Goal: Transaction & Acquisition: Purchase product/service

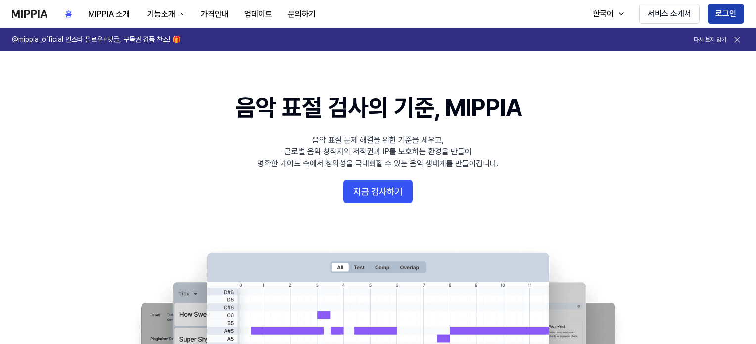
click at [733, 12] on button "로그인" at bounding box center [725, 14] width 37 height 20
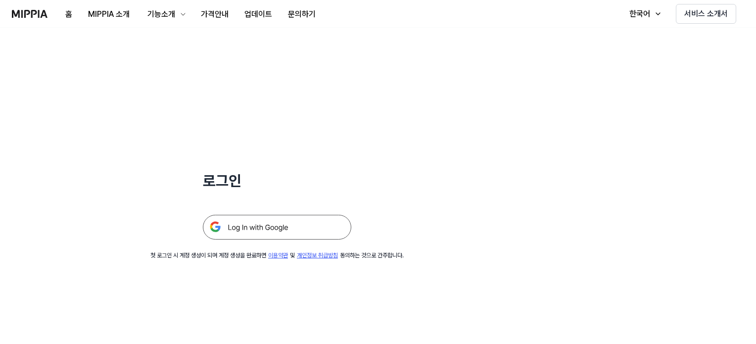
click at [283, 224] on img at bounding box center [277, 227] width 148 height 25
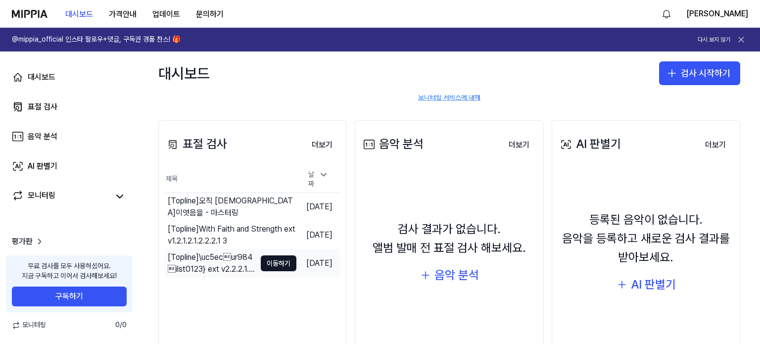
scroll to position [88, 0]
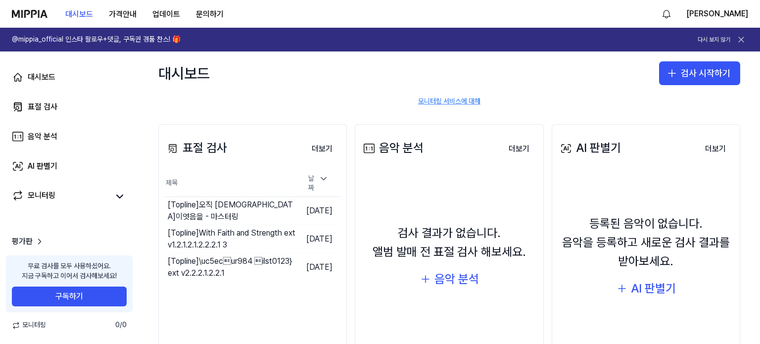
drag, startPoint x: 216, startPoint y: 209, endPoint x: 275, endPoint y: 306, distance: 114.1
click at [275, 306] on div "표절 검사 더보기 표절 검사 제목 날짜 [Topline] 오직 주님이엿음을 - 마스터링 이동하기 2025.05.26. [Topline] Wit…" at bounding box center [252, 249] width 188 height 250
drag, startPoint x: 274, startPoint y: 304, endPoint x: 282, endPoint y: 293, distance: 13.9
click at [277, 300] on div "표절 검사 더보기 표절 검사 제목 날짜 [Topline] 오직 주님이엿음을 - 마스터링 이동하기 2025.05.26. [Topline] Wit…" at bounding box center [252, 249] width 188 height 250
click at [323, 180] on icon at bounding box center [323, 178] width 5 height 2
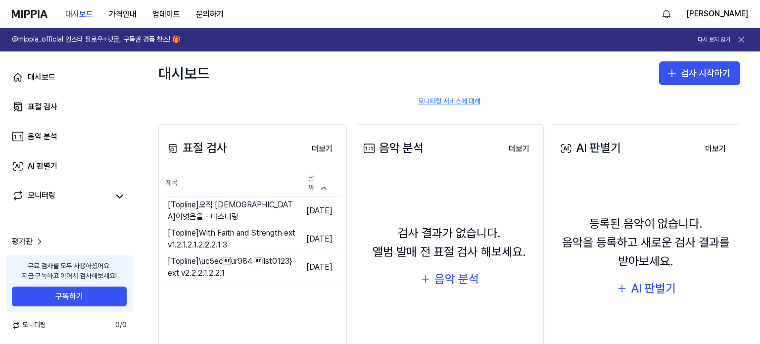
click at [213, 189] on th "제목" at bounding box center [231, 183] width 132 height 27
click at [212, 209] on div "[Topline] 오직 주님이엿음을 - 마스터링" at bounding box center [212, 211] width 88 height 24
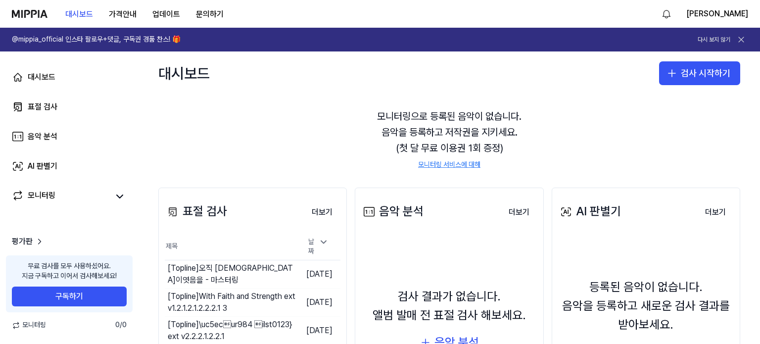
scroll to position [99, 0]
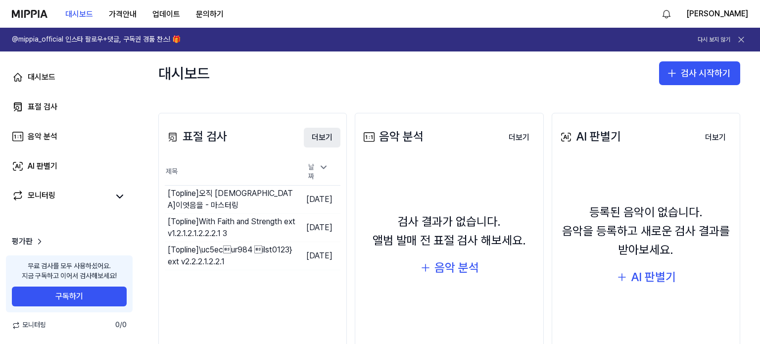
click at [320, 134] on button "더보기" at bounding box center [322, 138] width 37 height 20
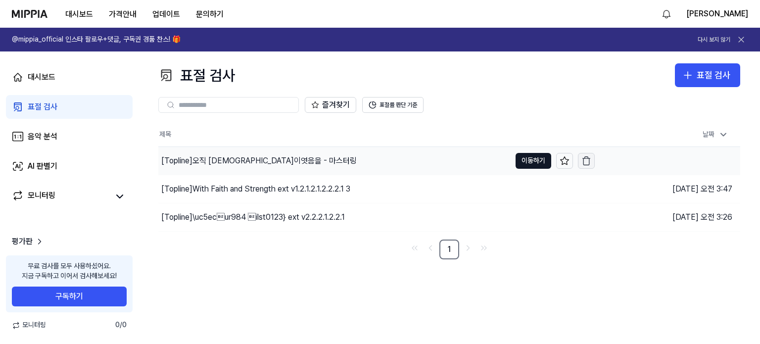
click at [590, 159] on icon "button" at bounding box center [586, 161] width 10 height 10
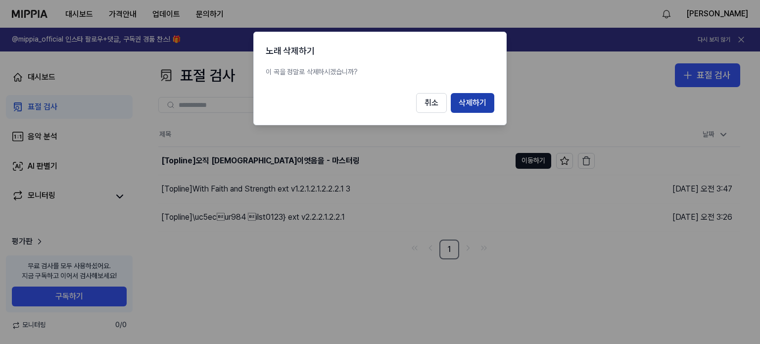
click at [478, 96] on button "삭제하기" at bounding box center [472, 103] width 44 height 20
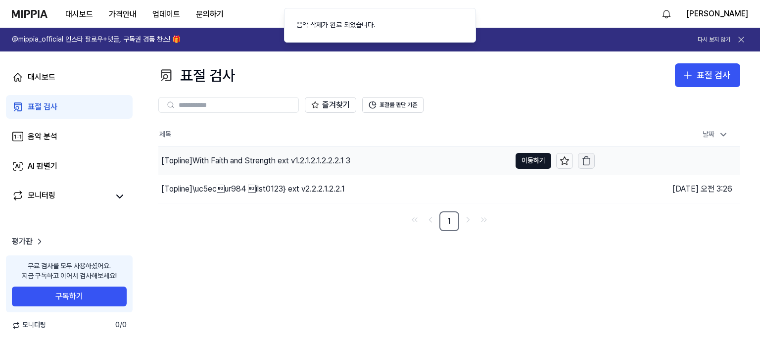
click at [585, 163] on icon "button" at bounding box center [586, 161] width 10 height 10
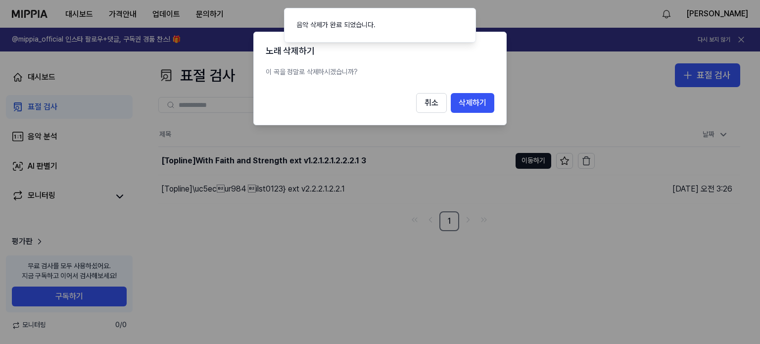
click at [483, 91] on div "노래 삭제하기 이 곡을 정말로 삭제하시겠습니까? 취소 삭제하기" at bounding box center [379, 78] width 253 height 93
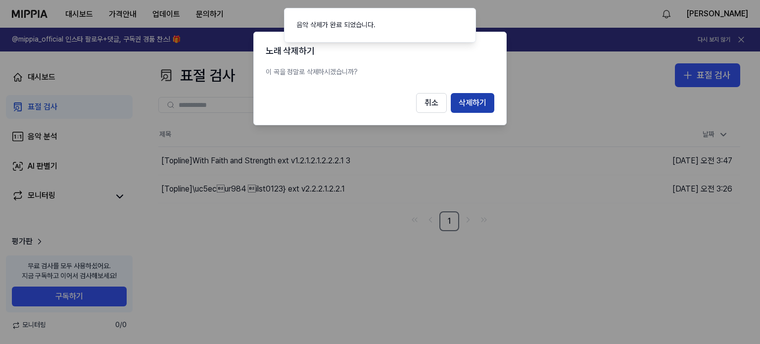
click at [481, 104] on button "삭제하기" at bounding box center [472, 103] width 44 height 20
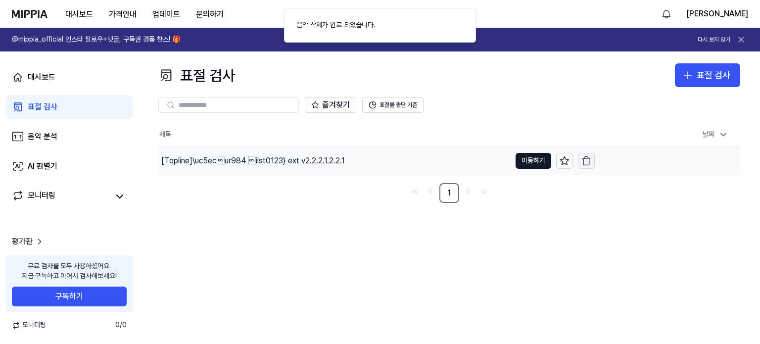
click at [587, 163] on icon "button" at bounding box center [586, 161] width 10 height 10
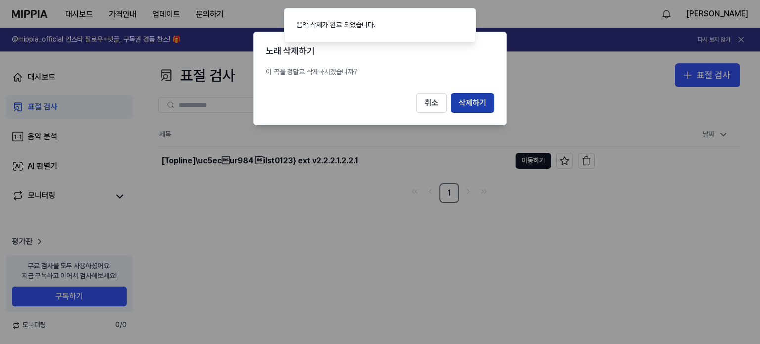
click at [469, 97] on button "삭제하기" at bounding box center [472, 103] width 44 height 20
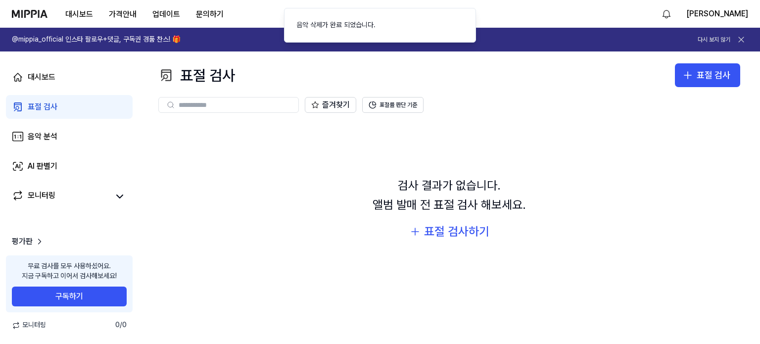
click at [592, 88] on div "즐겨찾기 표절률 판단 기준" at bounding box center [449, 105] width 582 height 36
click at [547, 88] on div "즐겨찾기 표절률 판단 기준" at bounding box center [449, 105] width 582 height 36
click at [365, 25] on div "음악 삭제가 완료 되었습니다." at bounding box center [335, 25] width 79 height 10
click at [71, 40] on h1 "@mippia_official 인스타 팔로우+댓글, 구독권 경품 찬스! 🎁" at bounding box center [96, 40] width 169 height 10
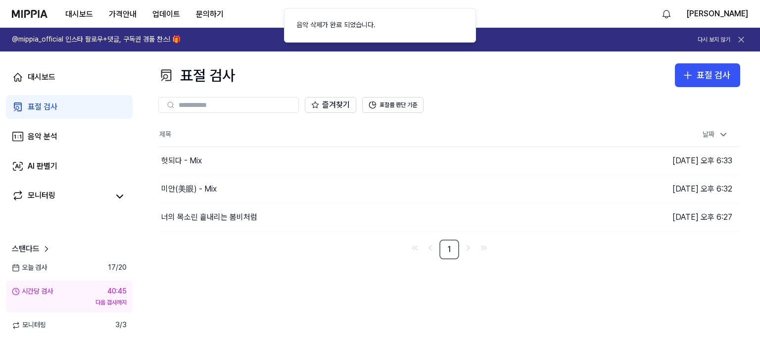
click at [380, 65] on div "표절 검사 표절 검사" at bounding box center [449, 75] width 582 height 24
click at [466, 14] on button "Notifications (F8)" at bounding box center [465, 18] width 12 height 12
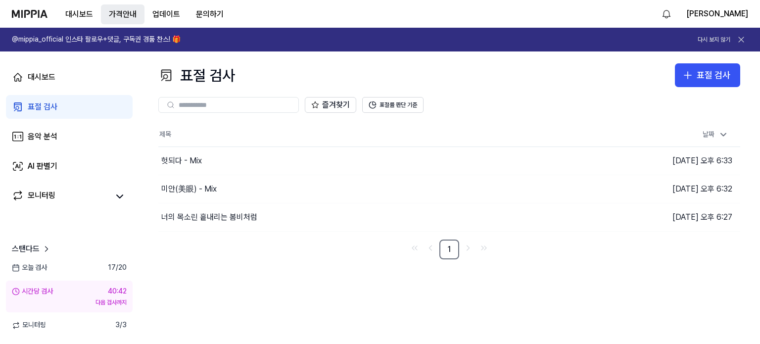
click at [128, 13] on 버튼 "가격안내" at bounding box center [123, 14] width 44 height 20
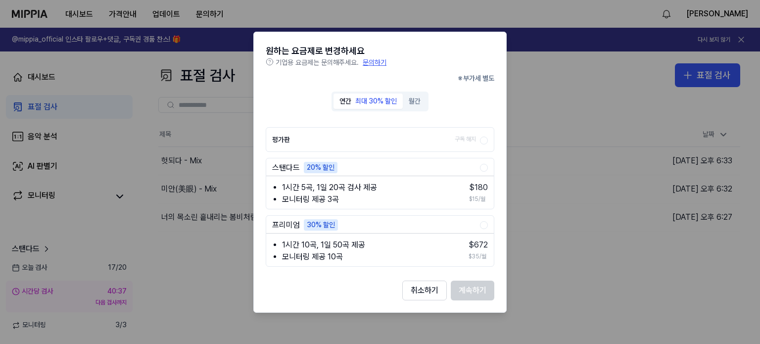
click at [417, 142] on label "평가판 구독 해지" at bounding box center [376, 139] width 208 height 24
click at [480, 142] on button "평가판 구독 해지" at bounding box center [484, 140] width 8 height 8
click at [417, 181] on li "1시간 5곡, 1일 20곡 검사 제공" at bounding box center [368, 187] width 173 height 12
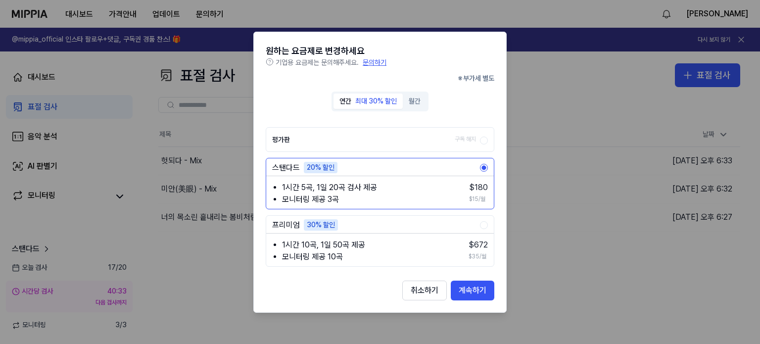
click at [390, 243] on li "1시간 10곡, 1일 50곡 제공" at bounding box center [368, 245] width 173 height 12
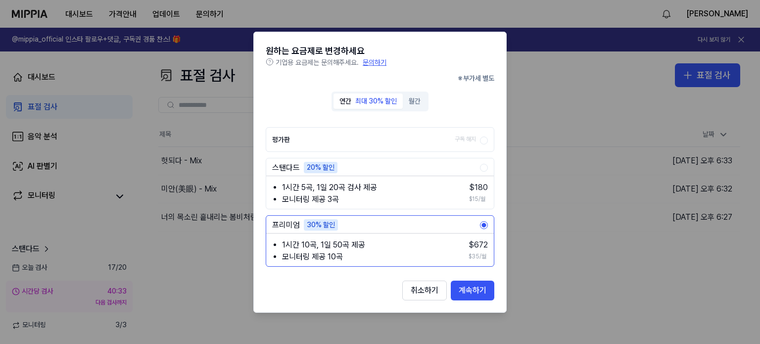
click at [363, 291] on div "취소하기 계속하기" at bounding box center [380, 290] width 228 height 20
click at [384, 186] on li "1시간 5곡, 1일 20곡 검사 제공" at bounding box center [368, 187] width 173 height 12
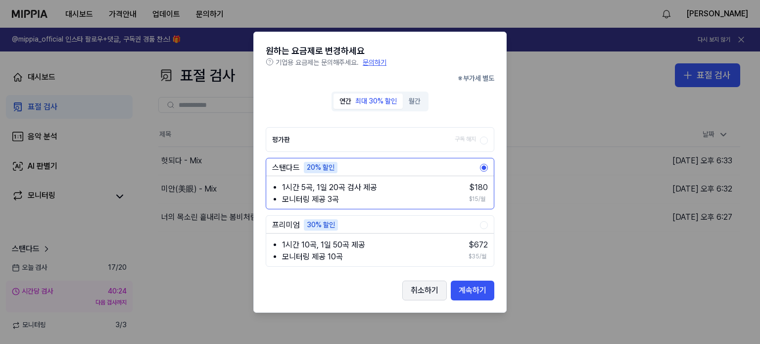
click at [409, 288] on button "취소하기" at bounding box center [424, 290] width 45 height 20
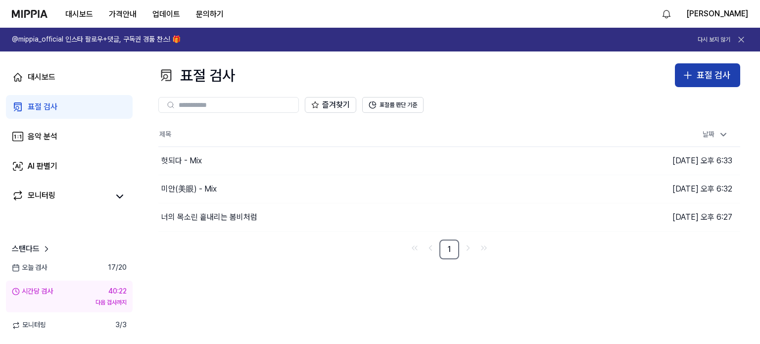
click at [706, 75] on div "표절 검사" at bounding box center [713, 75] width 34 height 14
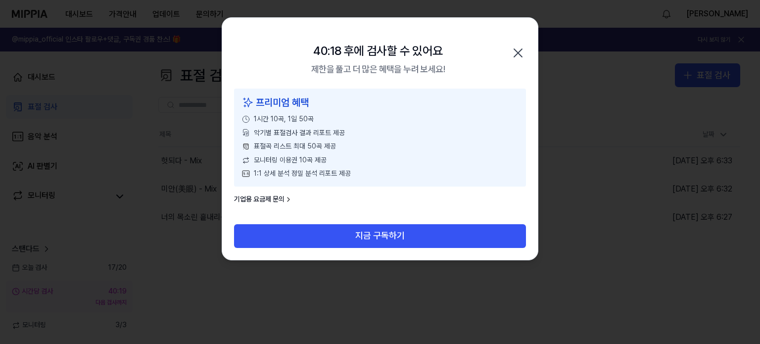
click at [518, 52] on icon "button" at bounding box center [518, 53] width 16 height 16
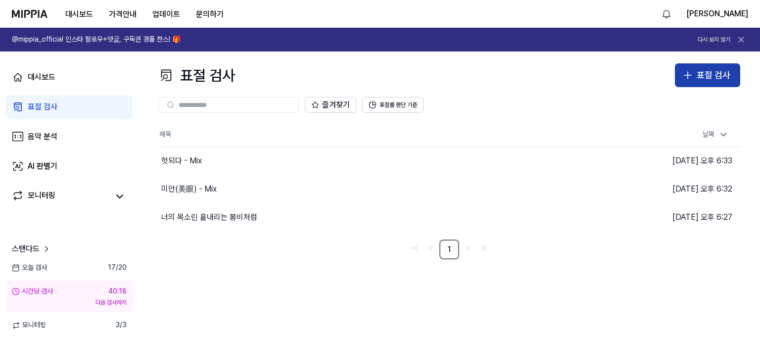
click at [709, 69] on div "표절 검사" at bounding box center [713, 75] width 34 height 14
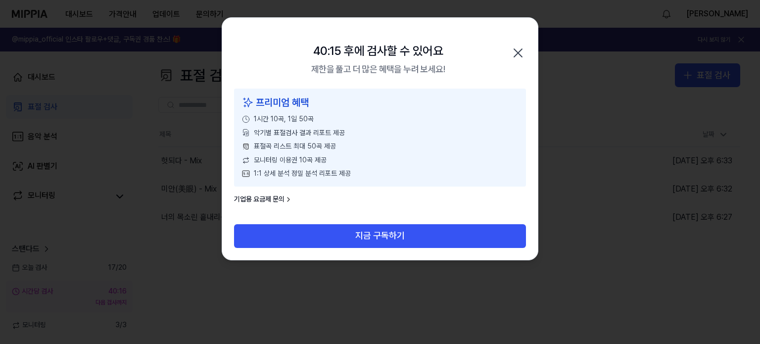
click at [523, 52] on icon "button" at bounding box center [518, 53] width 16 height 16
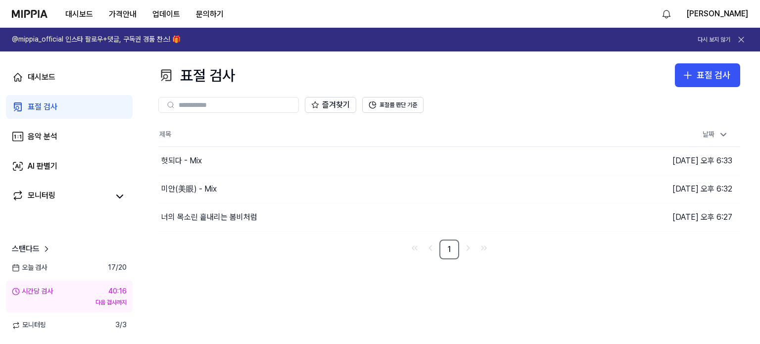
click at [555, 62] on div "표절 검사 표절 검사 표절 검사 음악 분석 AI 판별기 즐겨찾기 표절률 판단 기준 제목 날짜 헛되다 - Mix 이동하기 2025.10.03 오…" at bounding box center [448, 197] width 621 height 292
click at [85, 13] on button "대시보드" at bounding box center [79, 14] width 44 height 20
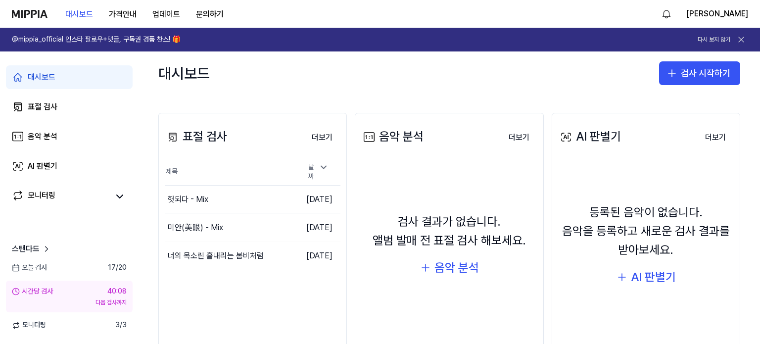
click at [31, 16] on img at bounding box center [30, 14] width 36 height 8
click at [34, 25] on div "대시보드 가격안내 업데이트 문의하기" at bounding box center [122, 13] width 220 height 27
click at [34, 17] on div "대시보드 가격안내 업데이트 문의하기" at bounding box center [122, 13] width 220 height 27
click at [45, 96] on link "표절 검사" at bounding box center [69, 107] width 127 height 24
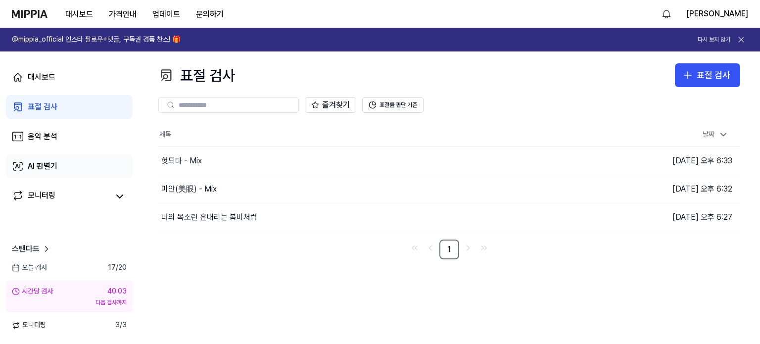
click at [59, 172] on link "AI 판별기" at bounding box center [69, 166] width 127 height 24
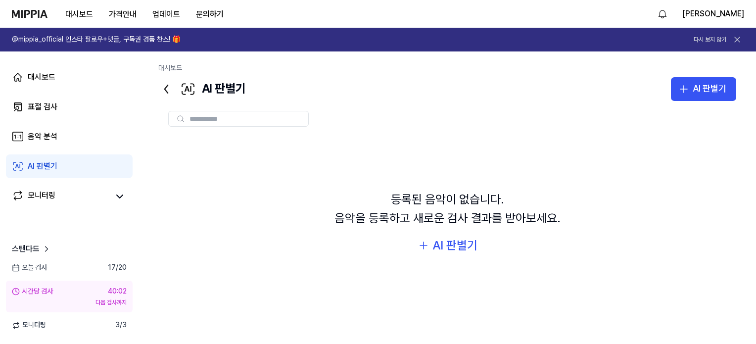
click at [438, 255] on div "등록된 음악이 없습니다. 음악을 등록하고 새로운 검사 결과를 받아보세요. AI 판별기" at bounding box center [447, 222] width 578 height 172
click at [439, 250] on div "AI 판별기" at bounding box center [454, 245] width 45 height 19
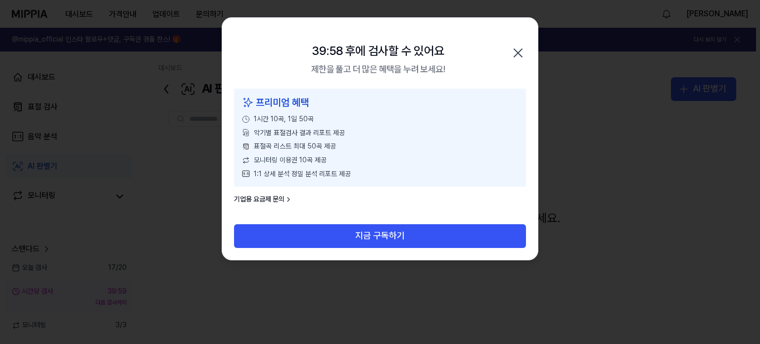
click at [518, 53] on icon "button" at bounding box center [518, 53] width 8 height 8
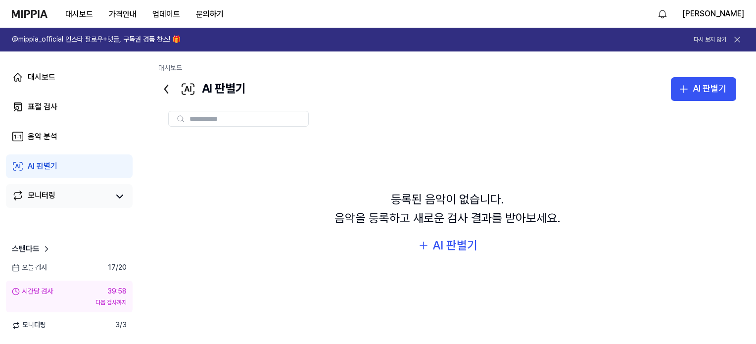
click at [56, 194] on link "모니터링" at bounding box center [60, 196] width 97 height 14
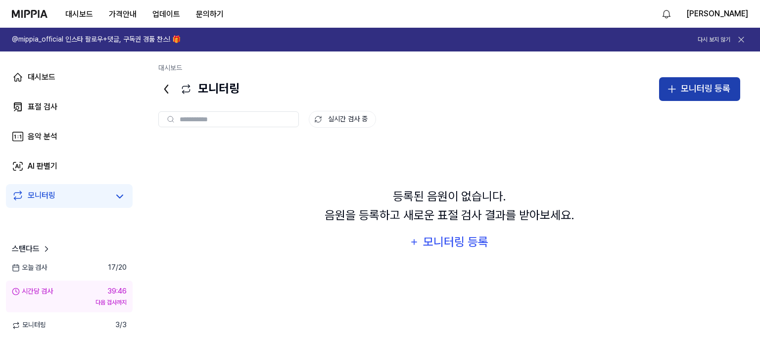
click at [672, 94] on icon "button" at bounding box center [672, 89] width 12 height 12
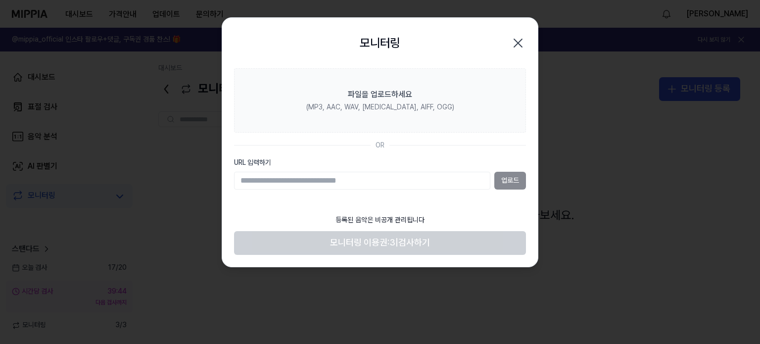
click at [522, 37] on icon "button" at bounding box center [518, 43] width 16 height 16
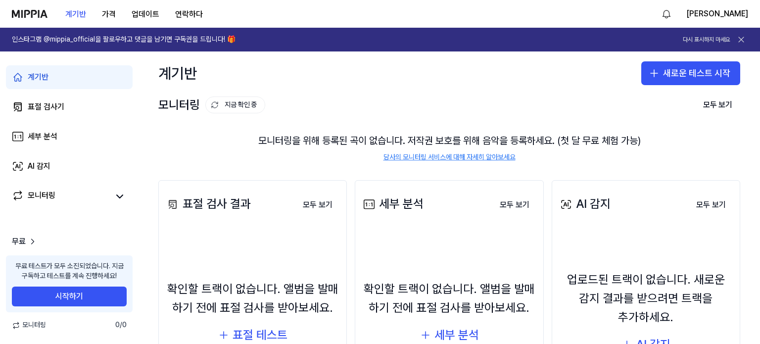
click at [382, 69] on div "계기반 새로운 테스트 시작" at bounding box center [448, 73] width 621 height 44
click at [111, 17] on font "가격" at bounding box center [109, 13] width 14 height 9
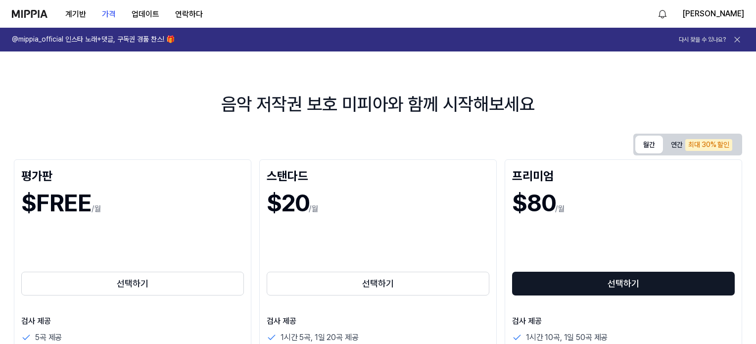
click at [653, 149] on font "월간" at bounding box center [649, 145] width 12 height 10
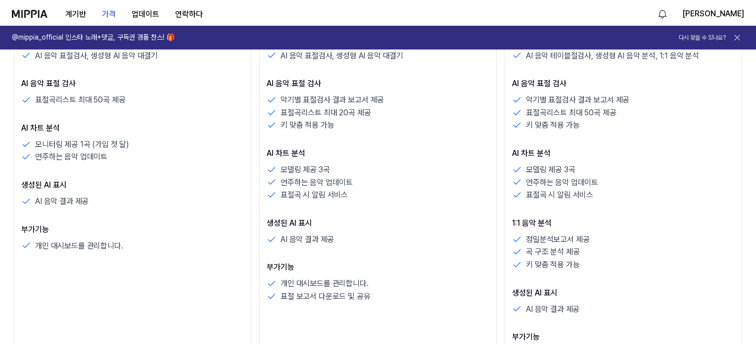
scroll to position [297, 0]
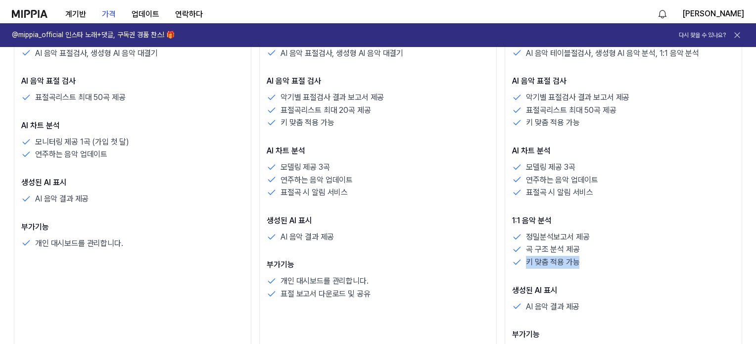
drag, startPoint x: 527, startPoint y: 261, endPoint x: 607, endPoint y: 263, distance: 80.6
click at [607, 263] on div "키 맞춤 적용 가능" at bounding box center [623, 262] width 223 height 13
click at [605, 263] on div "키 맞춤 적용 가능" at bounding box center [623, 262] width 223 height 13
drag, startPoint x: 573, startPoint y: 255, endPoint x: 520, endPoint y: 257, distance: 53.5
click at [520, 257] on div "정밀분석보고서 제공 곡 구조 분석 제공 키 맞춤 적용 가능" at bounding box center [623, 249] width 223 height 38
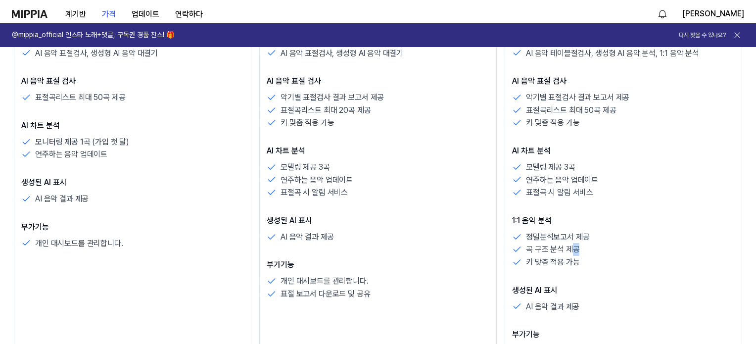
click at [522, 258] on div "키 맞춤 적용 가능" at bounding box center [623, 262] width 223 height 13
drag, startPoint x: 589, startPoint y: 263, endPoint x: 602, endPoint y: 263, distance: 12.9
click at [602, 263] on div "키 맞춤 적용 가능" at bounding box center [623, 262] width 223 height 13
click at [602, 265] on div "키 맞춤 적용 가능" at bounding box center [623, 262] width 223 height 13
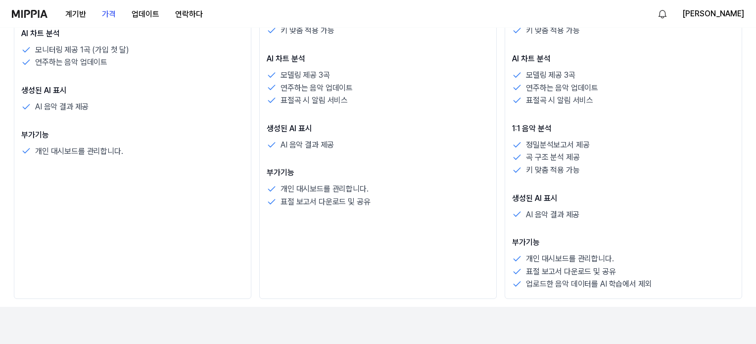
scroll to position [396, 0]
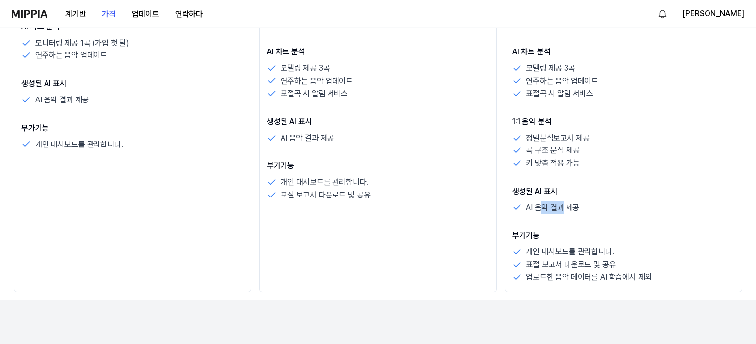
drag, startPoint x: 560, startPoint y: 211, endPoint x: 540, endPoint y: 211, distance: 19.8
click at [540, 211] on font "AI 음악 결과 제공" at bounding box center [552, 207] width 53 height 9
drag, startPoint x: 531, startPoint y: 212, endPoint x: 581, endPoint y: 212, distance: 49.9
click at [581, 212] on div "AI 음악 결과 제공" at bounding box center [623, 207] width 223 height 13
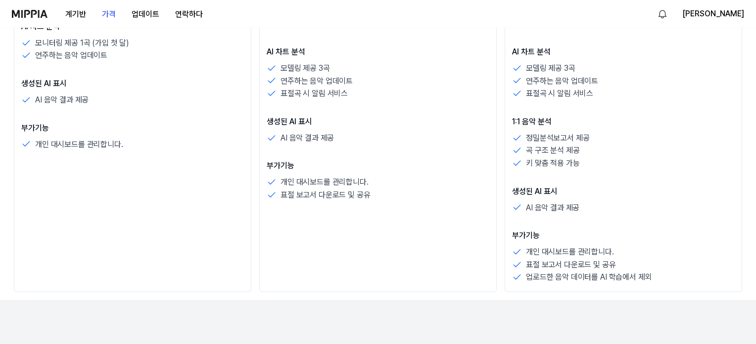
click at [589, 251] on font "개인 대시보드를 관리합니다." at bounding box center [570, 251] width 88 height 9
drag, startPoint x: 571, startPoint y: 274, endPoint x: 626, endPoint y: 277, distance: 55.0
click at [626, 277] on font "업로드한 음악 데이터를 AI 학습에서 제외" at bounding box center [589, 276] width 126 height 9
click at [623, 280] on font "업로드한 음악 데이터를 AI 학습에서 제외" at bounding box center [589, 276] width 126 height 9
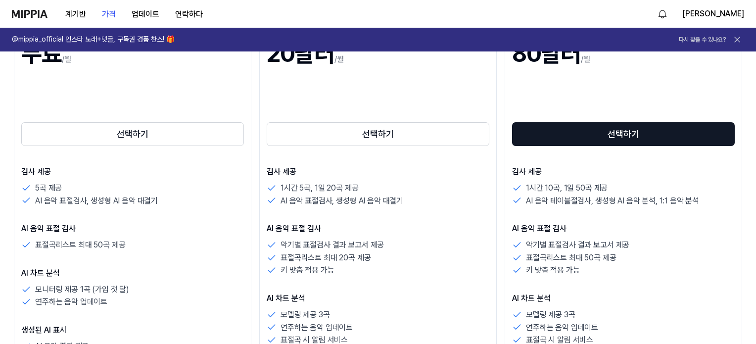
scroll to position [148, 0]
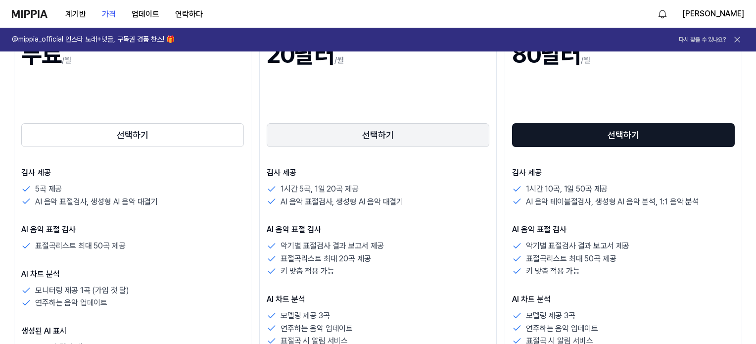
click at [411, 130] on button "선택하기" at bounding box center [378, 135] width 223 height 24
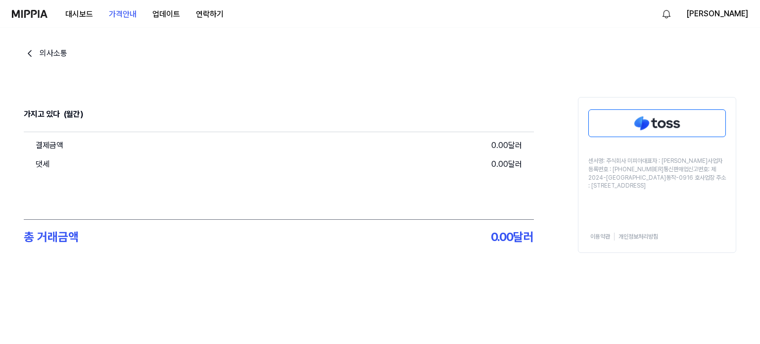
click at [642, 122] on img at bounding box center [656, 123] width 136 height 27
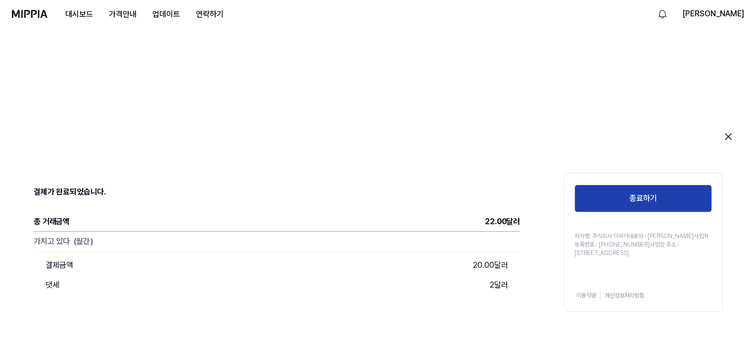
click at [658, 194] on button "종료하기" at bounding box center [642, 198] width 137 height 28
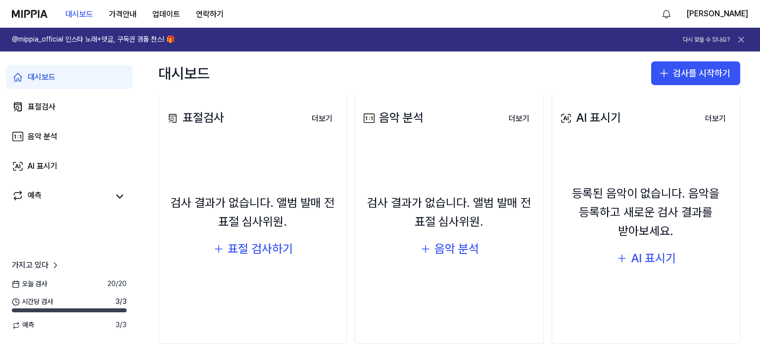
scroll to position [105, 0]
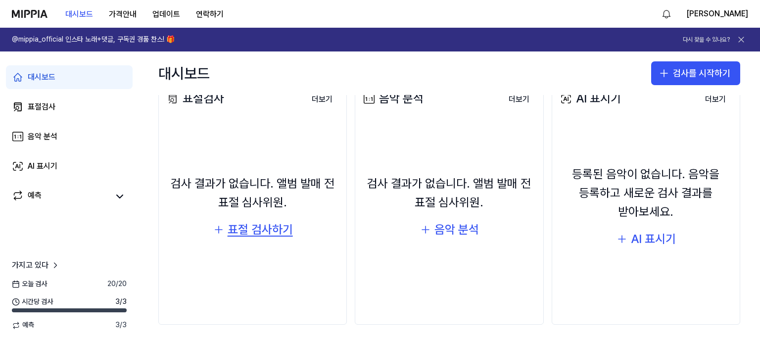
click at [256, 229] on font "표절 검사하기" at bounding box center [259, 229] width 65 height 14
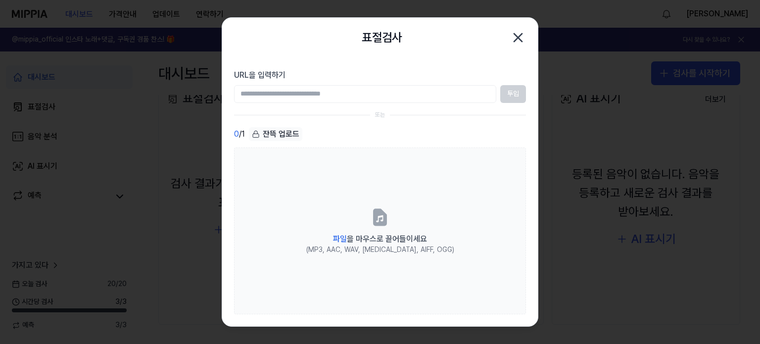
click at [418, 96] on input "URL을 입력하기" at bounding box center [365, 94] width 262 height 18
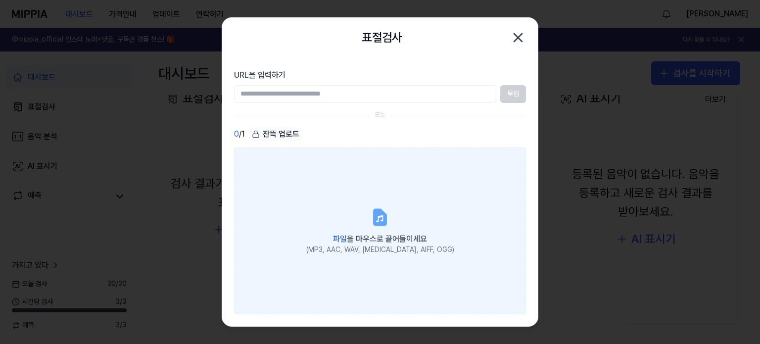
click at [360, 244] on div "파일 을 마우스로 끌어들이세요" at bounding box center [380, 238] width 148 height 14
click at [0, 0] on input "파일 을 마우스로 끌어들이세요 (MP3, AAC, WAV, FLAC, AIFF, OGG)" at bounding box center [0, 0] width 0 height 0
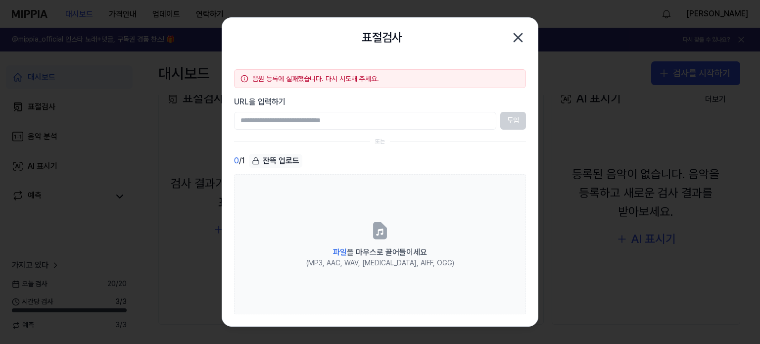
click at [386, 84] on div "음원 등록에 실패했습니다. 다시 시도해 주세요." at bounding box center [380, 78] width 292 height 19
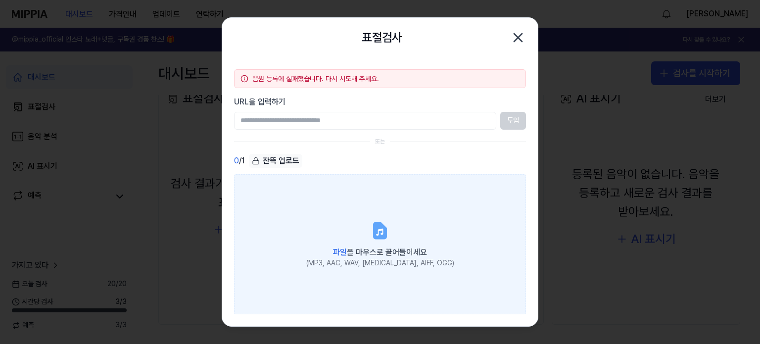
click at [379, 227] on icon at bounding box center [380, 230] width 12 height 15
click at [0, 0] on input "파일 을 마우스로 끌어들이세요 (MP3, AAC, WAV, FLAC, AIFF, OGG)" at bounding box center [0, 0] width 0 height 0
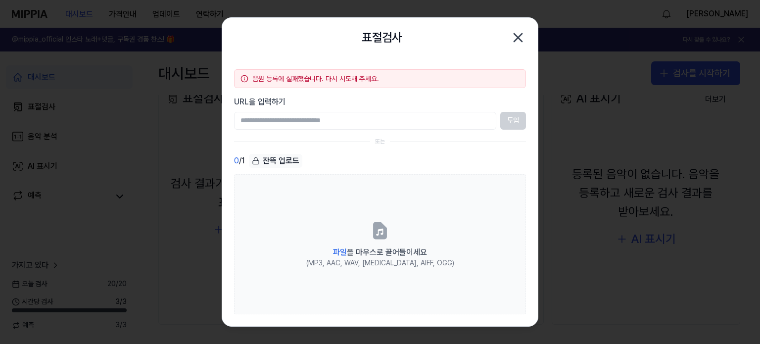
click at [245, 79] on icon at bounding box center [244, 79] width 8 height 8
click at [243, 79] on icon at bounding box center [244, 79] width 8 height 8
click at [254, 77] on font "음원 등록에 실패했습니다. 다시 시도해 주세요." at bounding box center [315, 79] width 127 height 8
drag, startPoint x: 322, startPoint y: 78, endPoint x: 434, endPoint y: 71, distance: 111.5
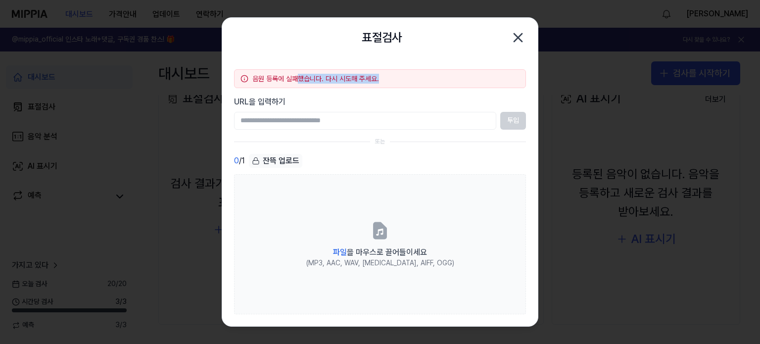
click at [433, 71] on div "음원 등록에 실패했습니다. 다시 시도해 주세요." at bounding box center [380, 78] width 292 height 19
click at [454, 74] on div "음원 등록에 실패했습니다. 다시 시도해 주세요." at bounding box center [385, 79] width 267 height 10
click at [524, 31] on icon "button" at bounding box center [518, 38] width 16 height 16
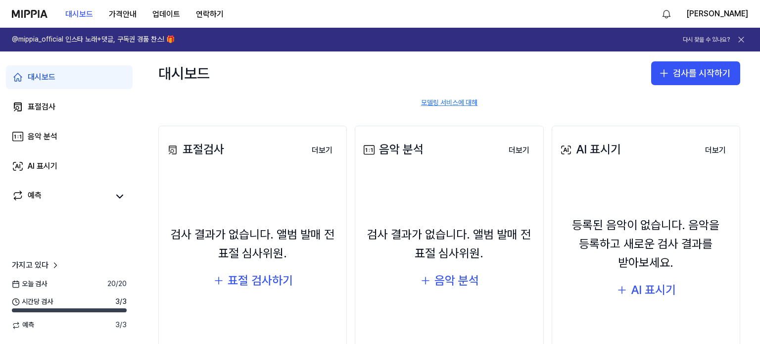
scroll to position [56, 0]
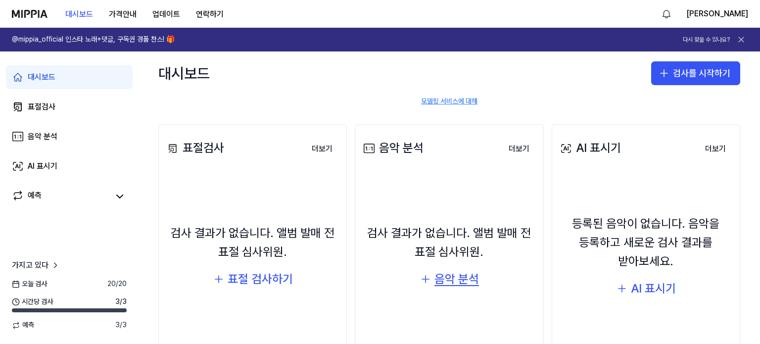
click at [455, 278] on font "음악 분석" at bounding box center [456, 278] width 45 height 14
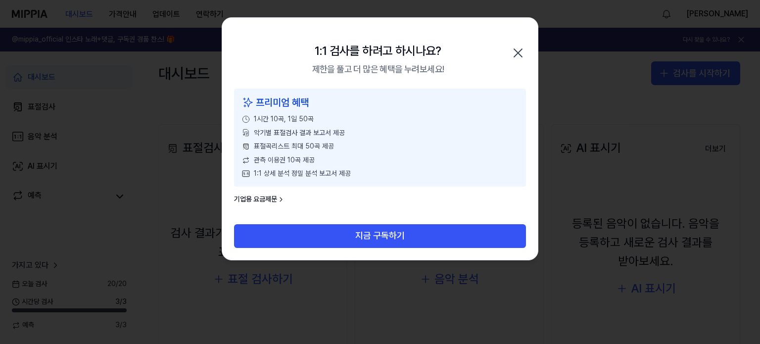
click at [516, 53] on icon "button" at bounding box center [518, 53] width 16 height 16
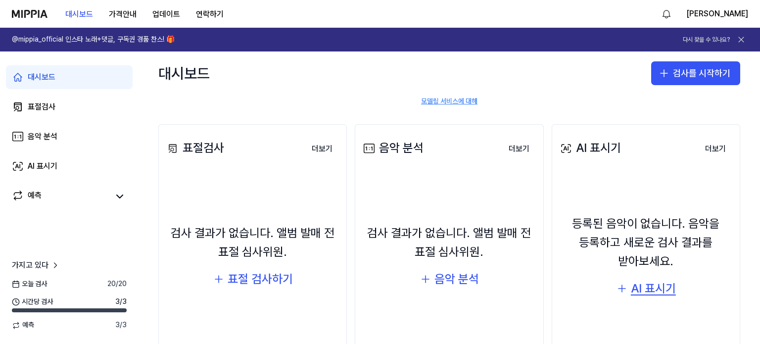
click at [657, 286] on font "AI 표시기" at bounding box center [652, 288] width 45 height 14
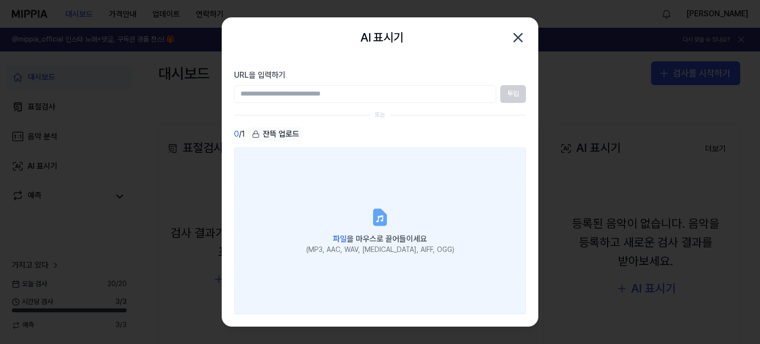
click at [372, 245] on div "(MP3, AAC, WAV, [MEDICAL_DATA], AIFF, OGG)" at bounding box center [380, 250] width 148 height 10
click at [0, 0] on input "파일 을 마우스로 끌어들이세요 (MP3, AAC, WAV, FLAC, AIFF, OGG)" at bounding box center [0, 0] width 0 height 0
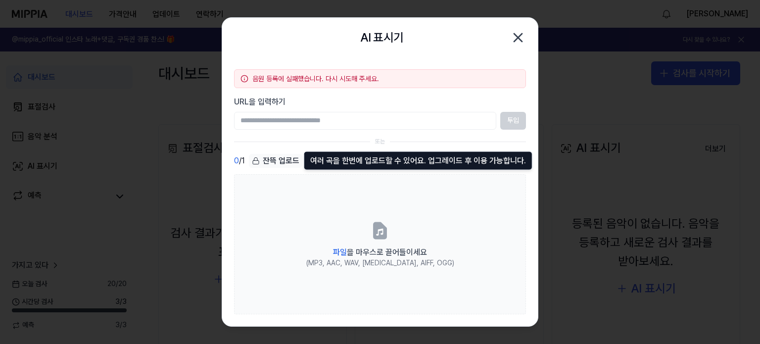
click at [263, 163] on font "잔뜩 업로드" at bounding box center [281, 160] width 37 height 9
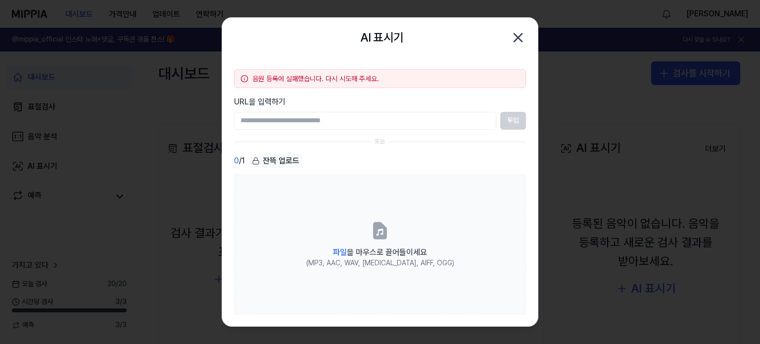
click at [263, 163] on font "잔뜩 업로드" at bounding box center [281, 160] width 37 height 9
click at [516, 35] on icon "button" at bounding box center [518, 38] width 8 height 8
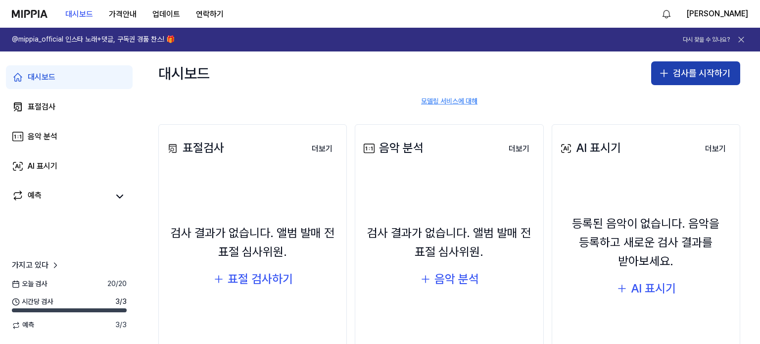
click at [688, 69] on font "검사를 시작하기" at bounding box center [701, 73] width 57 height 10
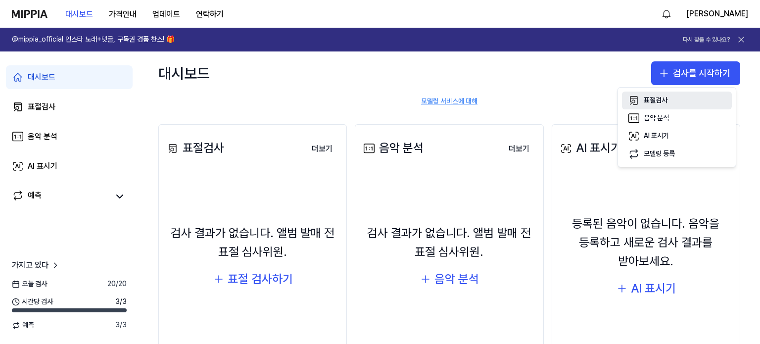
click at [660, 101] on font "표절검사" at bounding box center [655, 100] width 24 height 8
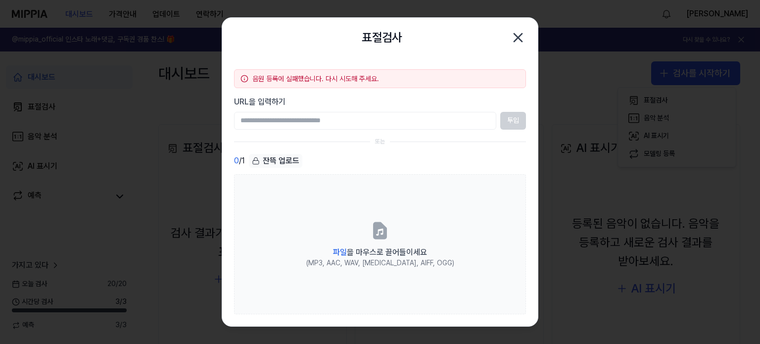
drag, startPoint x: 362, startPoint y: 33, endPoint x: 254, endPoint y: 15, distance: 109.2
click at [254, 15] on body "대시보드 가격안내 업데이트 연락하기 강석진 @mippia_official 인스타 노래+댓글, 구독권 경품 찬스! 🎁 다시 찾을 수 있나요? 대…" at bounding box center [380, 172] width 760 height 344
drag, startPoint x: 417, startPoint y: 40, endPoint x: 342, endPoint y: 43, distance: 74.7
click at [342, 43] on div "표절검사 닫기" at bounding box center [380, 38] width 292 height 20
click at [370, 54] on div "표절검사 닫기" at bounding box center [379, 38] width 315 height 40
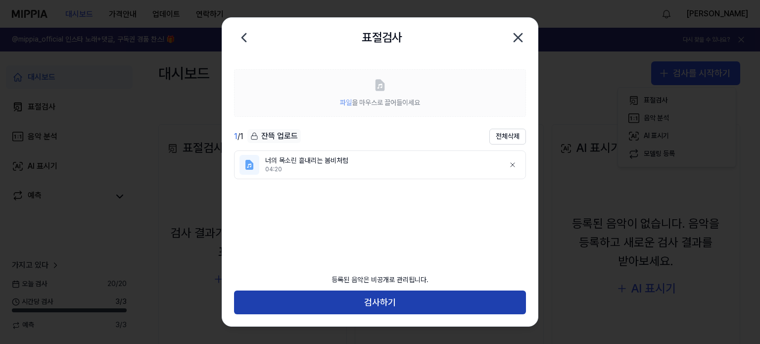
click at [415, 306] on button "검사하기" at bounding box center [380, 302] width 292 height 24
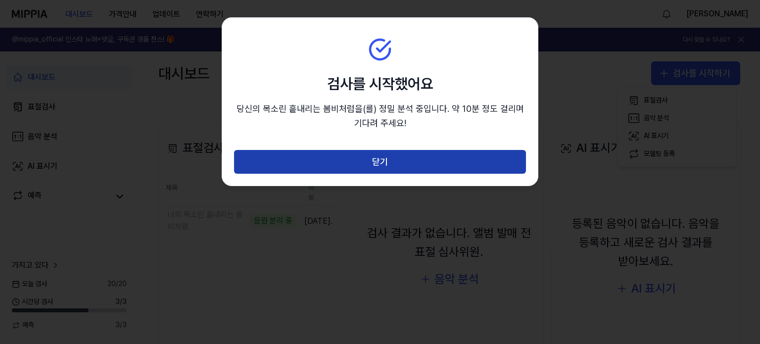
click at [423, 159] on button "닫기" at bounding box center [380, 162] width 292 height 24
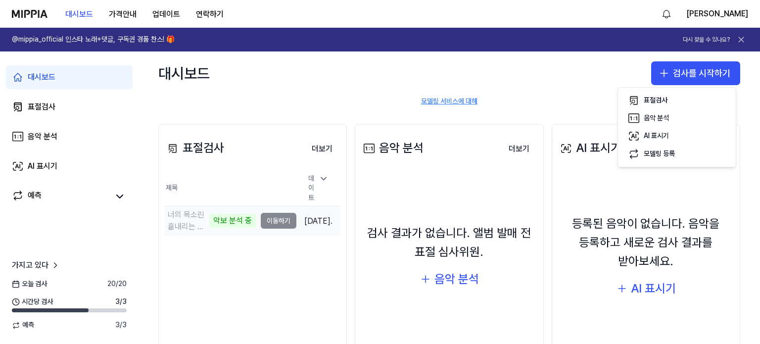
click at [213, 216] on font "악보 분석 중" at bounding box center [232, 220] width 39 height 9
click at [253, 206] on td "너의 목소린 흩내리는 봄비처럼 악보 분석 중 이동하기" at bounding box center [231, 220] width 132 height 28
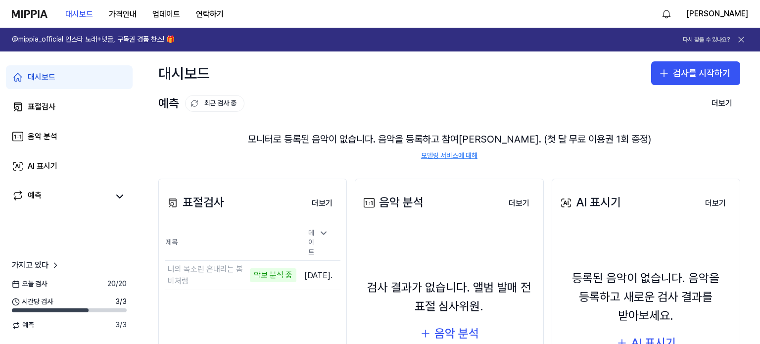
scroll to position [0, 0]
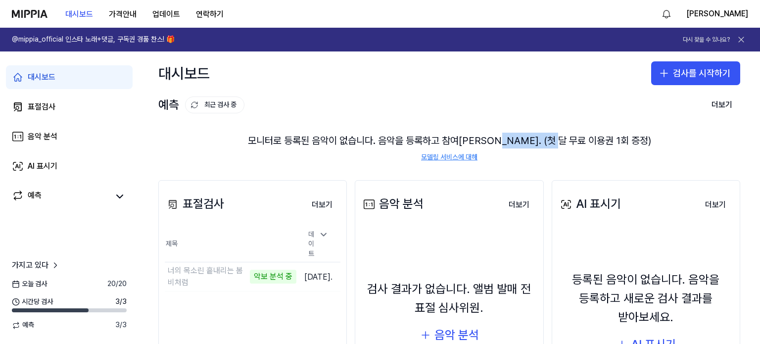
drag, startPoint x: 526, startPoint y: 136, endPoint x: 595, endPoint y: 140, distance: 69.3
click at [595, 140] on font "모니터로 등록된 음악이 없습니다. 음악을 등록하고 참여하세요. (첫 달 무료 이용권 1회 증정)" at bounding box center [449, 141] width 403 height 12
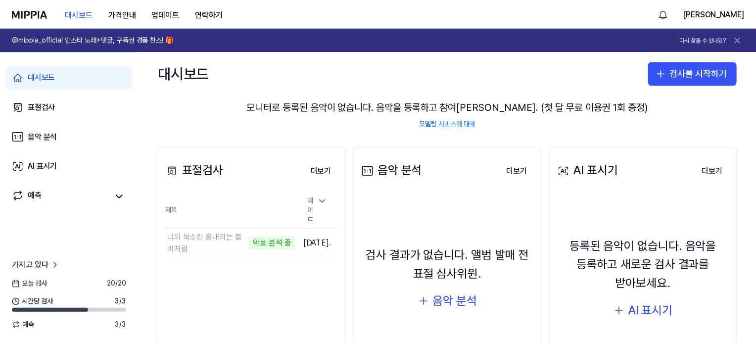
scroll to position [105, 0]
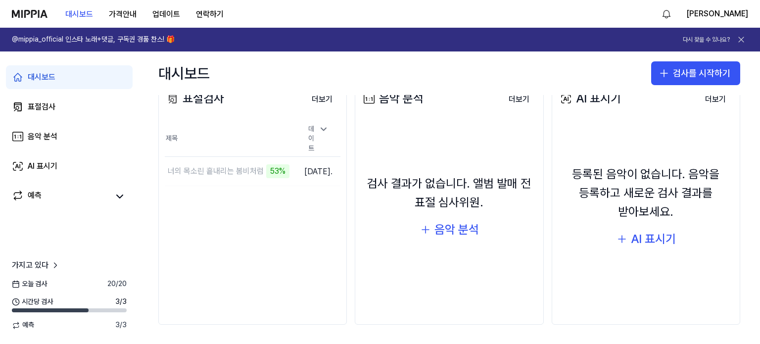
click at [59, 240] on div "대시보드 표절검사 음악 분석 AI 표시기 예측 가지고 있다 오늘 검사 20 / 20 시간당 검사 3 / 3 예측 3 / 3" at bounding box center [69, 197] width 138 height 292
click at [316, 97] on font "더보기" at bounding box center [322, 98] width 21 height 9
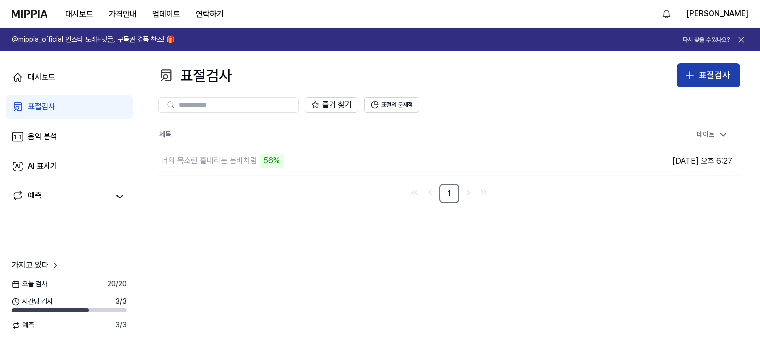
click at [700, 81] on div "표절검사" at bounding box center [714, 75] width 32 height 14
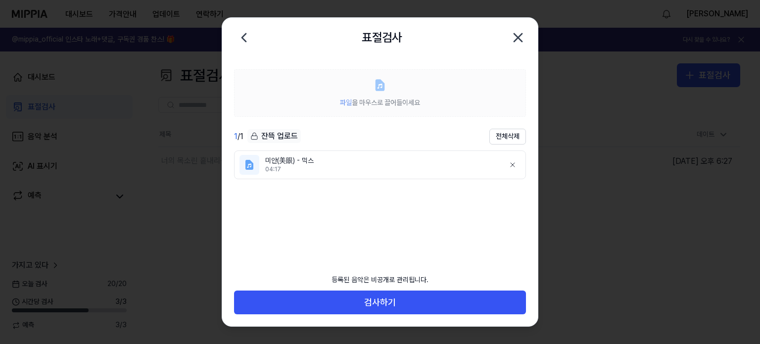
click at [411, 98] on font "을 마우스로 끌어들이세요" at bounding box center [386, 102] width 68 height 8
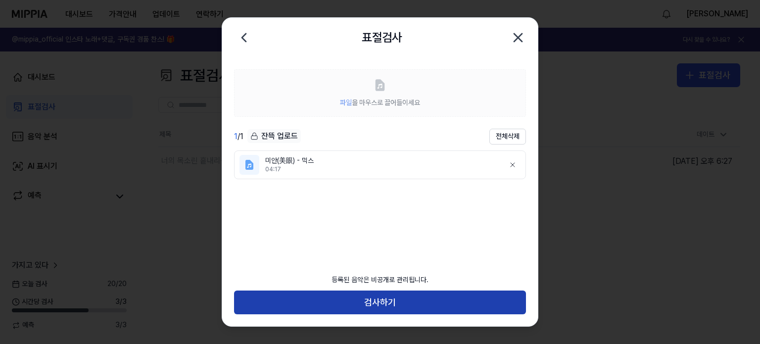
click at [385, 303] on font "검사하기" at bounding box center [380, 302] width 32 height 10
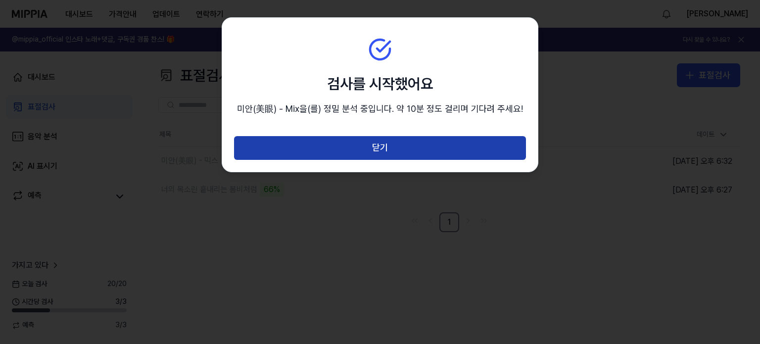
click at [394, 151] on button "닫기" at bounding box center [380, 148] width 292 height 24
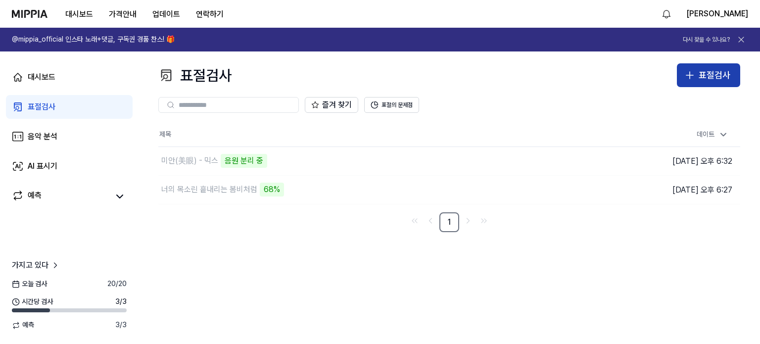
click at [718, 76] on font "표절검사" at bounding box center [714, 75] width 32 height 10
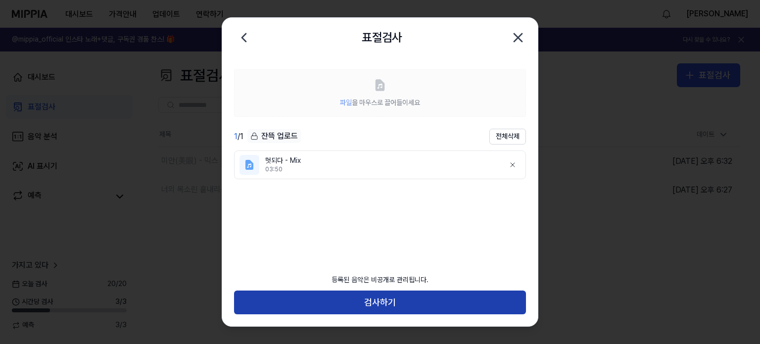
click at [400, 304] on button "검사하기" at bounding box center [380, 302] width 292 height 24
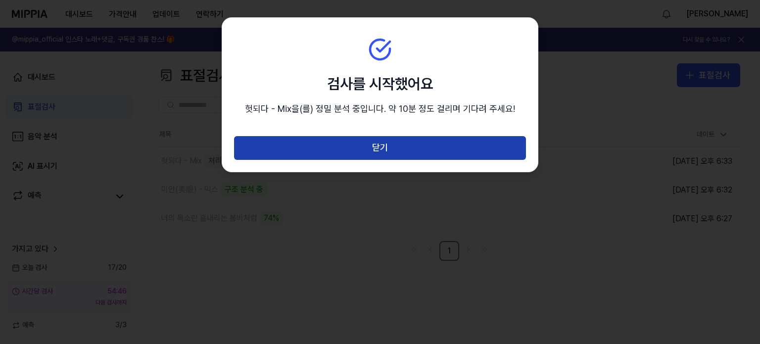
click at [428, 153] on button "닫기" at bounding box center [380, 148] width 292 height 24
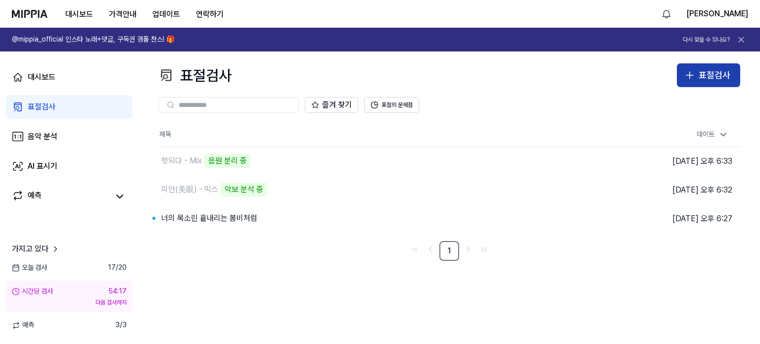
click at [719, 75] on font "표절검사" at bounding box center [714, 75] width 32 height 10
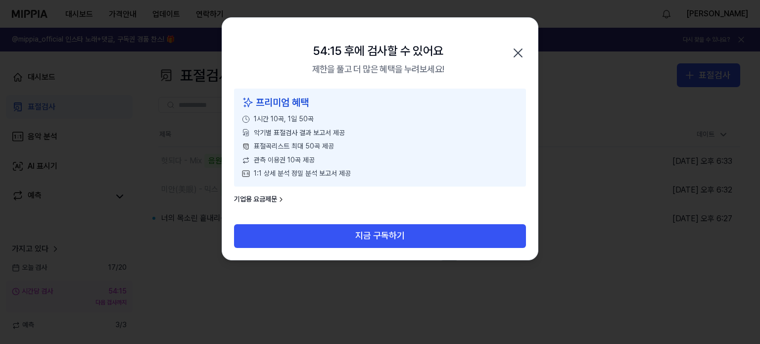
click at [437, 303] on div at bounding box center [380, 172] width 760 height 344
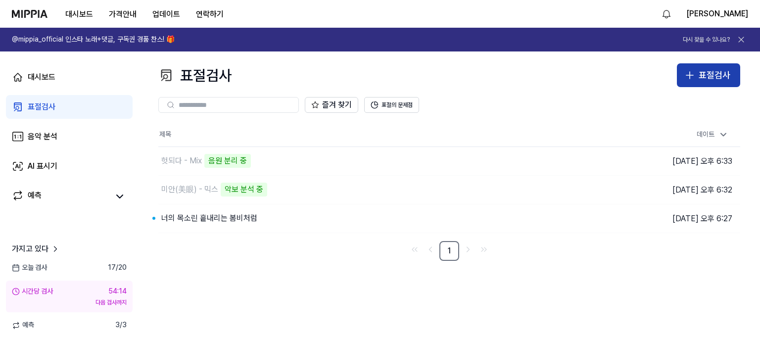
click at [711, 72] on font "표절검사" at bounding box center [714, 75] width 32 height 10
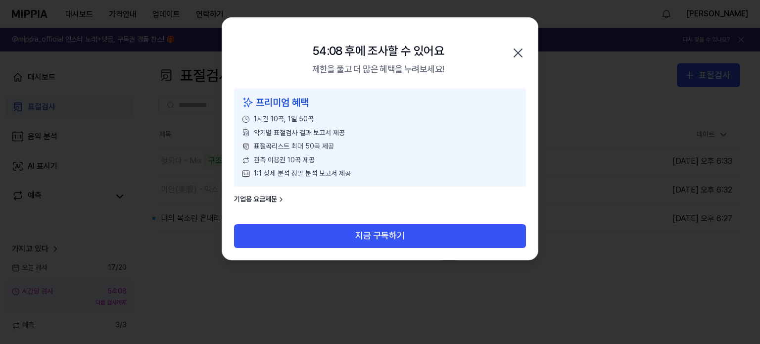
click at [519, 52] on icon "button" at bounding box center [518, 53] width 8 height 8
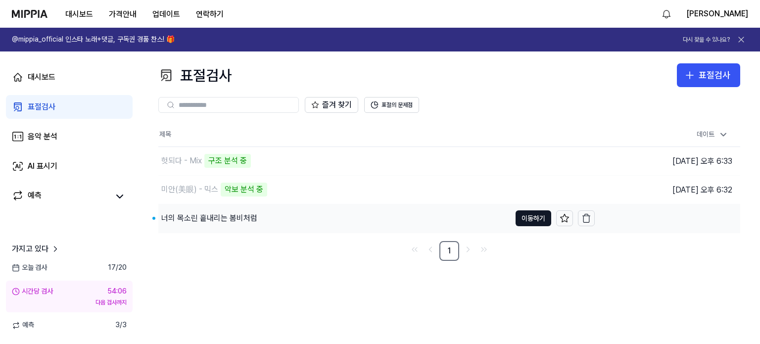
click at [227, 217] on font "너의 목소린 흩내리는 봄비처럼" at bounding box center [209, 217] width 96 height 9
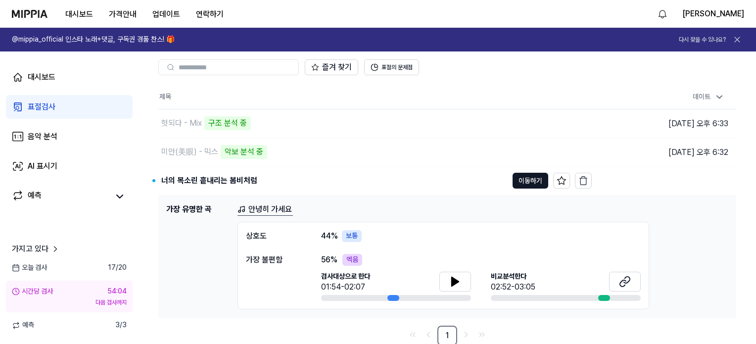
scroll to position [40, 0]
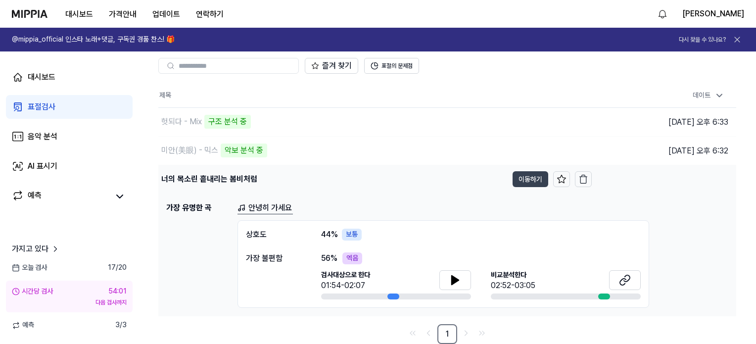
click at [536, 179] on font "이동하기" at bounding box center [530, 179] width 24 height 8
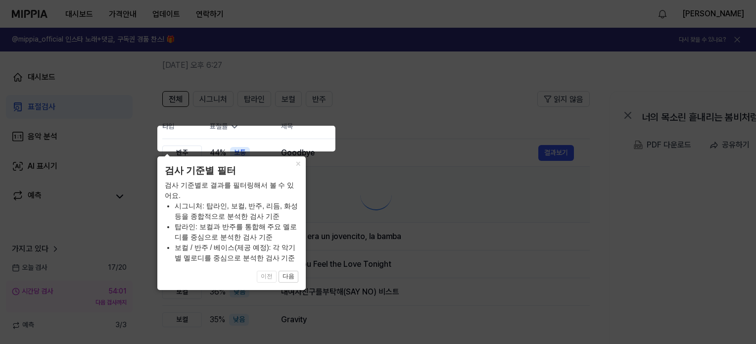
scroll to position [0, 0]
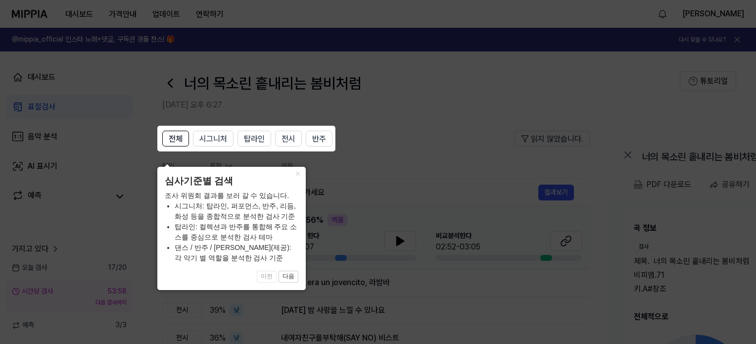
click at [411, 160] on icon at bounding box center [380, 172] width 760 height 344
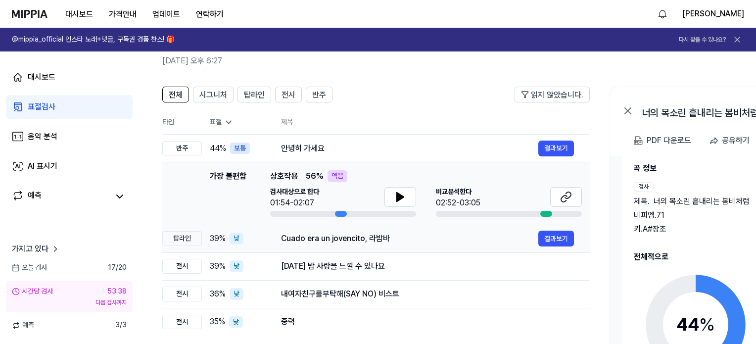
scroll to position [30, 0]
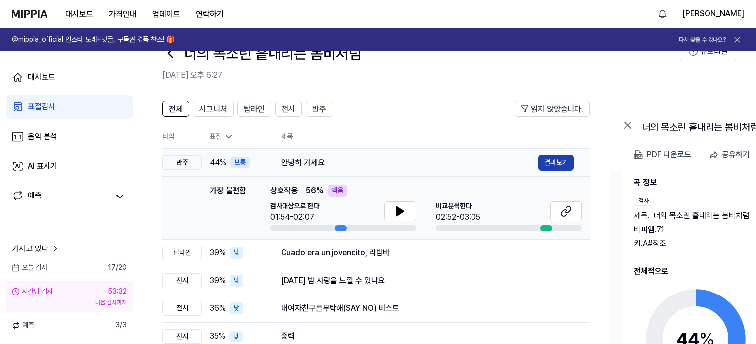
click at [554, 162] on font "결과보기" at bounding box center [556, 162] width 24 height 8
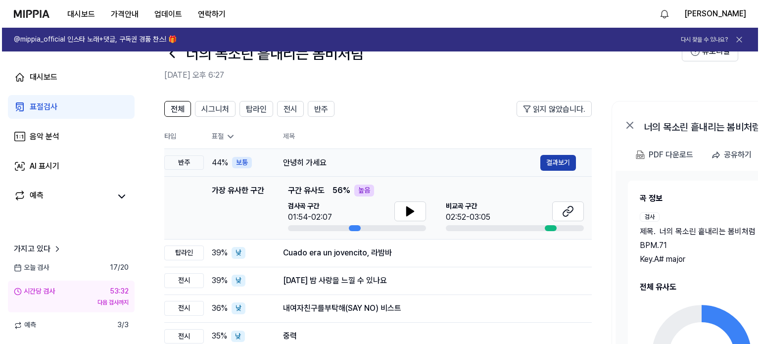
scroll to position [0, 0]
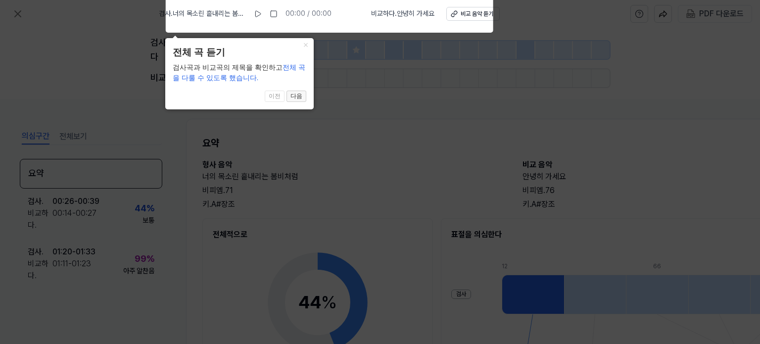
click at [297, 98] on font "다음" at bounding box center [296, 95] width 12 height 7
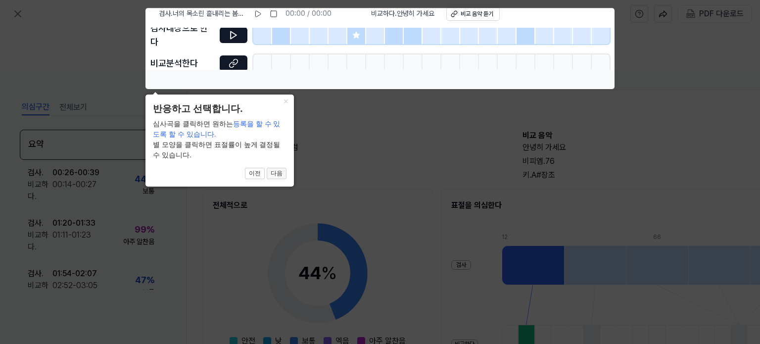
click at [277, 169] on button "다음" at bounding box center [277, 174] width 20 height 12
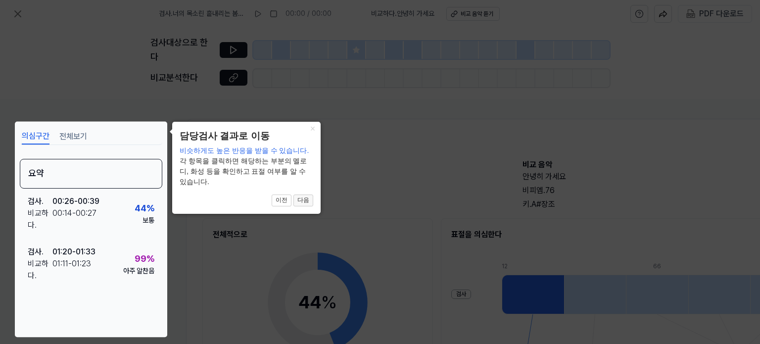
click at [303, 203] on font "다음" at bounding box center [303, 199] width 12 height 7
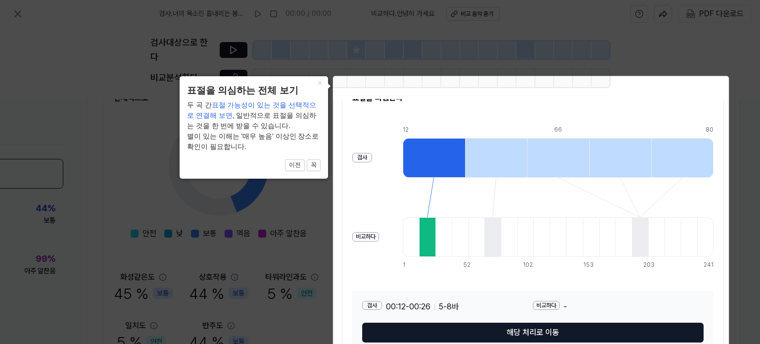
click at [509, 270] on div "검사 비교하다 12 26 39 53 66 80 1 14 27 39 52 65 77 90 102 115 128 140 153 166 178 19…" at bounding box center [532, 197] width 361 height 158
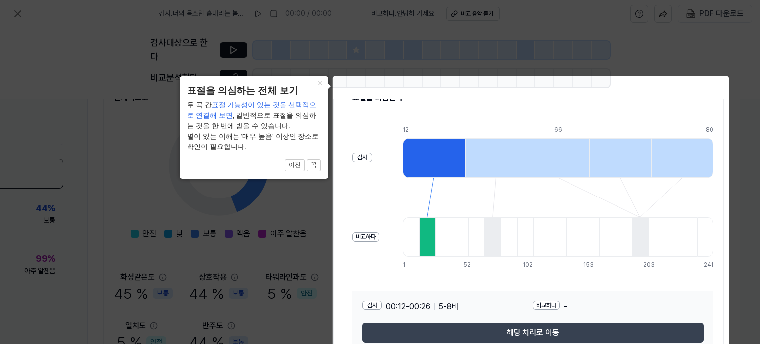
click at [512, 330] on font "해당 처리로 이동" at bounding box center [532, 331] width 52 height 9
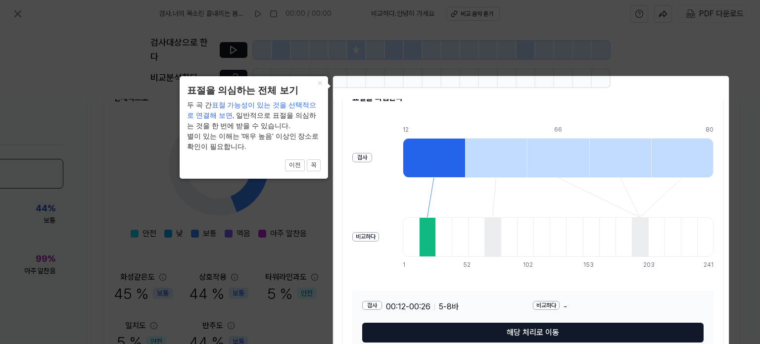
scroll to position [136, 44]
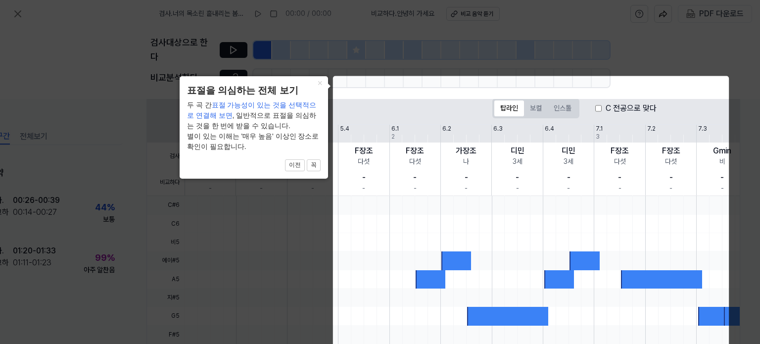
click at [610, 213] on body "검사 . 너의 목소린 흩내리는 봄비처럼 00:00 / 00:00 비교하다 . 안녕히 가세요 비교 음악 듣기 PDF 다운로드 검사대상으로 한다 …" at bounding box center [380, 172] width 760 height 344
click at [530, 101] on body "검사 . 너의 목소린 흩내리는 봄비처럼 00:00 / 00:00 비교하다 . 안녕히 가세요 비교 음악 듣기 PDF 다운로드 검사대상으로 한다 …" at bounding box center [380, 172] width 760 height 344
click at [540, 107] on body "검사 . 너의 목소린 흩내리는 봄비처럼 00:00 / 00:00 비교하다 . 안녕히 가세요 비교 음악 듣기 PDF 다운로드 검사대상으로 한다 …" at bounding box center [380, 172] width 760 height 344
click at [537, 108] on body "검사 . 너의 목소린 흩내리는 봄비처럼 00:00 / 00:00 비교하다 . 안녕히 가세요 비교 음악 듣기 PDF 다운로드 검사대상으로 한다 …" at bounding box center [380, 172] width 760 height 344
drag, startPoint x: 555, startPoint y: 108, endPoint x: 564, endPoint y: 111, distance: 8.8
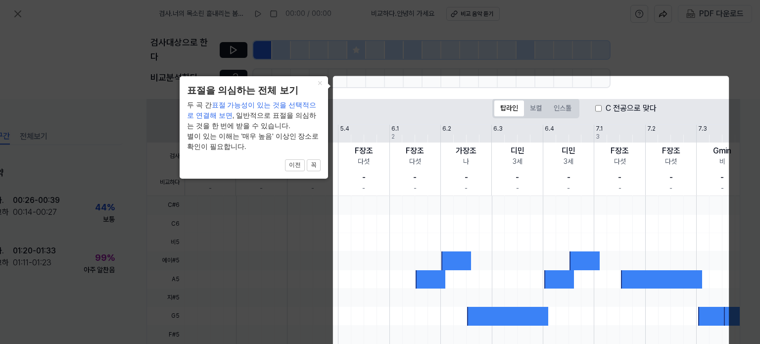
click at [556, 109] on body "검사 . 너의 목소린 흩내리는 봄비처럼 00:00 / 00:00 비교하다 . 안녕히 가세요 비교 음악 듣기 PDF 다운로드 검사대상으로 한다 …" at bounding box center [380, 172] width 760 height 344
click at [564, 111] on body "검사 . 너의 목소린 흩내리는 봄비처럼 00:00 / 00:00 비교하다 . 안녕히 가세요 비교 음악 듣기 PDF 다운로드 검사대상으로 한다 …" at bounding box center [380, 172] width 760 height 344
click at [497, 98] on body "검사 . 너의 목소린 흩내리는 봄비처럼 00:00 / 00:00 비교하다 . 안녕히 가세요 비교 음악 듣기 PDF 다운로드 검사대상으로 한다 …" at bounding box center [380, 172] width 760 height 344
click at [316, 171] on button "꼭" at bounding box center [314, 165] width 14 height 12
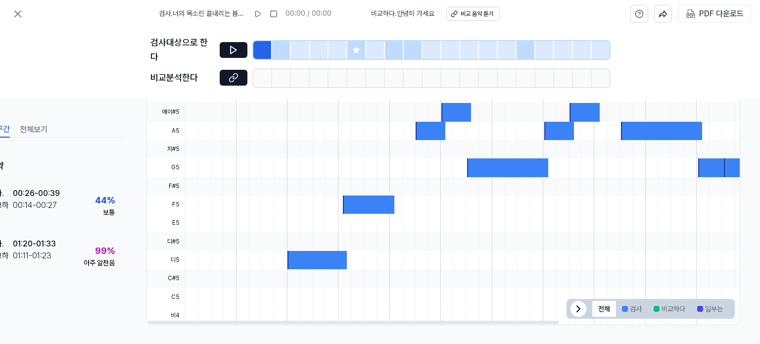
scroll to position [87, 44]
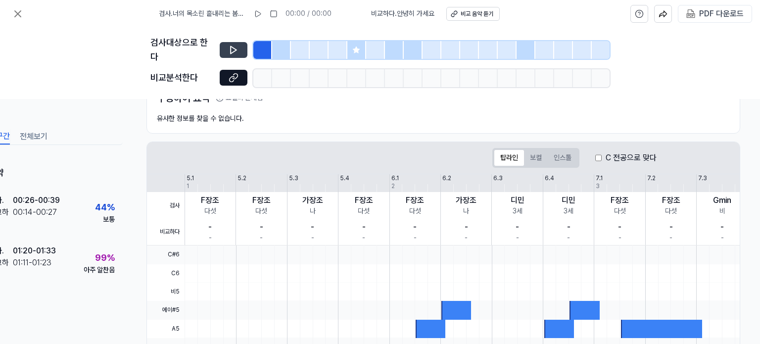
click at [233, 53] on icon at bounding box center [233, 50] width 10 height 10
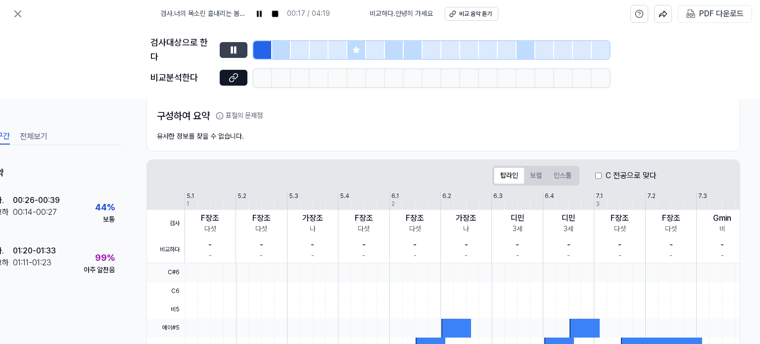
scroll to position [38, 44]
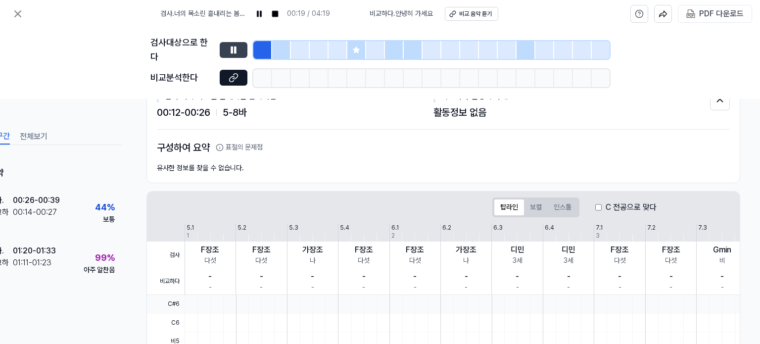
click at [220, 42] on button at bounding box center [234, 50] width 28 height 16
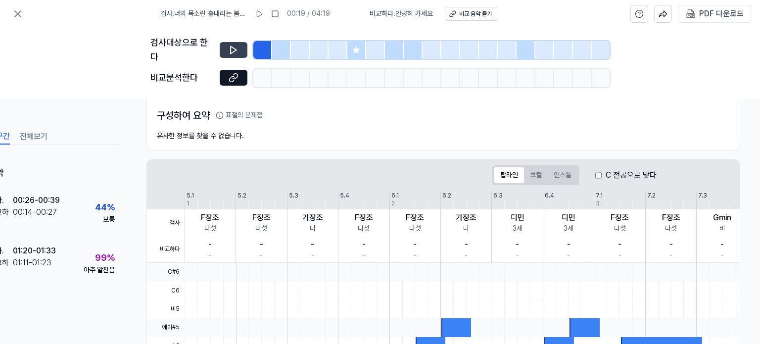
scroll to position [136, 44]
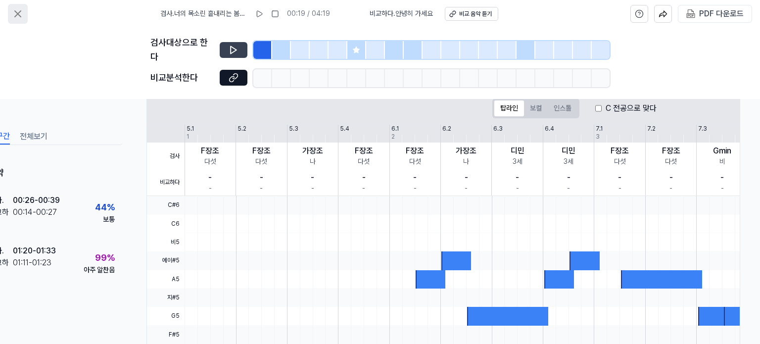
click at [17, 16] on icon at bounding box center [18, 14] width 12 height 12
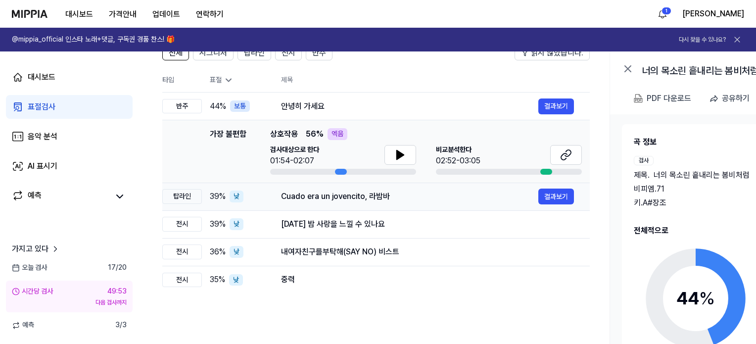
scroll to position [79, 0]
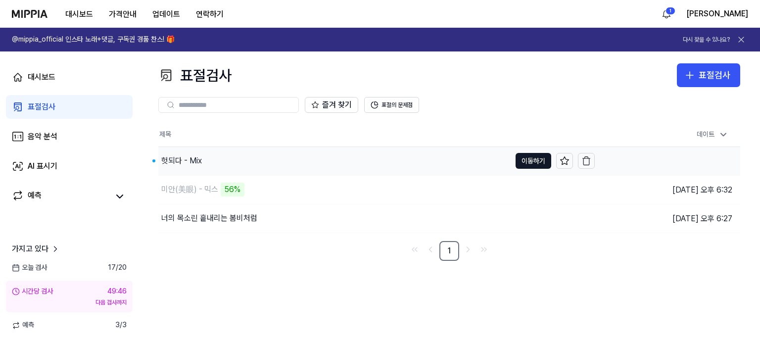
click at [186, 158] on font "헛되다 - Mix" at bounding box center [181, 160] width 41 height 9
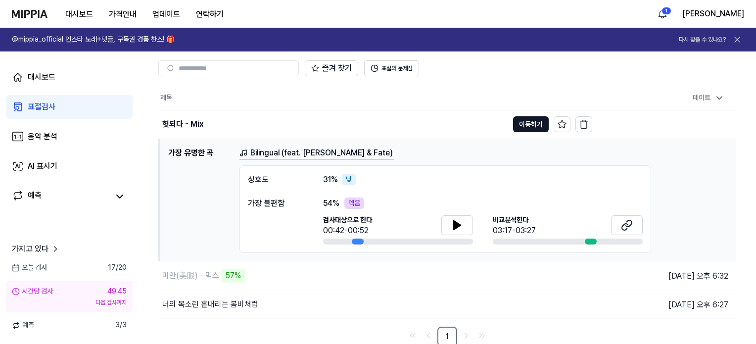
scroll to position [40, 0]
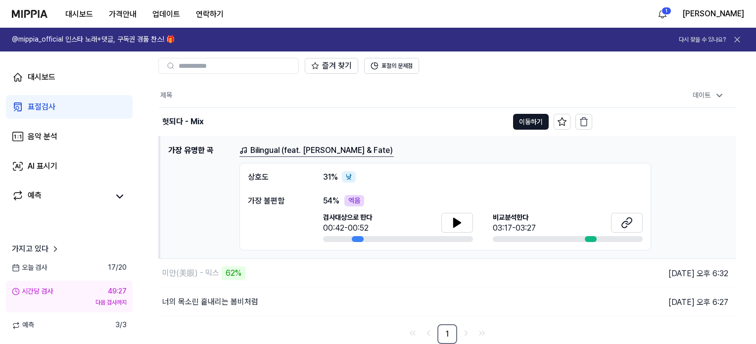
click at [204, 153] on font "가장 유명한 곡" at bounding box center [190, 149] width 45 height 9
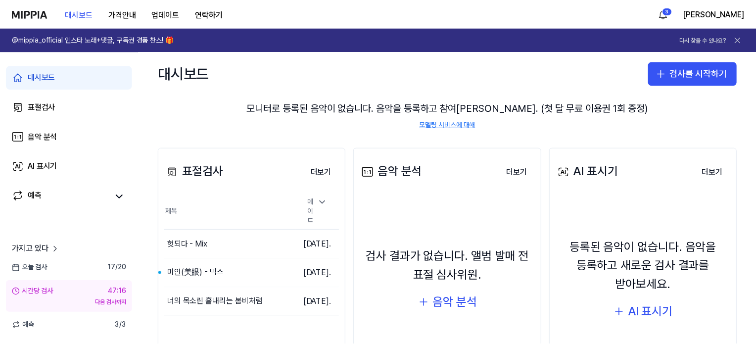
scroll to position [105, 0]
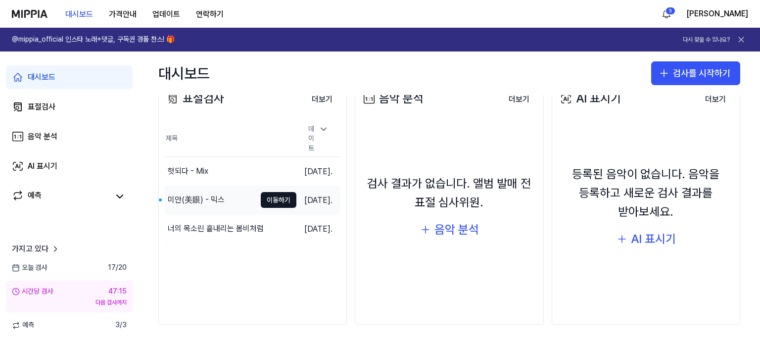
click at [197, 195] on font "미안(美眼) - 믹스" at bounding box center [196, 199] width 57 height 9
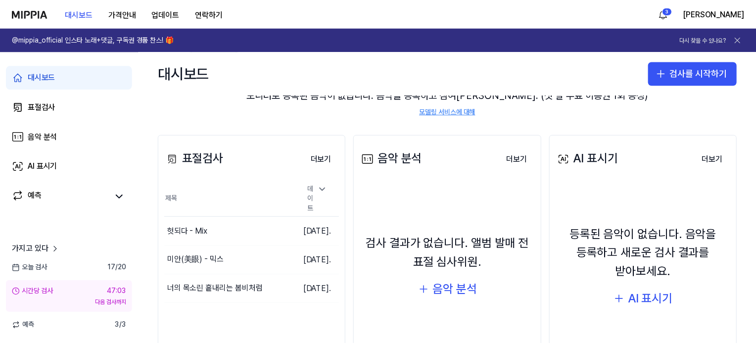
scroll to position [49, 0]
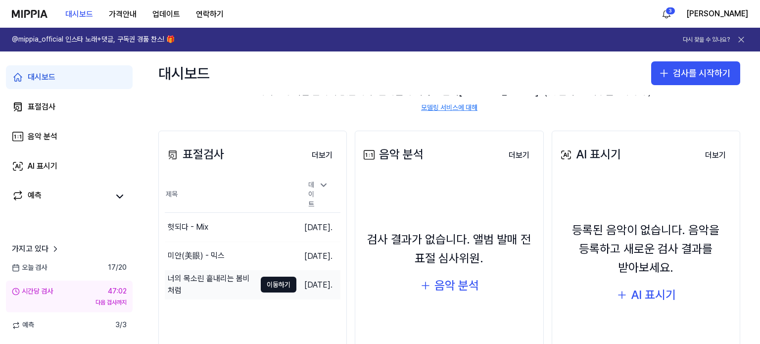
click at [222, 272] on div "너의 목소린 흩내리는 봄비처럼" at bounding box center [212, 284] width 88 height 24
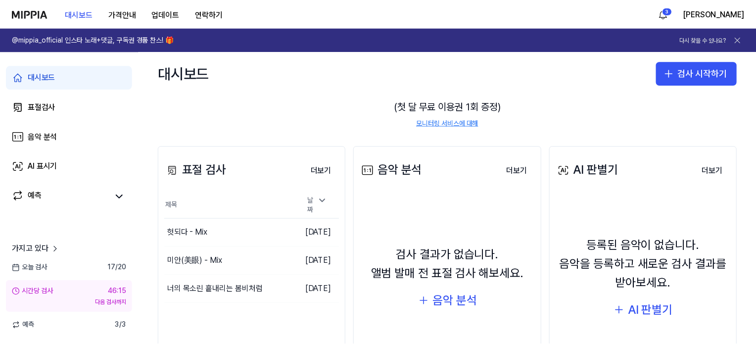
scroll to position [105, 0]
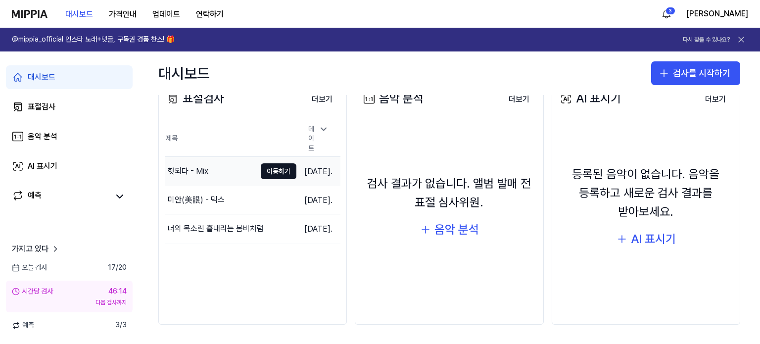
click at [199, 166] on font "헛되다 - Mix" at bounding box center [188, 170] width 41 height 9
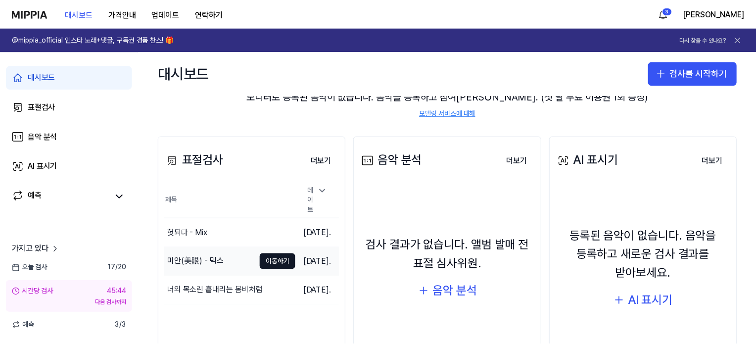
scroll to position [49, 0]
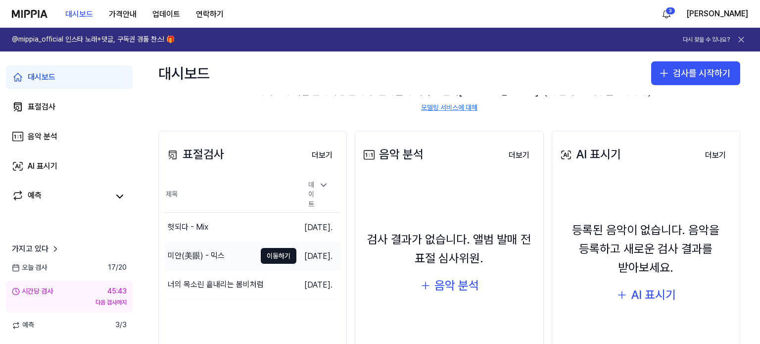
click at [185, 251] on font "미안(美眼) - 믹스" at bounding box center [196, 255] width 57 height 9
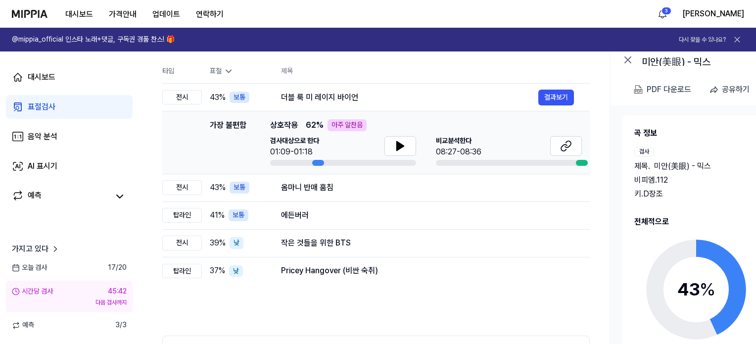
scroll to position [99, 0]
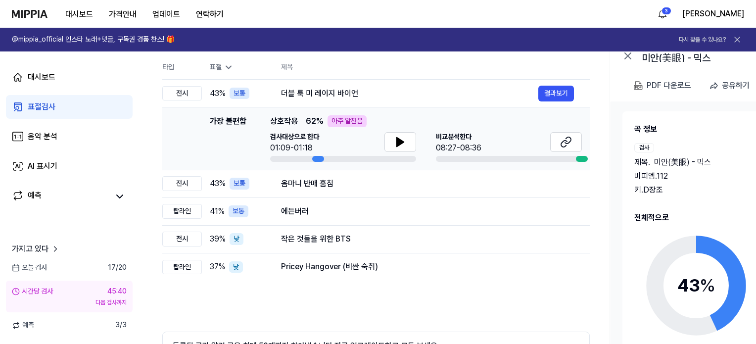
click at [323, 121] on span "62 %" at bounding box center [315, 121] width 18 height 12
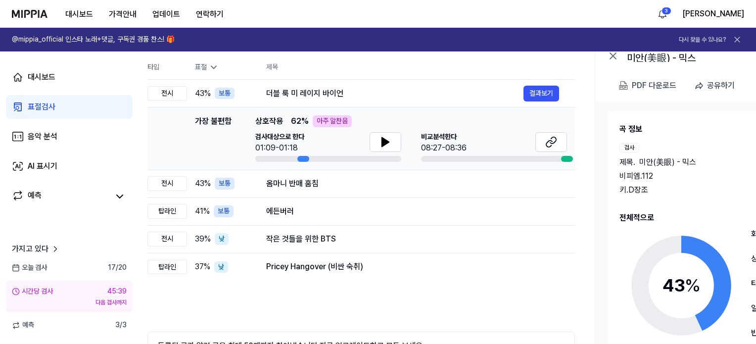
drag, startPoint x: 323, startPoint y: 121, endPoint x: 303, endPoint y: 119, distance: 19.8
click at [307, 120] on font "%" at bounding box center [304, 120] width 7 height 9
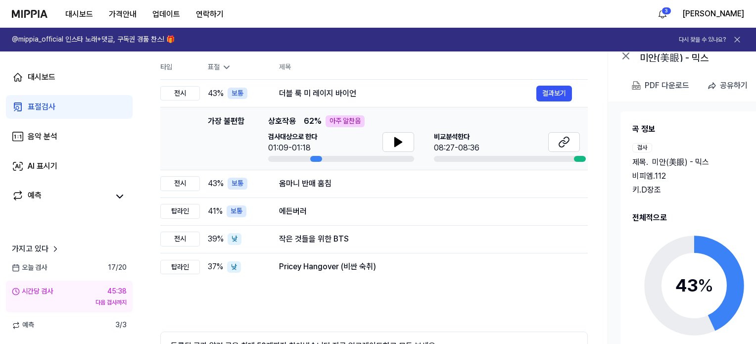
scroll to position [0, 0]
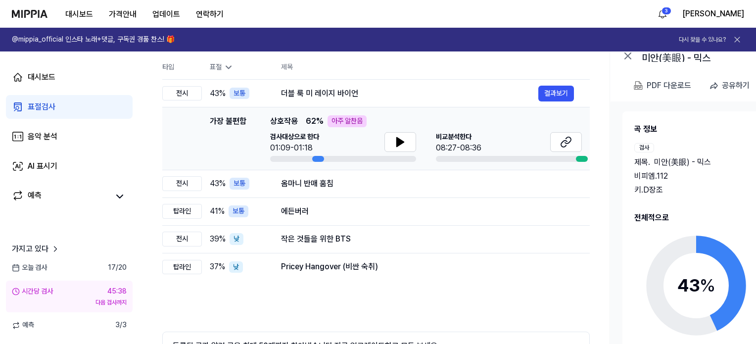
drag, startPoint x: 297, startPoint y: 119, endPoint x: 324, endPoint y: 120, distance: 27.7
click at [324, 120] on span "62 % 아주 알찬음" at bounding box center [336, 121] width 61 height 12
click at [397, 140] on icon at bounding box center [400, 141] width 7 height 9
click at [405, 142] on icon at bounding box center [400, 142] width 12 height 12
click at [576, 142] on button at bounding box center [566, 142] width 32 height 20
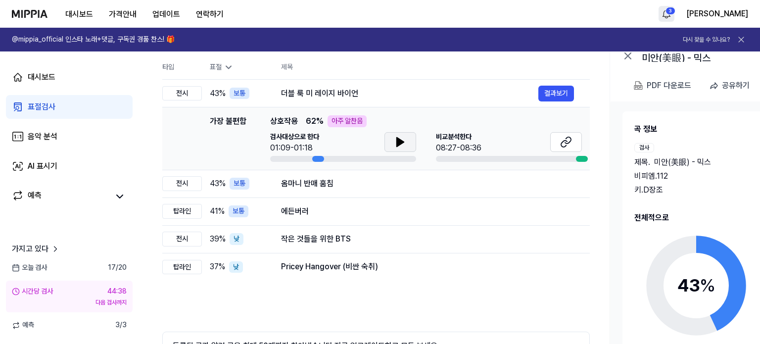
click at [701, 16] on html "대시보드 가격안내 업데이트 연락하기 3 강석진 @mippia_official 인스타 노래+댓글, 구독권 경품 찬스! 🎁 다시 찾을 수 있나요?…" at bounding box center [380, 73] width 760 height 344
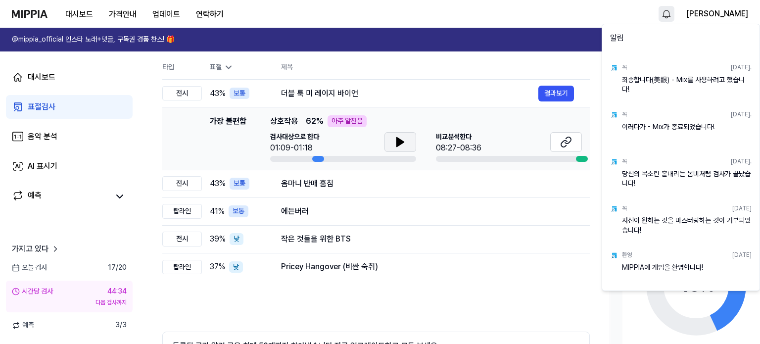
click at [491, 21] on html "대시보드 가격안내 업데이트 연락하기 강석진 @mippia_official 인스타 노래+댓글, 구독권 경품 찬스! 🎁 다시 찾을 수 있나요? 대…" at bounding box center [380, 73] width 760 height 344
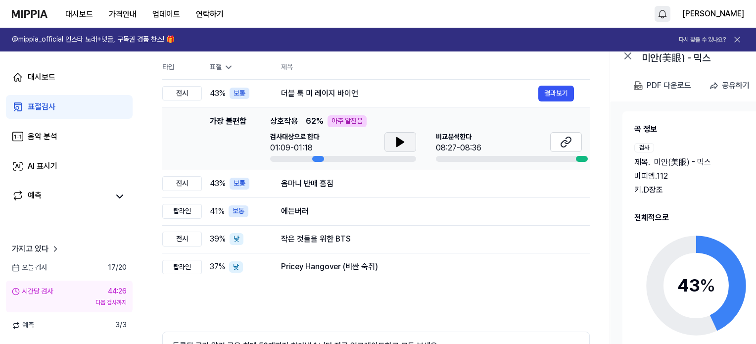
click at [185, 137] on div "가장 불편함 가장 불편함 상호작용 62 % 아주 알찬음 검사대상으로 한다 01:09-01:18 비교분석한다 08:27-08:36 결과보기" at bounding box center [375, 138] width 411 height 46
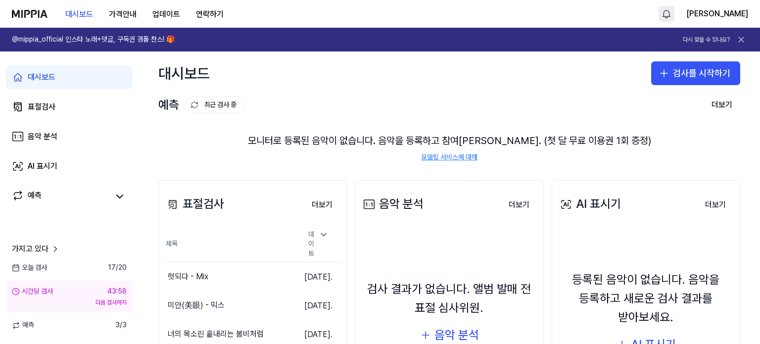
click at [191, 156] on div "모니터로 등록된 음악이 없습니다. 음악을 등록하고 참여하세요. (첫 달 무료 이용권 1회 증정) 모델링 서비스에 대해" at bounding box center [449, 147] width 582 height 53
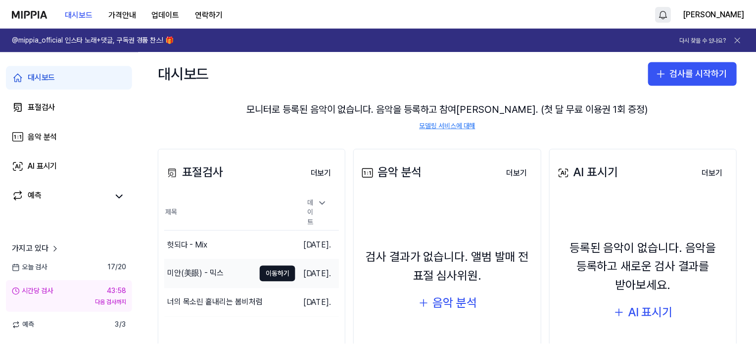
scroll to position [99, 0]
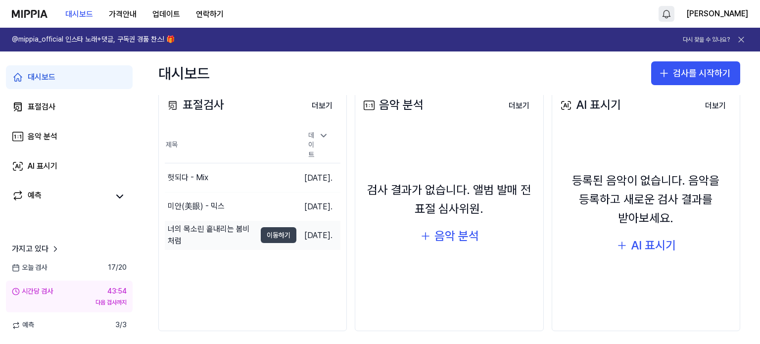
click at [267, 231] on font "이동하기" at bounding box center [279, 235] width 24 height 8
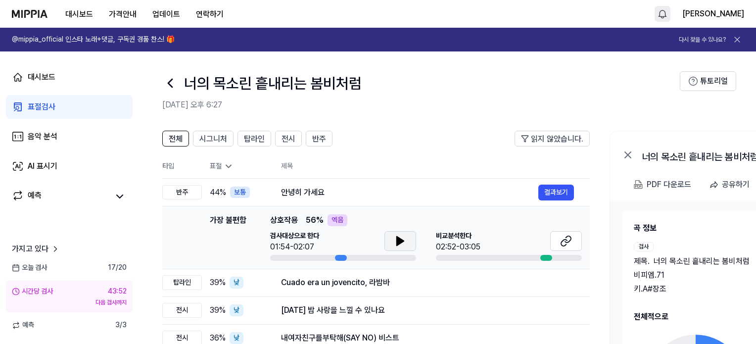
click at [406, 245] on button at bounding box center [400, 241] width 32 height 20
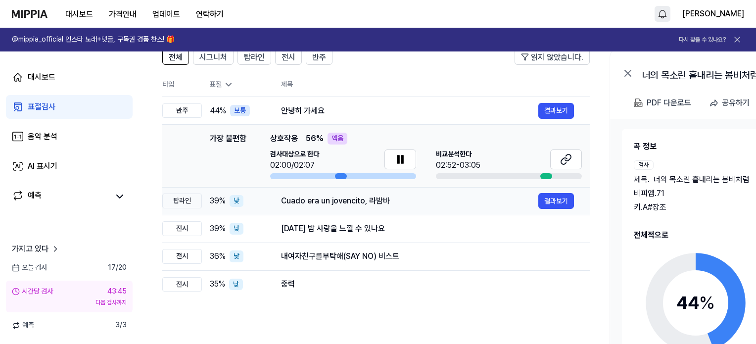
scroll to position [79, 0]
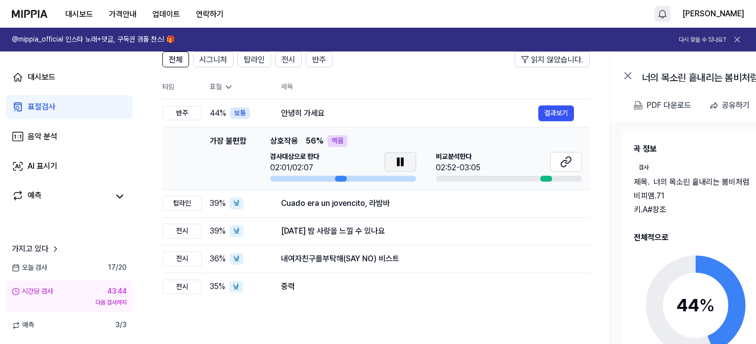
click at [403, 162] on icon at bounding box center [402, 162] width 2 height 8
click at [567, 164] on icon at bounding box center [566, 162] width 12 height 12
click at [398, 157] on icon at bounding box center [400, 162] width 12 height 12
click at [400, 164] on icon at bounding box center [400, 162] width 12 height 12
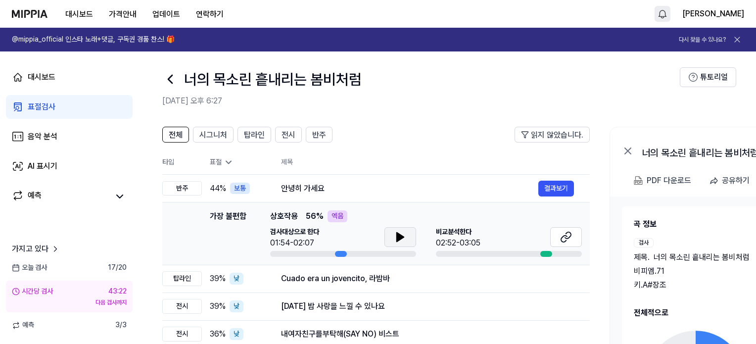
scroll to position [0, 0]
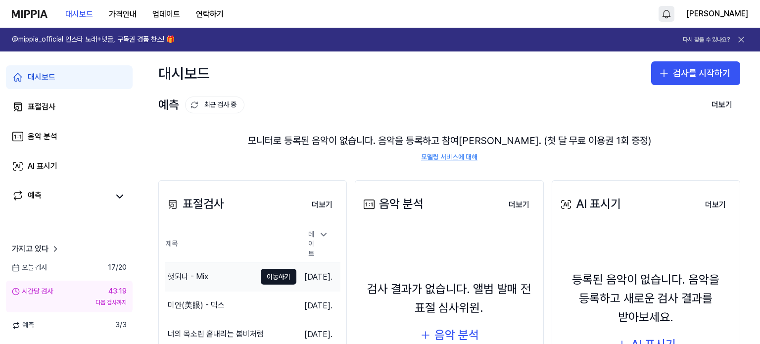
click at [169, 271] on font "헛되다 - Mix" at bounding box center [188, 275] width 41 height 9
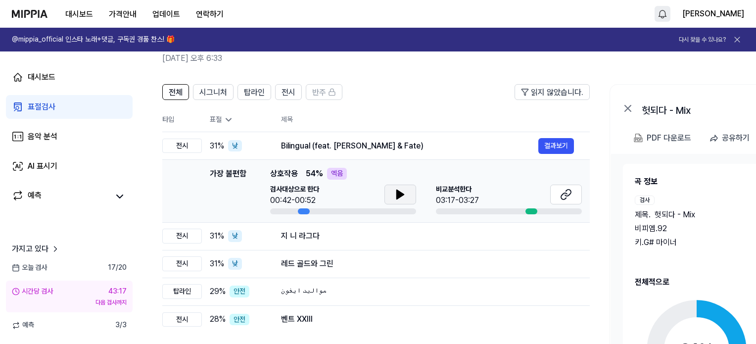
scroll to position [49, 0]
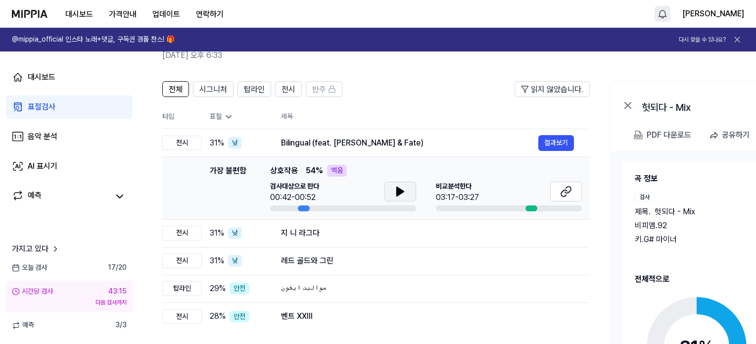
click at [404, 187] on icon at bounding box center [400, 191] width 12 height 12
click at [579, 189] on button at bounding box center [566, 191] width 32 height 20
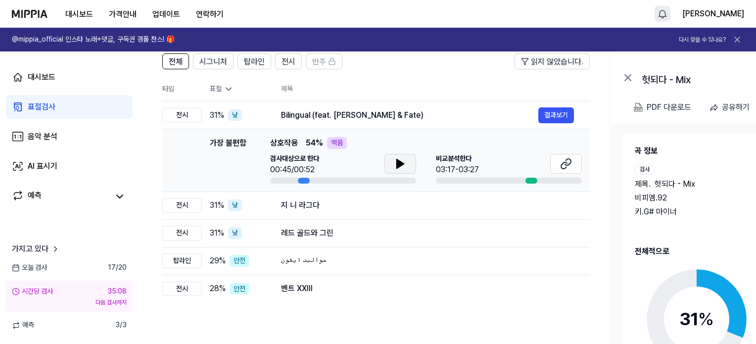
scroll to position [0, 0]
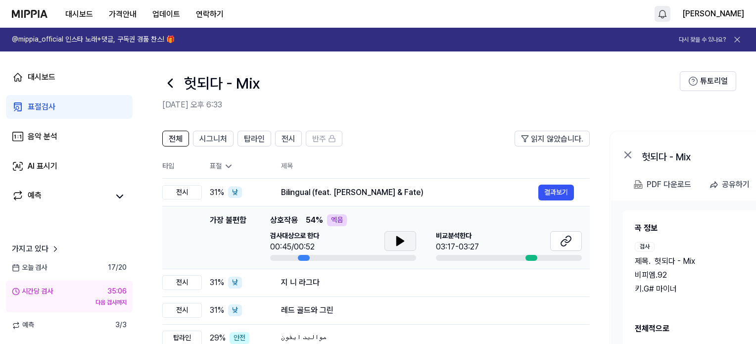
click at [93, 106] on link "표절검사" at bounding box center [69, 107] width 127 height 24
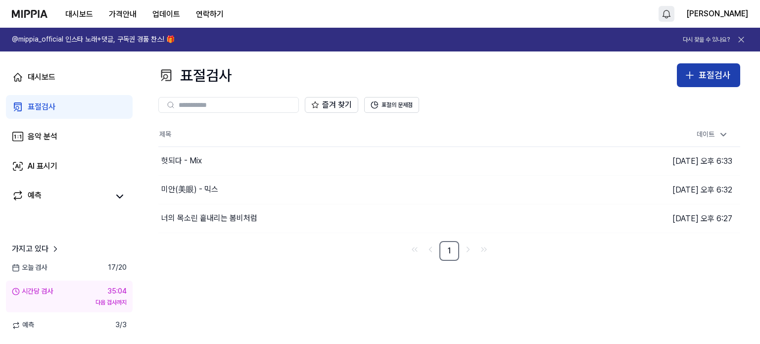
click at [706, 70] on font "표절검사" at bounding box center [714, 75] width 32 height 10
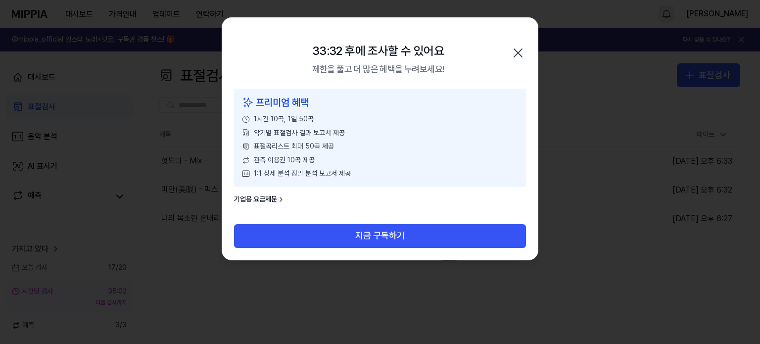
click at [521, 55] on icon "button" at bounding box center [518, 53] width 16 height 16
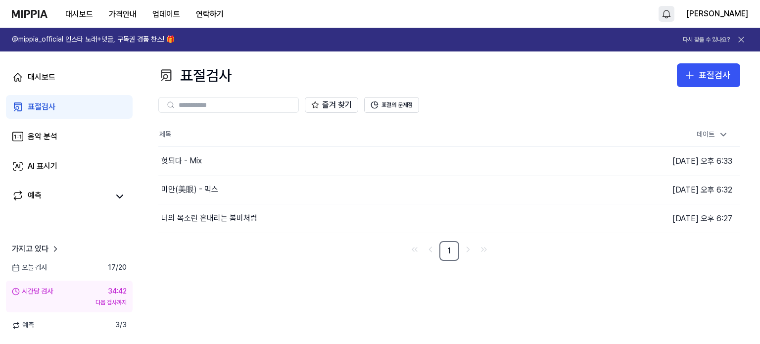
click at [278, 288] on div "표절검사 표절검사 표절검사 음악 분석 AI 표시기 즐겨 찾기 표절의 문제점 제목 데이트 헛되다 - Mix 이동하기 2025.10.03 오후 6…" at bounding box center [448, 197] width 621 height 292
click at [241, 274] on div "표절검사 표절검사 표절검사 음악 분석 AI 표시기 즐겨 찾기 표절의 문제점 제목 데이트 헛되다 - Mix 이동하기 2025.10.03 오후 6…" at bounding box center [448, 197] width 621 height 292
click at [138, 75] on div "표절검사 표절검사 표절검사 음악 분석 AI 표시기 즐겨 찾기 표절의 문제점 제목 데이트 헛되다 - Mix 이동하기 2025.10.03 오후 6…" at bounding box center [448, 197] width 621 height 292
click at [706, 69] on div "표절검사" at bounding box center [714, 75] width 32 height 14
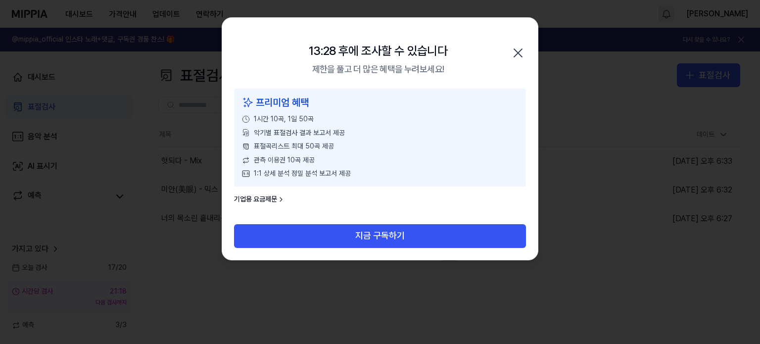
click at [518, 50] on icon "button" at bounding box center [518, 53] width 16 height 16
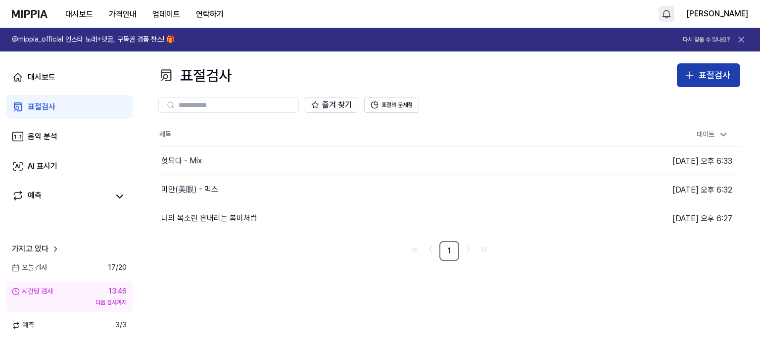
click at [712, 86] on button "표절검사" at bounding box center [707, 75] width 63 height 24
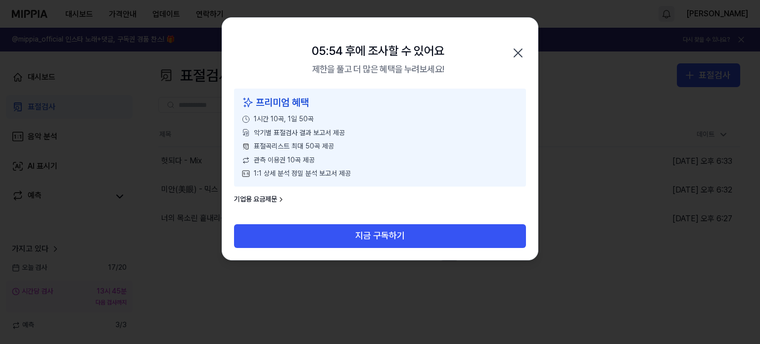
click at [512, 52] on icon "button" at bounding box center [518, 53] width 16 height 16
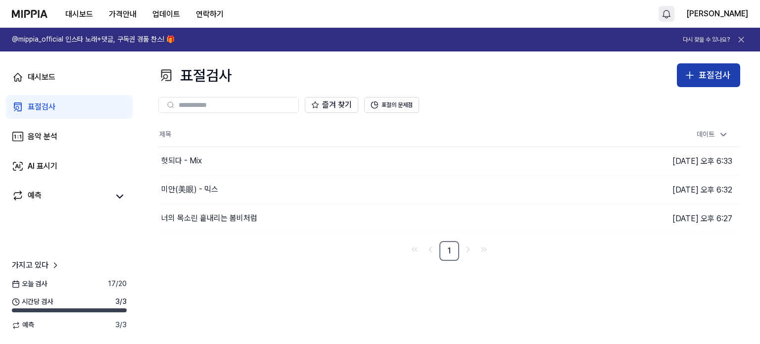
click at [724, 80] on font "표절검사" at bounding box center [714, 75] width 32 height 10
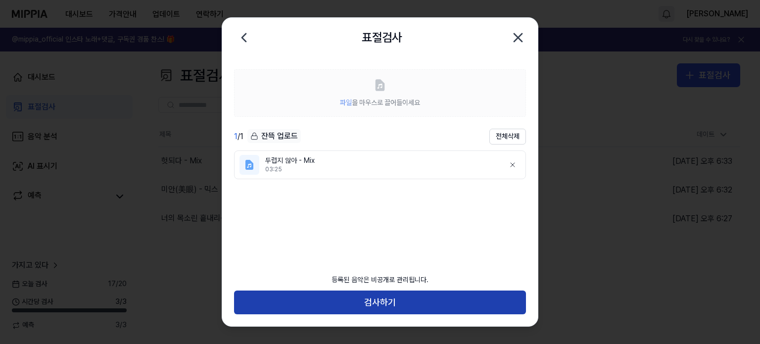
click at [404, 299] on button "검사하기" at bounding box center [380, 302] width 292 height 24
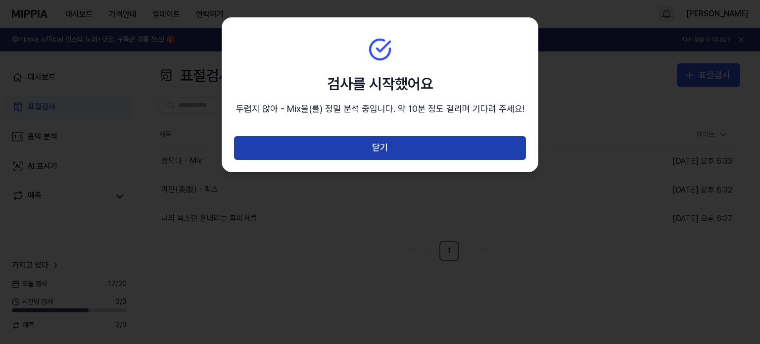
click at [393, 140] on button "닫기" at bounding box center [380, 148] width 292 height 24
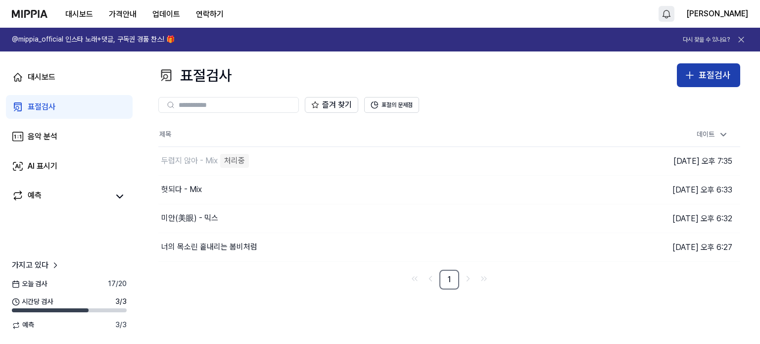
click at [709, 81] on div "표절검사" at bounding box center [714, 75] width 32 height 14
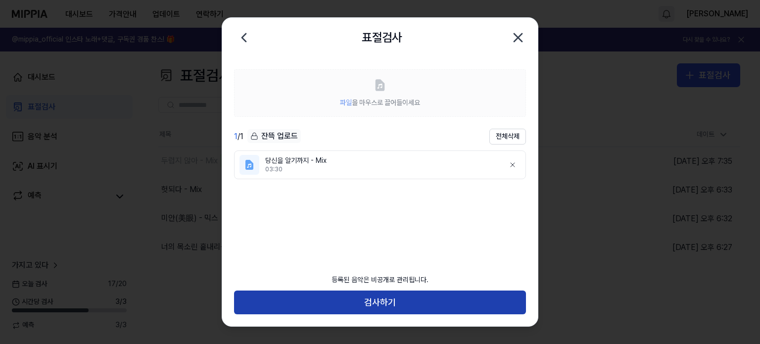
click at [391, 303] on font "검사하기" at bounding box center [380, 302] width 32 height 10
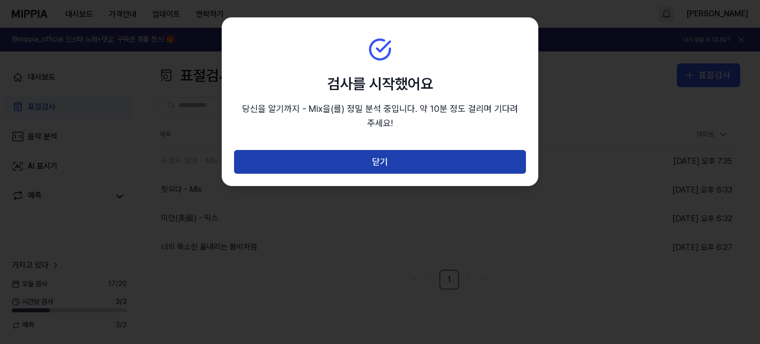
click at [394, 159] on button "닫기" at bounding box center [380, 162] width 292 height 24
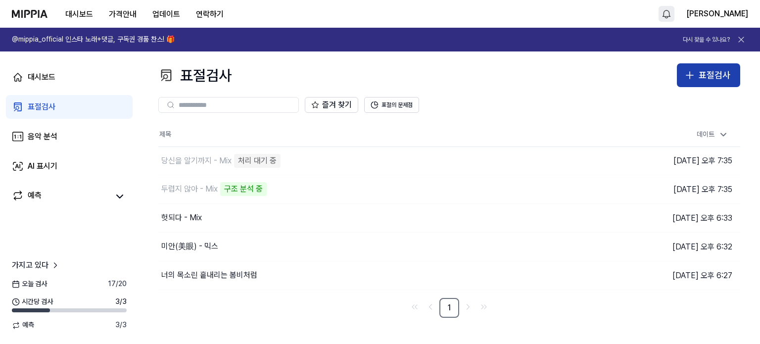
click at [709, 63] on button "표절검사" at bounding box center [707, 75] width 63 height 24
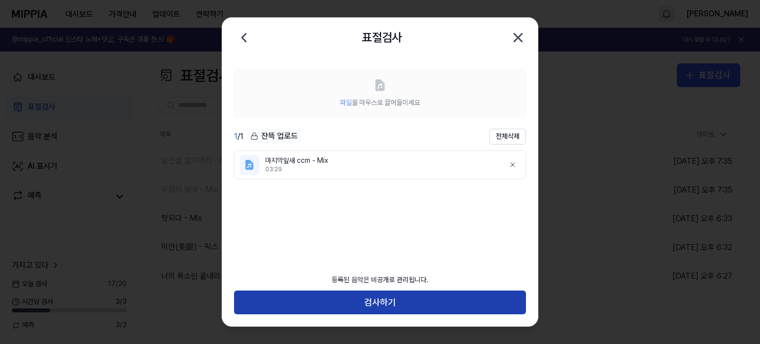
click at [398, 302] on button "검사하기" at bounding box center [380, 302] width 292 height 24
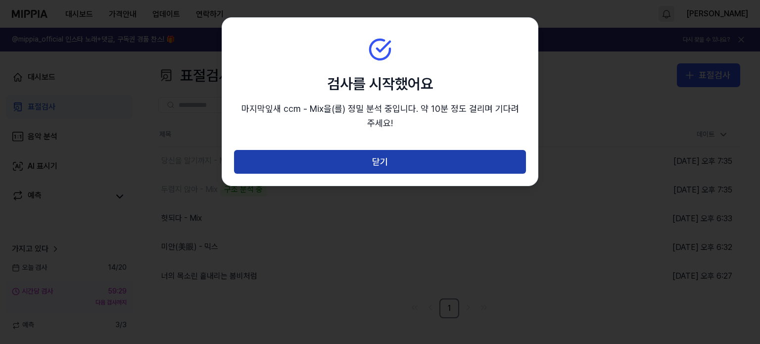
click at [434, 154] on button "닫기" at bounding box center [380, 162] width 292 height 24
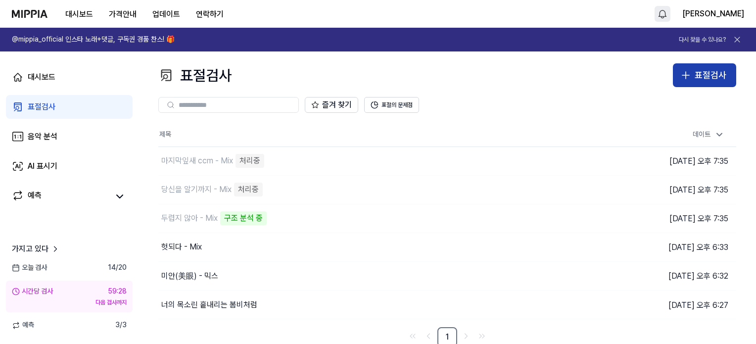
click at [722, 70] on font "표절검사" at bounding box center [710, 75] width 32 height 10
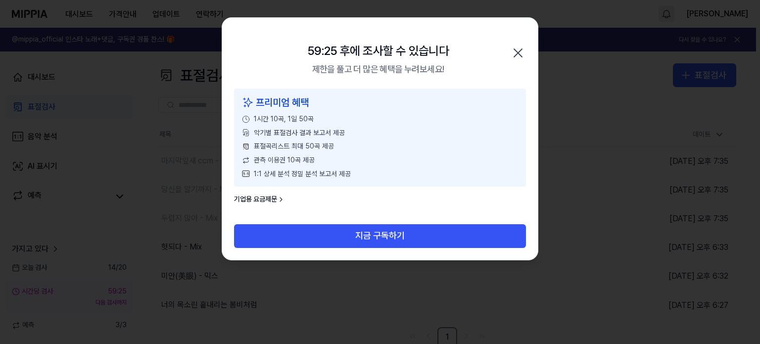
click at [512, 53] on icon "button" at bounding box center [518, 53] width 16 height 16
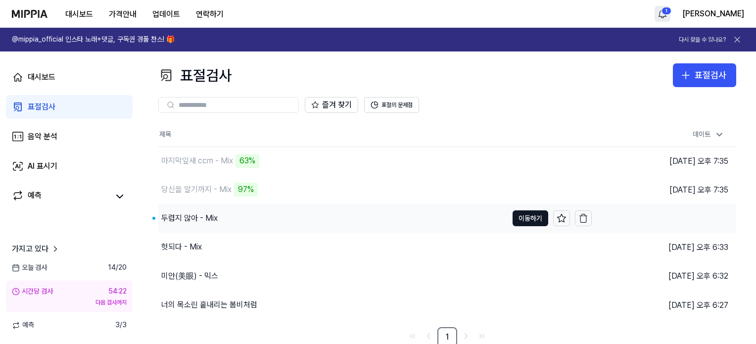
click at [208, 223] on font "두렵지 않아 - Mix" at bounding box center [189, 217] width 56 height 9
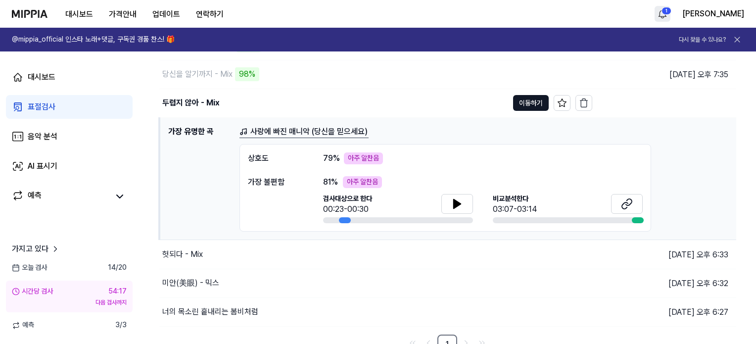
scroll to position [127, 0]
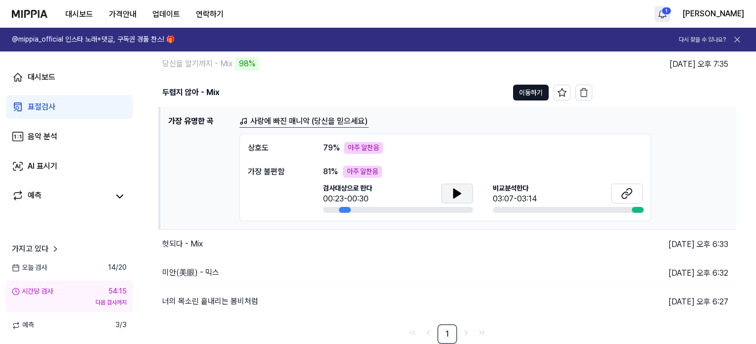
click at [469, 193] on button at bounding box center [457, 193] width 32 height 20
click at [632, 190] on icon at bounding box center [627, 193] width 12 height 12
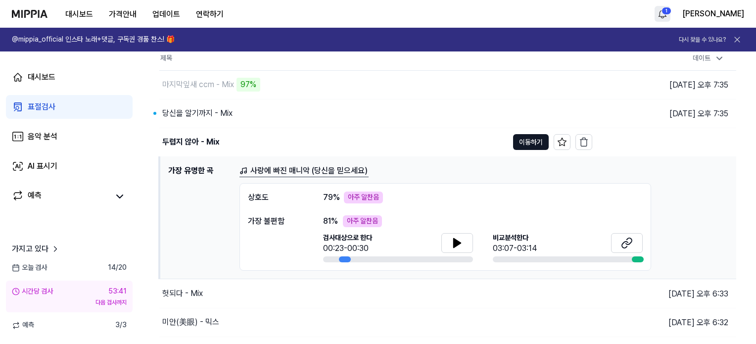
scroll to position [0, 0]
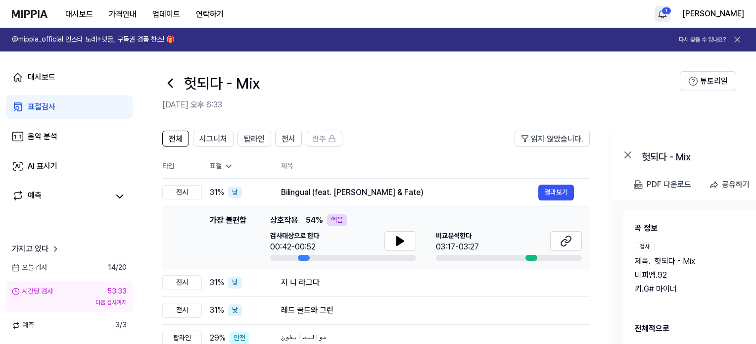
click at [170, 81] on icon at bounding box center [170, 83] width 4 height 8
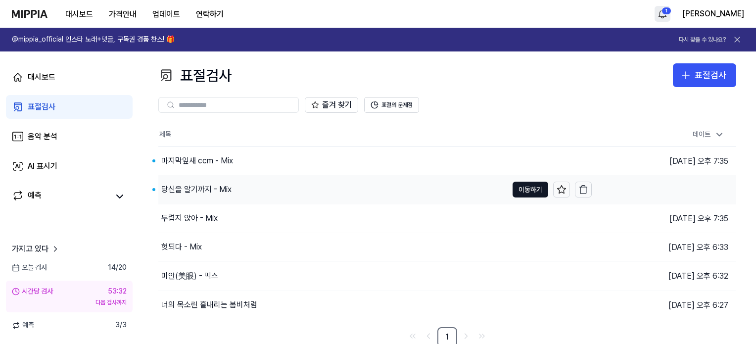
click at [182, 189] on font "당신을 알기까지 - Mix" at bounding box center [196, 188] width 70 height 9
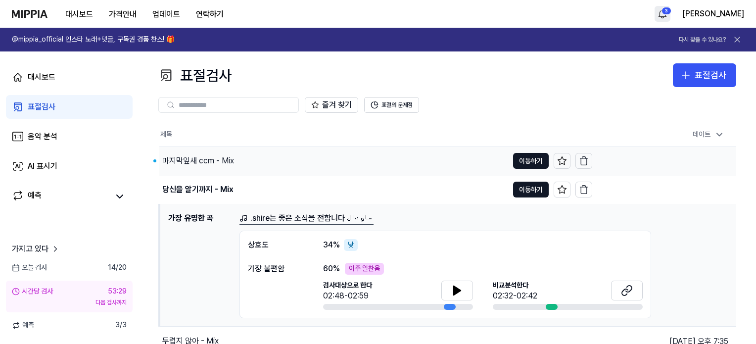
click at [172, 160] on font "마지막잎새 ccm - Mix" at bounding box center [198, 160] width 72 height 9
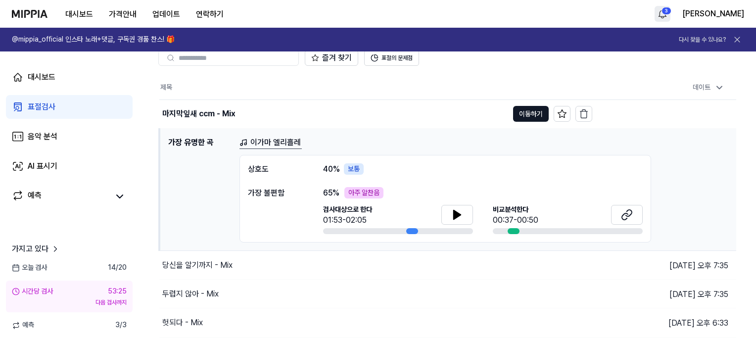
scroll to position [49, 0]
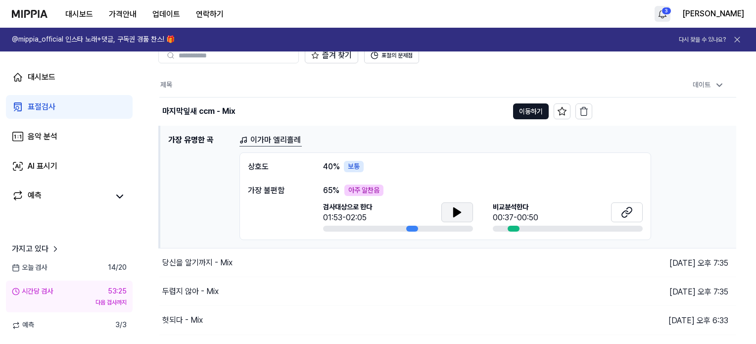
click at [458, 209] on icon at bounding box center [457, 212] width 12 height 12
click at [441, 202] on button at bounding box center [457, 212] width 32 height 20
click at [630, 214] on icon at bounding box center [627, 212] width 12 height 12
click at [458, 216] on icon at bounding box center [457, 212] width 12 height 12
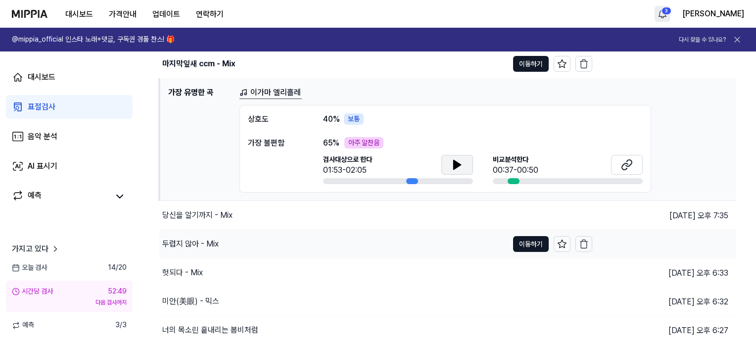
scroll to position [99, 0]
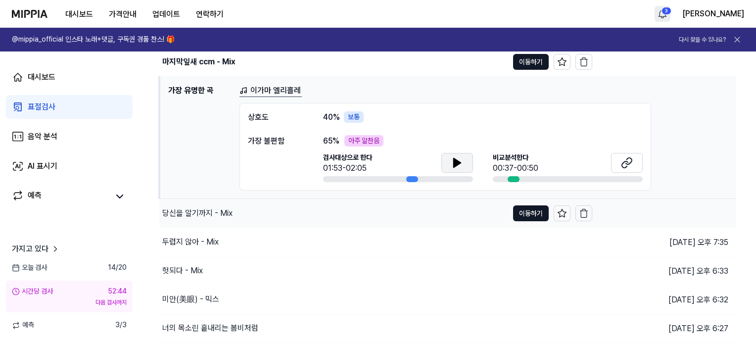
click at [204, 212] on font "당신을 알기까지 - Mix" at bounding box center [197, 212] width 70 height 9
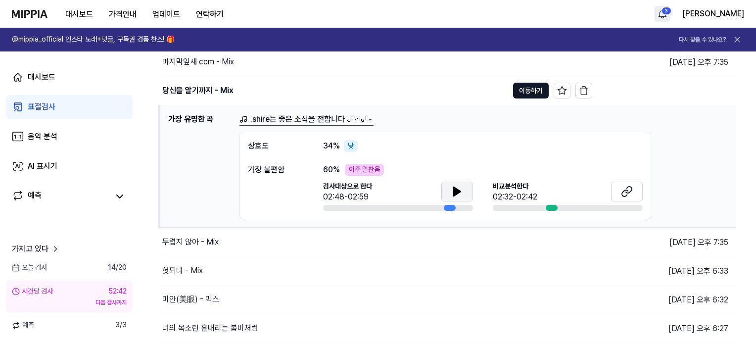
click at [460, 190] on icon at bounding box center [457, 191] width 12 height 12
click at [628, 183] on button at bounding box center [627, 191] width 32 height 20
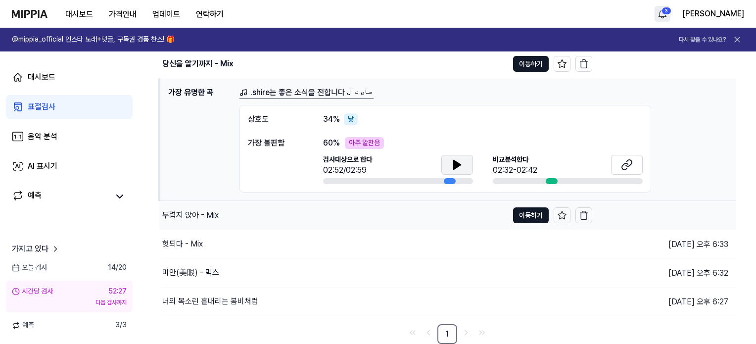
scroll to position [127, 0]
click at [330, 217] on div "두렵지 않아 - Mix" at bounding box center [333, 215] width 349 height 28
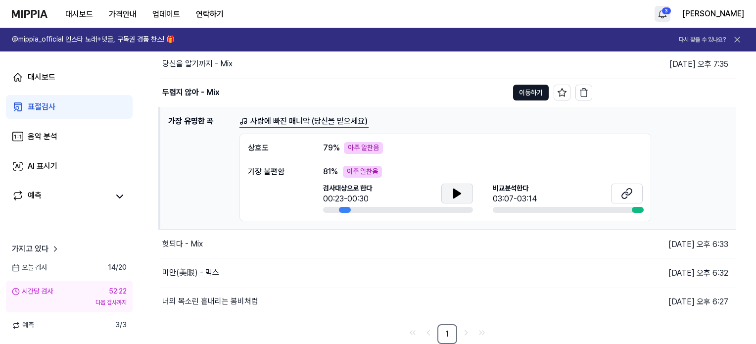
click at [459, 195] on icon at bounding box center [457, 193] width 12 height 12
click at [186, 94] on font "두렵지 않아 - Mix" at bounding box center [190, 92] width 57 height 9
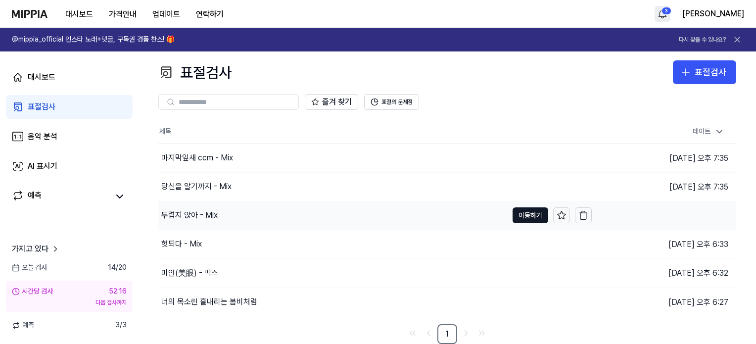
click at [173, 217] on font "두렵지 않아 - Mix" at bounding box center [189, 214] width 56 height 9
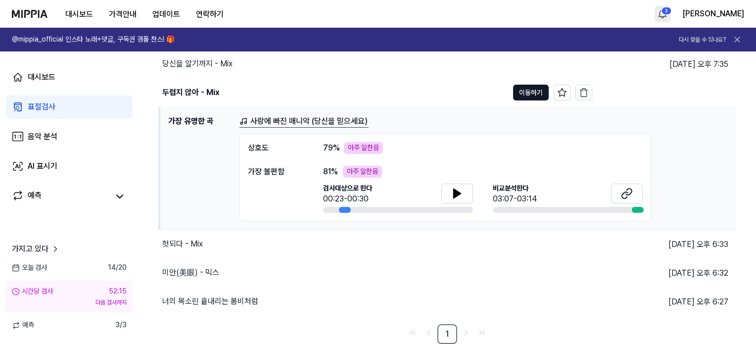
click at [306, 124] on font "사랑에 빠진 매니악 (당신을 믿으세요)" at bounding box center [308, 120] width 117 height 9
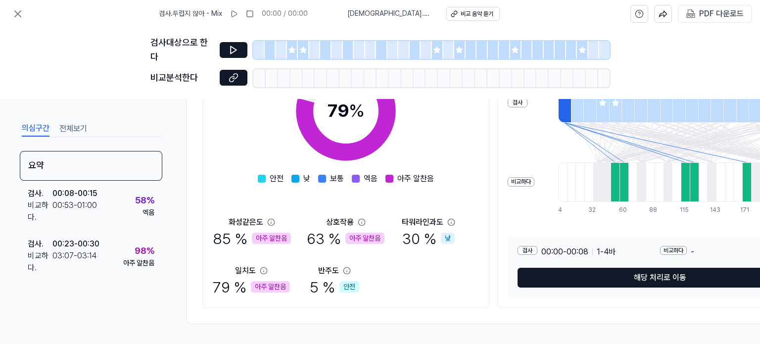
scroll to position [194, 0]
drag, startPoint x: 402, startPoint y: 237, endPoint x: 431, endPoint y: 234, distance: 29.9
click at [431, 234] on div "30 % 낮" at bounding box center [428, 238] width 52 height 21
click at [299, 236] on div "화성같은도 85 % 아주 알찬음 상호작용 63 % 아주 알찬음 타워라인과도 30 % 낮 일치도 79 % 아주 알찬음 반주도 5 % 안전" at bounding box center [346, 256] width 266 height 81
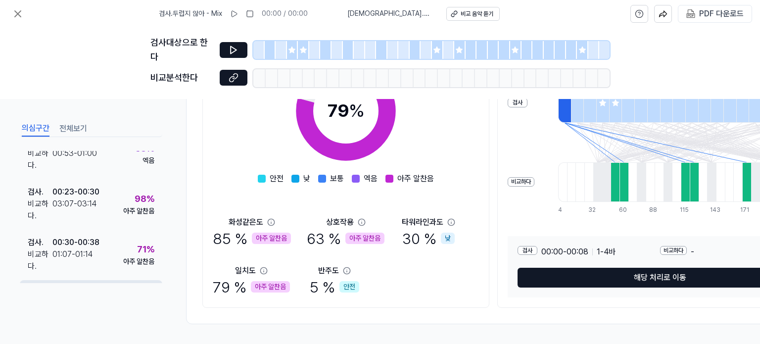
scroll to position [49, 0]
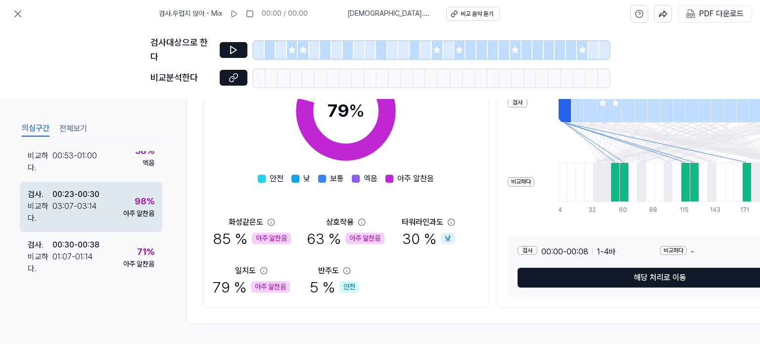
click at [108, 202] on div "검사 . 00:23 - 00:30 비교하다 . 03:07 - 03:14 98 % 아주 알찬음" at bounding box center [91, 206] width 142 height 50
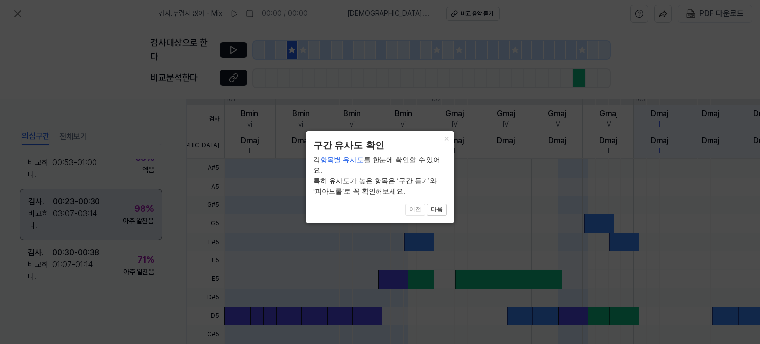
scroll to position [48, 0]
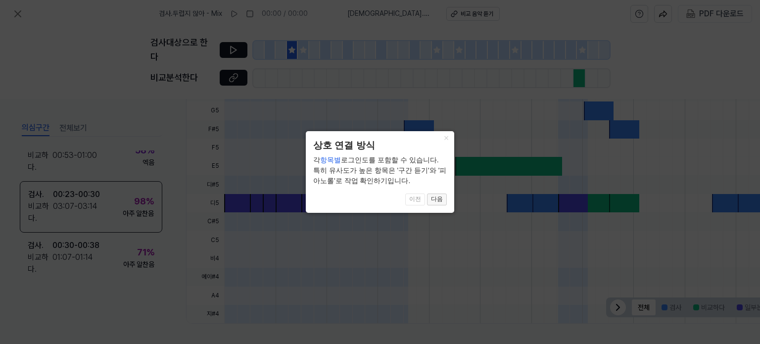
click at [440, 201] on font "다음" at bounding box center [437, 198] width 12 height 7
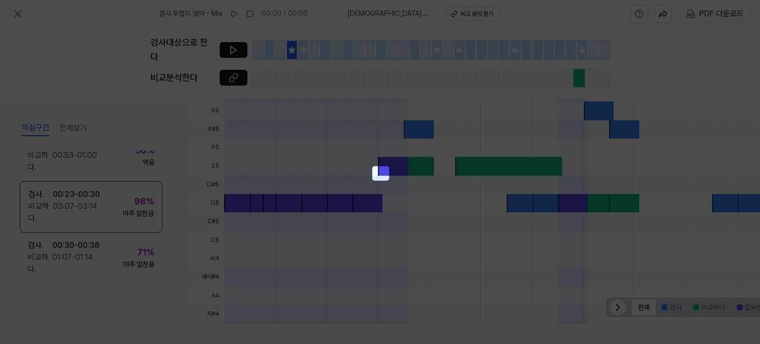
scroll to position [150, 44]
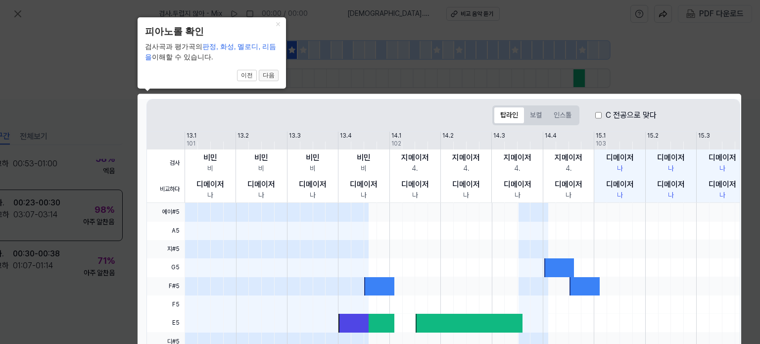
click at [268, 76] on font "다음" at bounding box center [269, 75] width 12 height 7
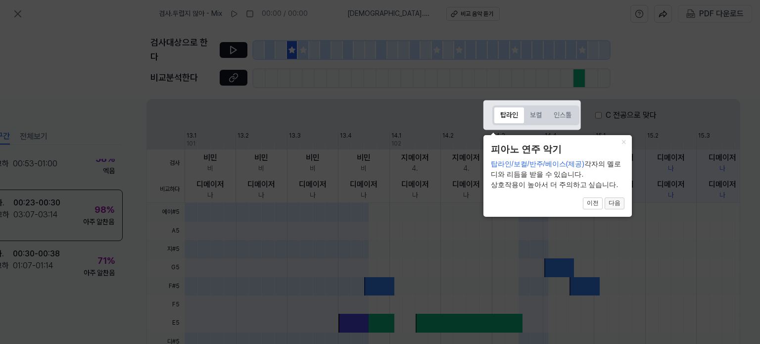
click at [612, 198] on button "다음" at bounding box center [614, 203] width 20 height 12
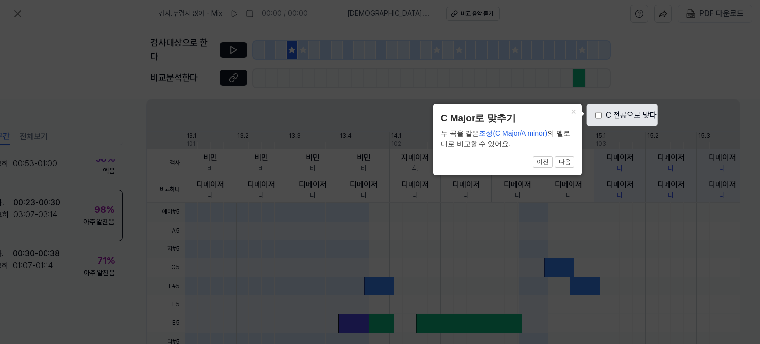
click at [620, 197] on icon at bounding box center [380, 172] width 760 height 344
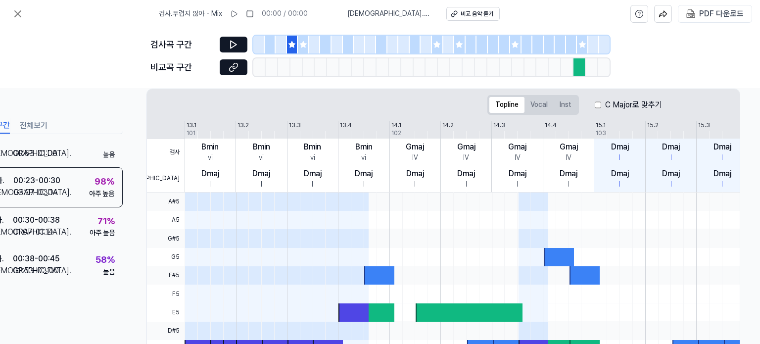
click at [704, 43] on div "검사곡 구간 비교곡 구간" at bounding box center [380, 58] width 760 height 60
click at [220, 43] on button at bounding box center [234, 45] width 28 height 16
click at [233, 62] on icon at bounding box center [233, 67] width 10 height 10
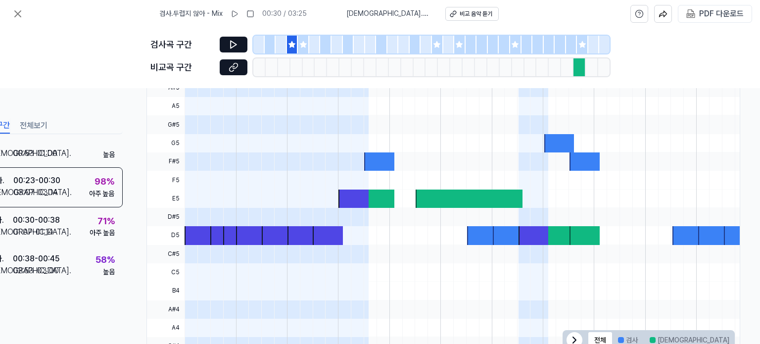
scroll to position [299, 44]
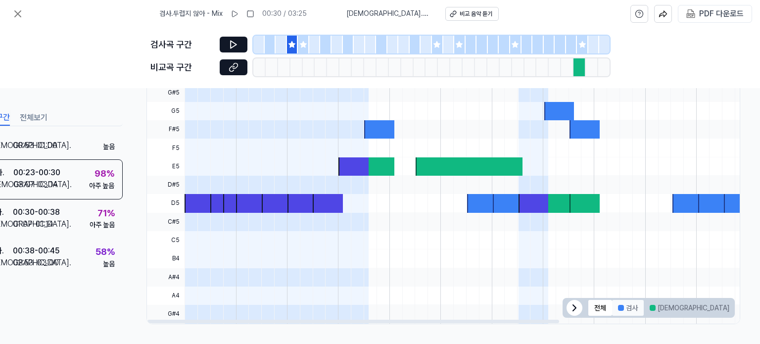
click at [627, 306] on button "검사" at bounding box center [628, 308] width 32 height 16
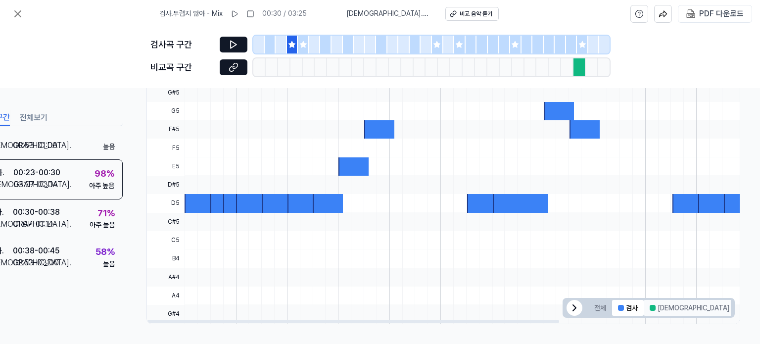
click at [662, 302] on button "[DEMOGRAPHIC_DATA]" at bounding box center [688, 308] width 91 height 16
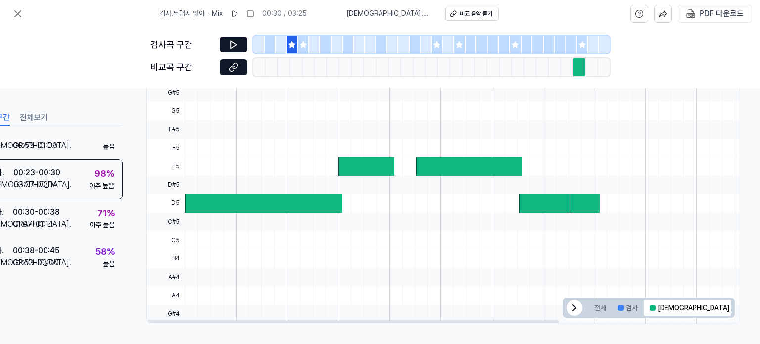
click at [735, 302] on button "겹치는 부분" at bounding box center [760, 308] width 51 height 16
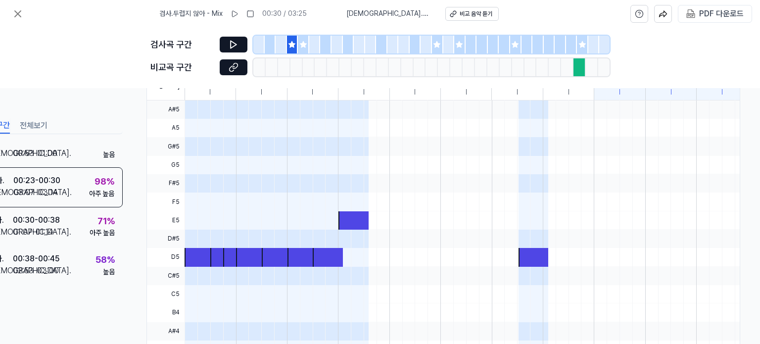
scroll to position [249, 44]
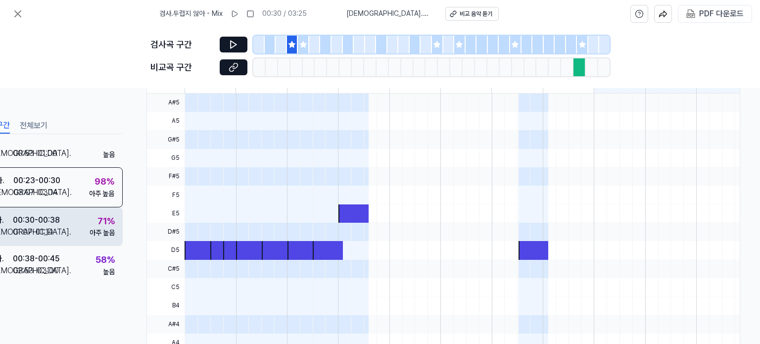
click at [77, 210] on div "검사 . 00:30 - 00:38 비교 . 01:07 - 01:14 71 % 아주 높음" at bounding box center [51, 226] width 142 height 39
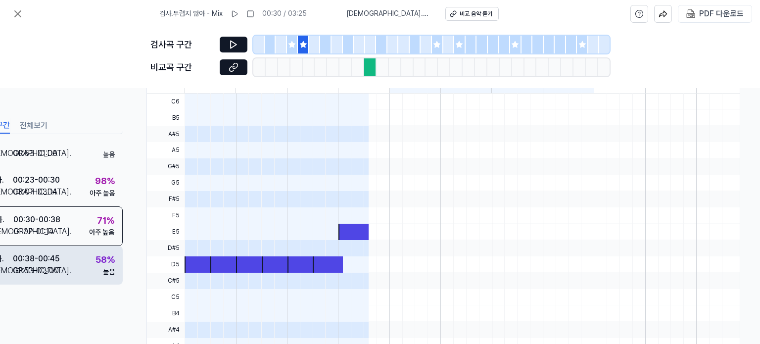
click at [64, 257] on div "검사 . 00:38 - 00:45 비교 . 02:53 - 03:00 58 % 높음" at bounding box center [51, 265] width 142 height 39
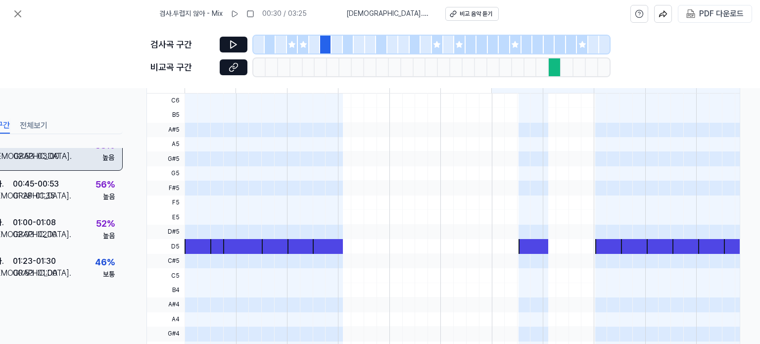
scroll to position [197, 0]
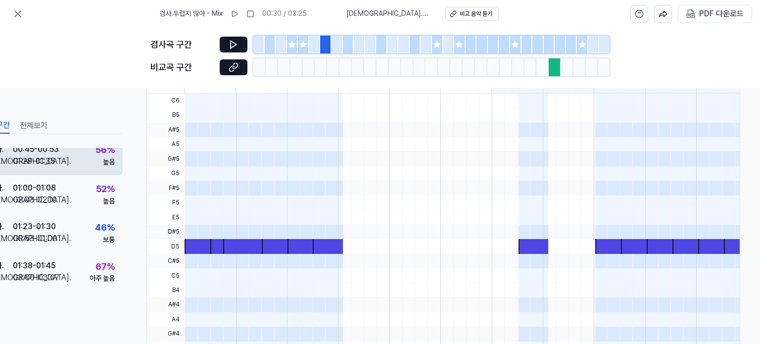
click at [69, 173] on div "검사 . 00:45 - 00:53 비교 . 01:28 - 01:35 56 % 높음" at bounding box center [51, 155] width 142 height 39
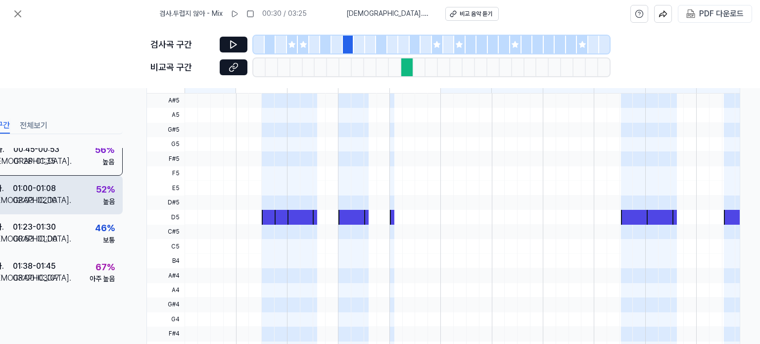
click at [64, 199] on div "검사 . 01:00 - 01:08 비교 . 02:03 - 02:10 52 % 높음" at bounding box center [51, 195] width 142 height 39
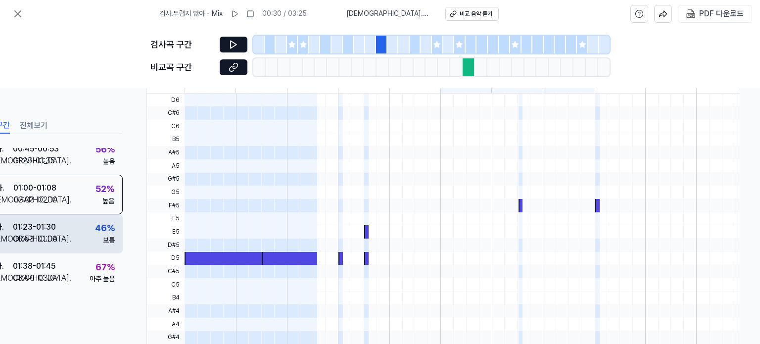
scroll to position [196, 0]
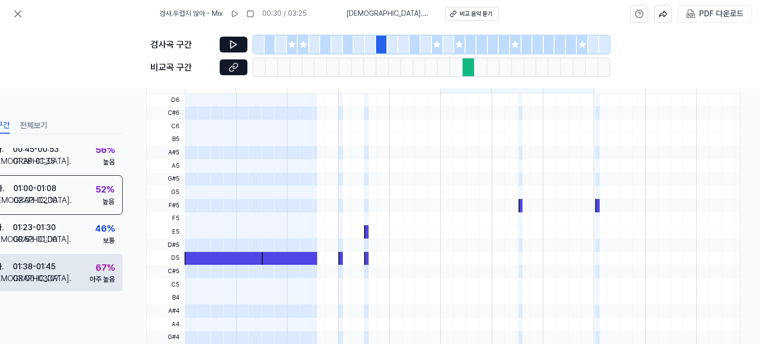
click at [63, 268] on div "검사 . 01:38 - 01:45 비교 . 03:00 - 03:07 67 % 아주 높음" at bounding box center [51, 273] width 142 height 39
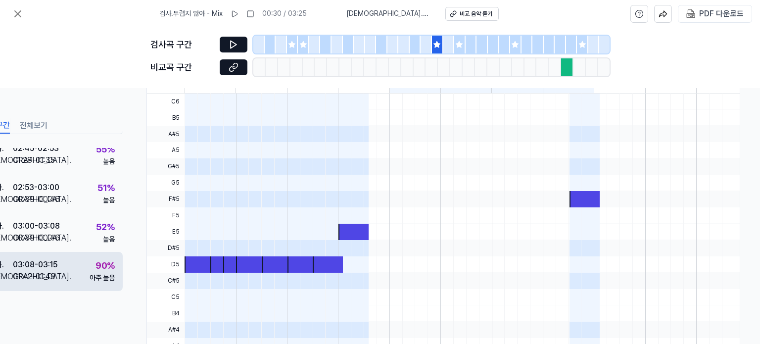
click at [64, 261] on div "검사 . 03:08 - 03:15 비교 . 01:42 - 01:49 90 % 아주 높음" at bounding box center [51, 271] width 142 height 39
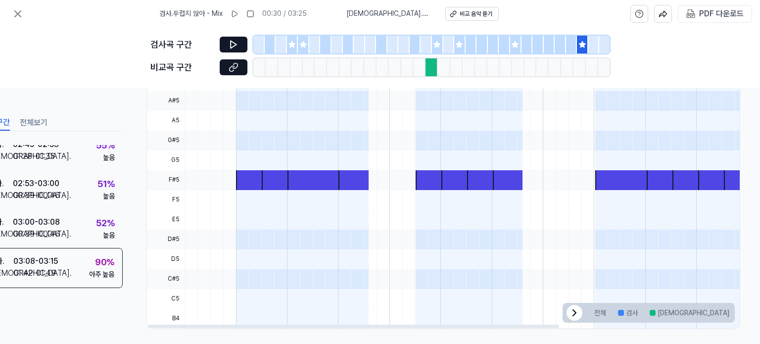
scroll to position [299, 44]
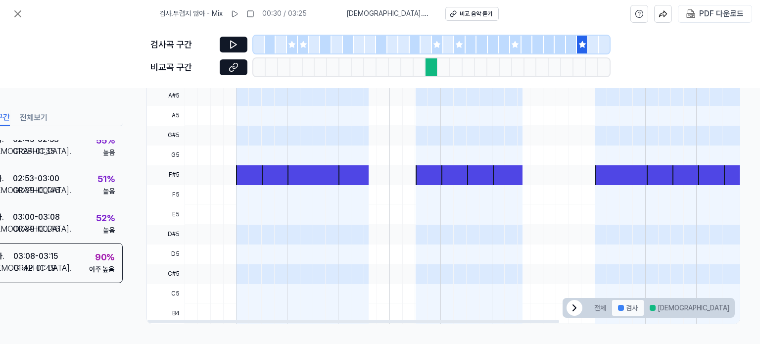
click at [620, 305] on div at bounding box center [621, 308] width 6 height 6
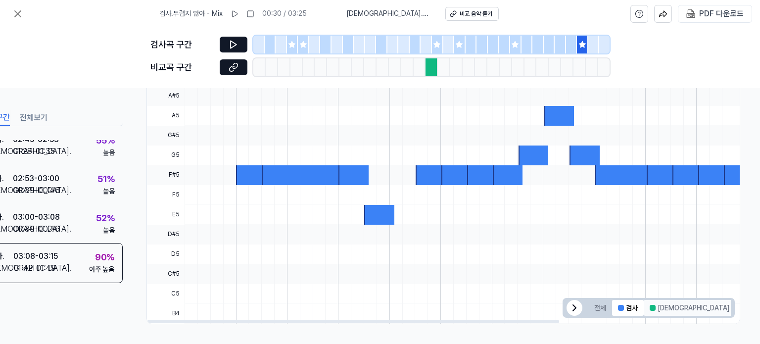
click at [654, 301] on button "[DEMOGRAPHIC_DATA]" at bounding box center [688, 308] width 91 height 16
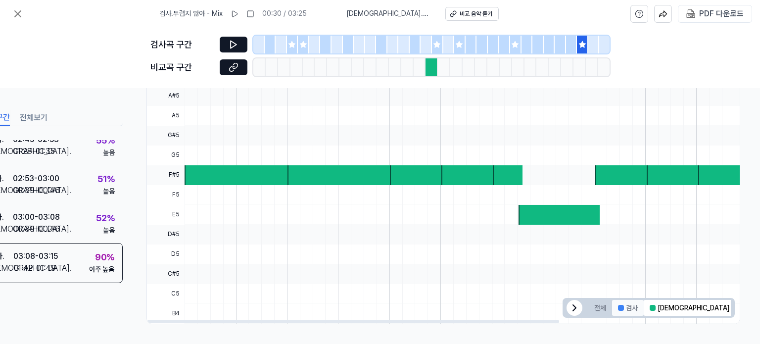
click at [637, 304] on button "검사" at bounding box center [628, 308] width 32 height 16
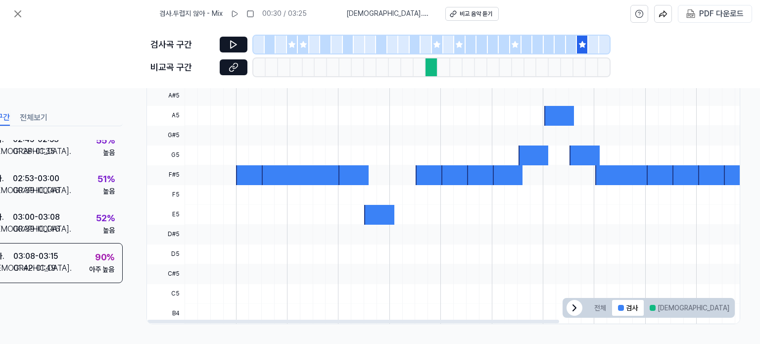
click at [735, 304] on button "겹치는 부분" at bounding box center [760, 308] width 51 height 16
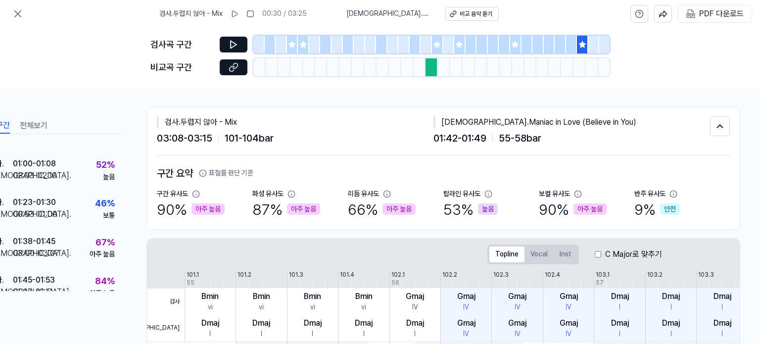
scroll to position [0, 44]
click at [229, 48] on icon at bounding box center [233, 45] width 10 height 10
click at [483, 14] on div "비교 음악 듣기" at bounding box center [474, 14] width 33 height 8
click at [445, 7] on button "비교 음악 듣기" at bounding box center [471, 14] width 53 height 14
click at [338, 135] on div "03:08 - 03:15 101 - 104 bar" at bounding box center [295, 139] width 276 height 16
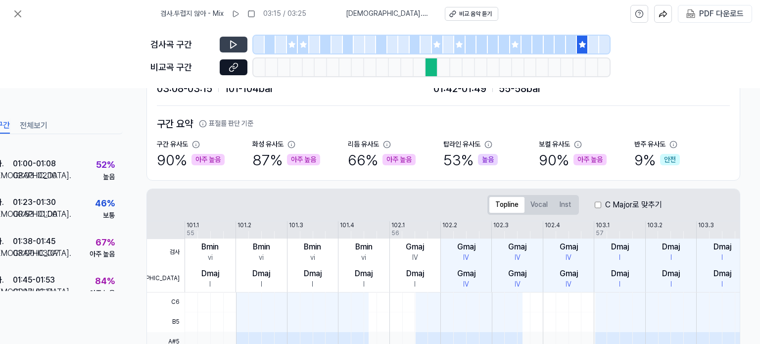
scroll to position [49, 44]
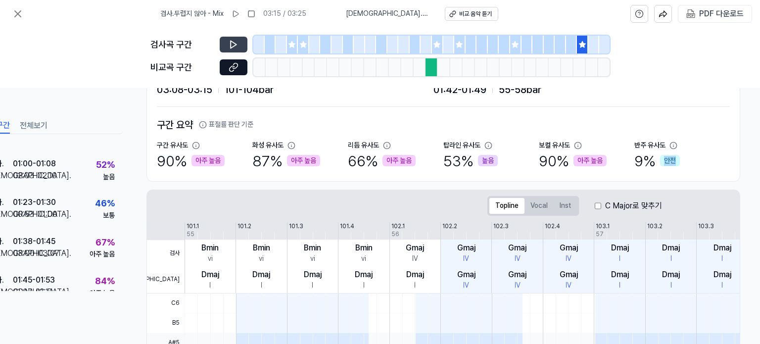
drag, startPoint x: 669, startPoint y: 159, endPoint x: 655, endPoint y: 159, distance: 13.8
click at [655, 159] on div "9 % 안전" at bounding box center [656, 160] width 45 height 21
click at [680, 163] on div "반주 유사도 9 % 안전" at bounding box center [681, 155] width 95 height 31
click at [89, 75] on div "검사곡 구간 비교곡 구간" at bounding box center [380, 58] width 760 height 60
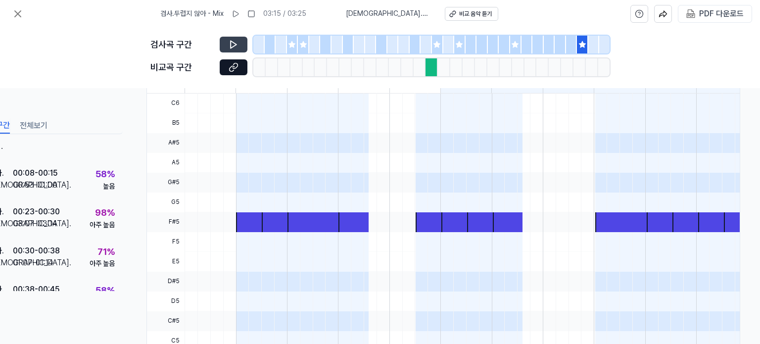
scroll to position [0, 0]
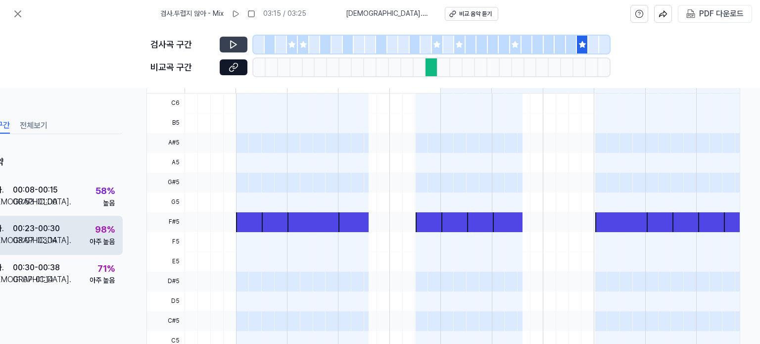
click at [66, 234] on div "검사 . 00:23 - 00:30 비교 . 03:07 - 03:14 98 % 아주 높음" at bounding box center [51, 235] width 142 height 39
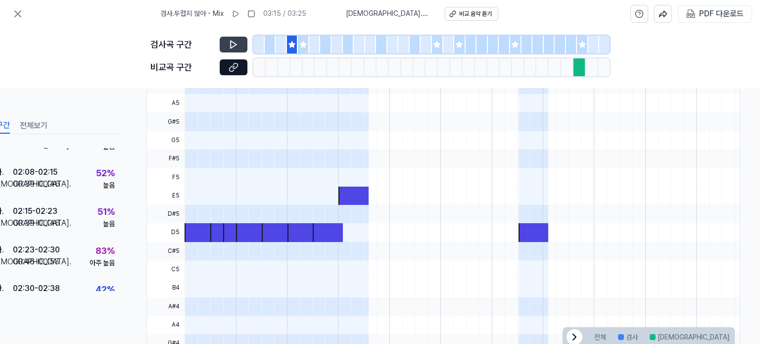
scroll to position [299, 44]
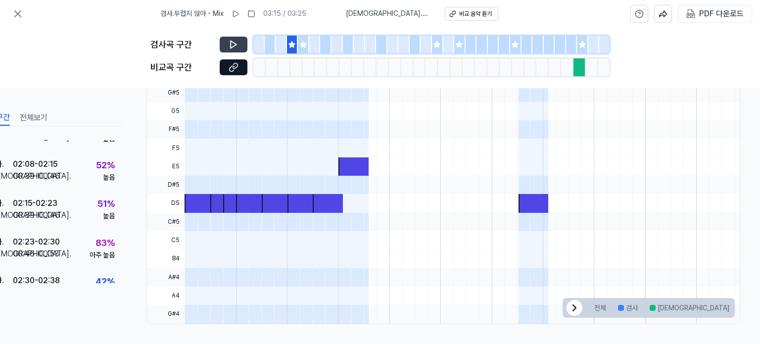
click at [301, 44] on icon at bounding box center [303, 44] width 6 height 6
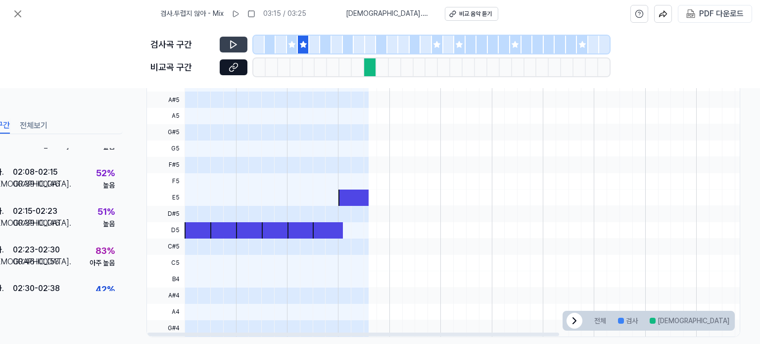
scroll to position [297, 44]
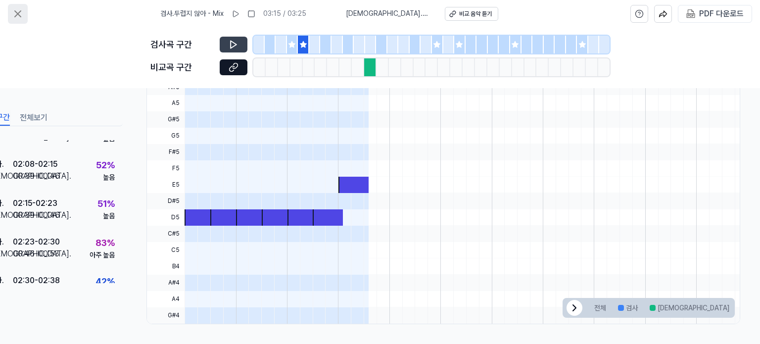
click at [18, 11] on icon at bounding box center [18, 14] width 12 height 12
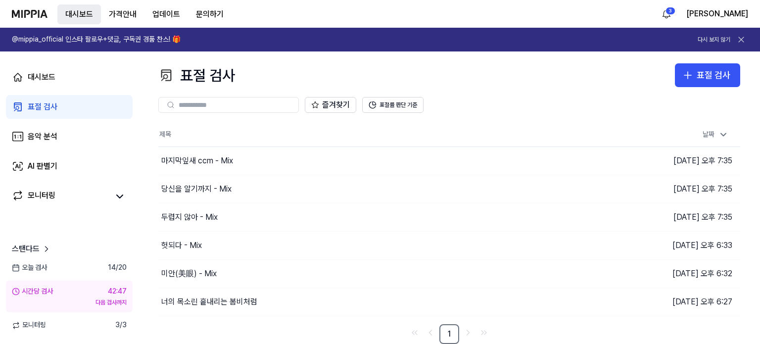
click at [80, 14] on button "대시보드" at bounding box center [79, 14] width 44 height 20
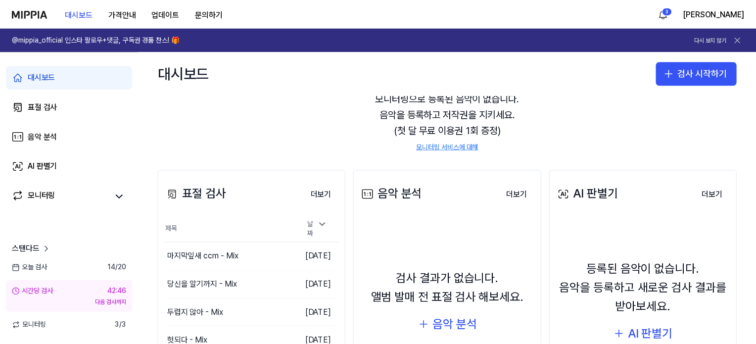
scroll to position [138, 0]
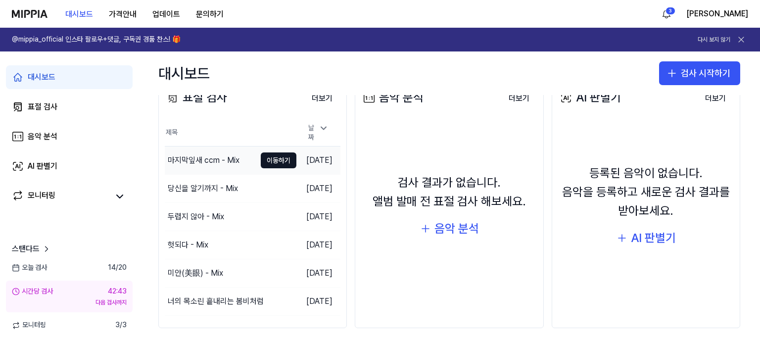
click at [190, 154] on div "마지막잎새 ccm - Mix" at bounding box center [204, 160] width 72 height 12
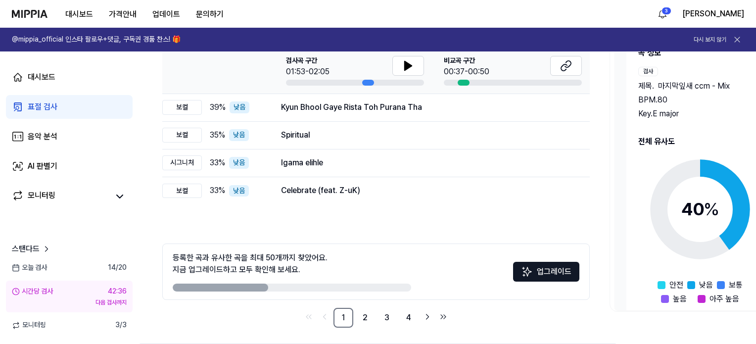
scroll to position [178, 0]
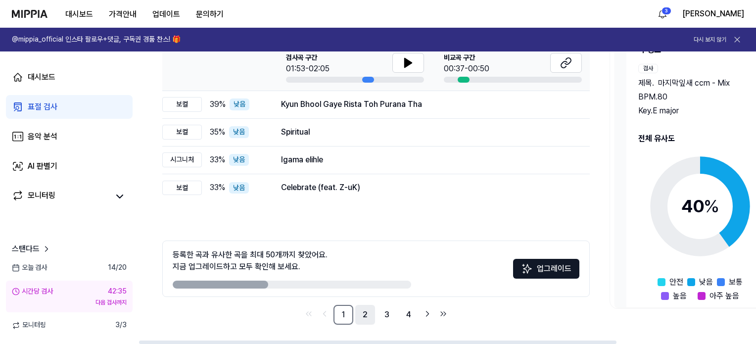
click at [365, 314] on link "2" at bounding box center [365, 315] width 20 height 20
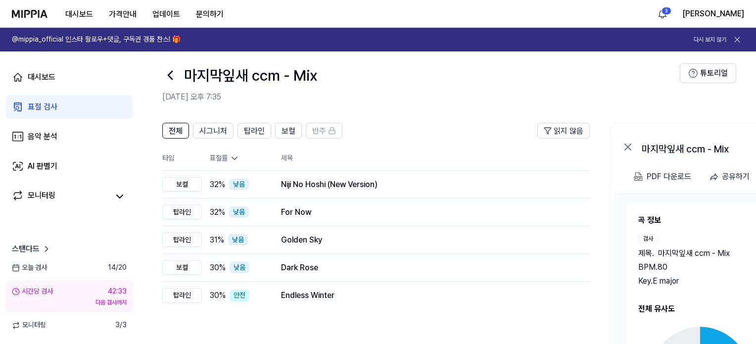
scroll to position [0, 0]
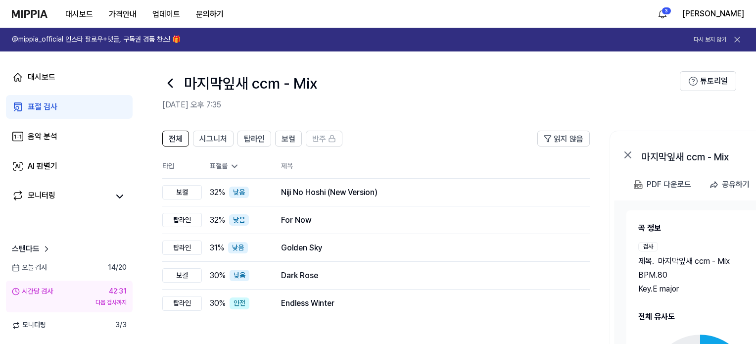
click at [172, 81] on icon at bounding box center [170, 83] width 16 height 16
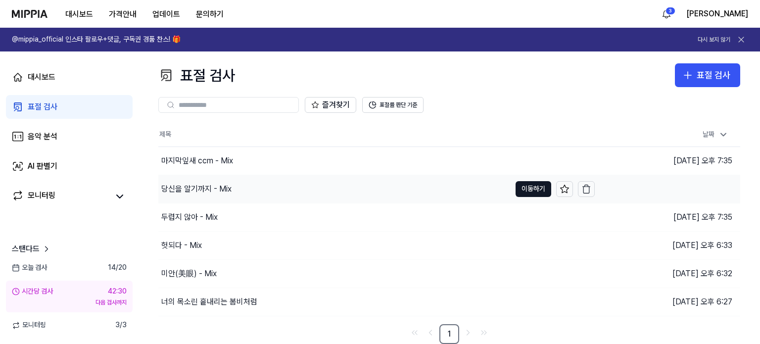
click at [191, 193] on div "당신을 알기까지 - Mix" at bounding box center [196, 189] width 70 height 12
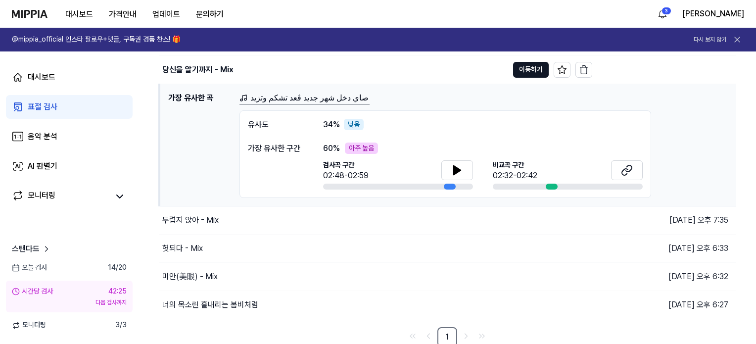
scroll to position [121, 0]
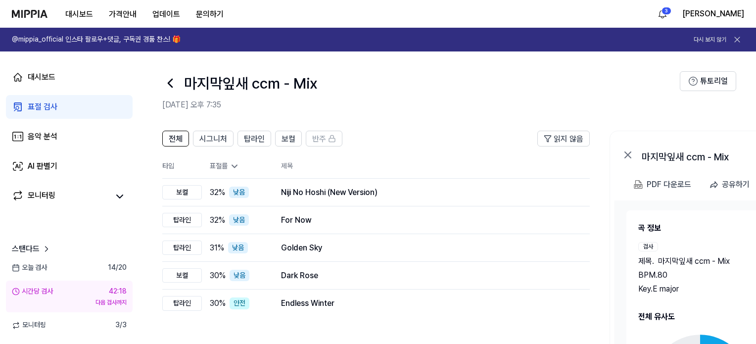
click at [172, 81] on icon at bounding box center [170, 83] width 16 height 16
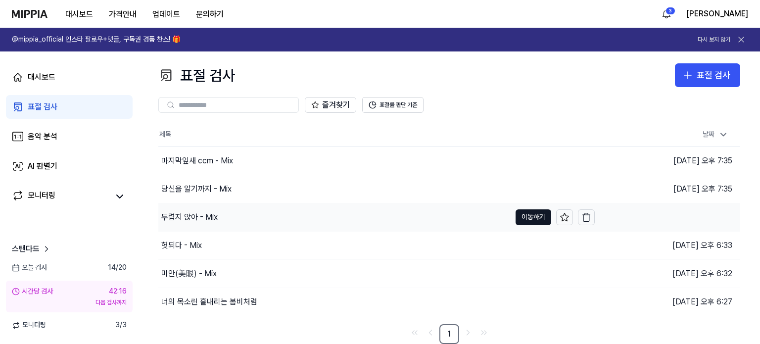
click at [179, 217] on div "두렵지 않아 - Mix" at bounding box center [189, 217] width 56 height 12
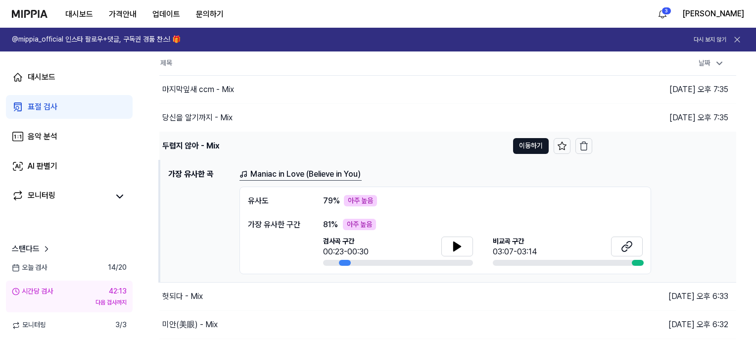
click at [181, 137] on div "두렵지 않아 - Mix" at bounding box center [333, 146] width 349 height 28
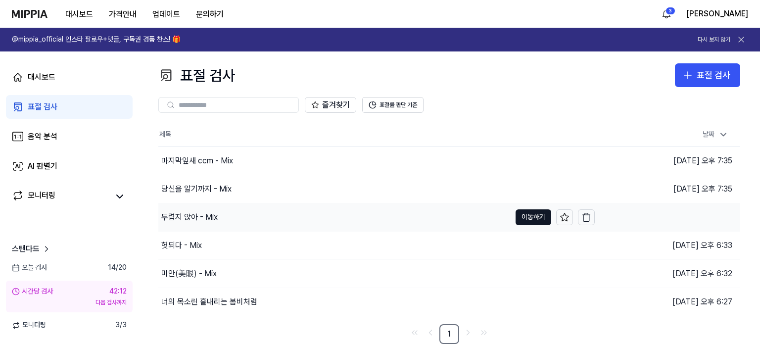
click at [194, 214] on div "두렵지 않아 - Mix" at bounding box center [189, 217] width 56 height 12
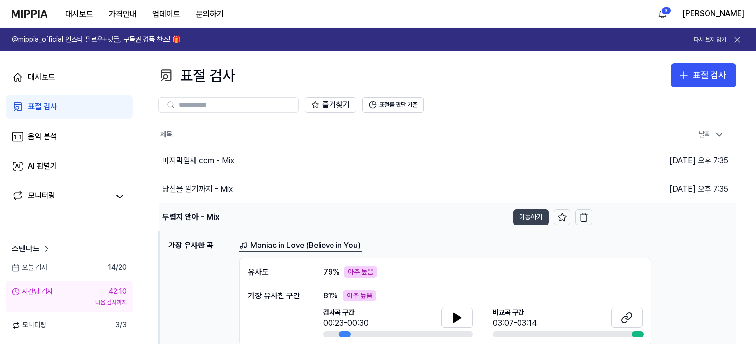
click at [527, 219] on button "이동하기" at bounding box center [531, 217] width 36 height 16
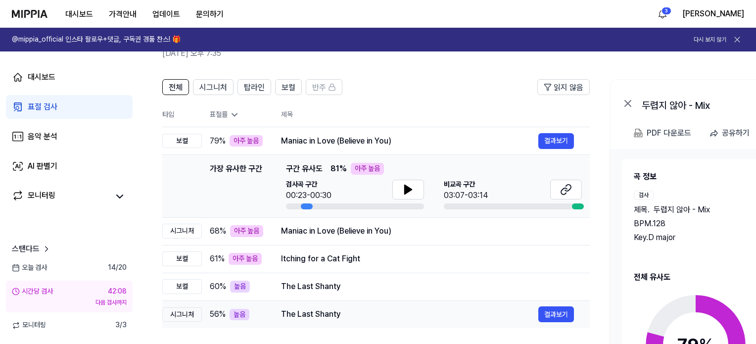
scroll to position [49, 0]
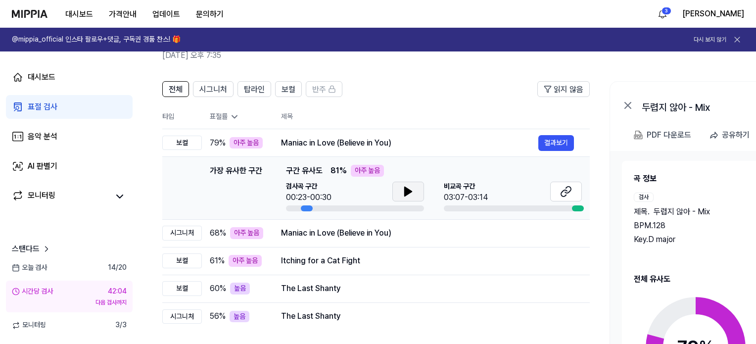
click at [401, 196] on button at bounding box center [408, 191] width 32 height 20
click at [567, 191] on icon at bounding box center [566, 191] width 12 height 12
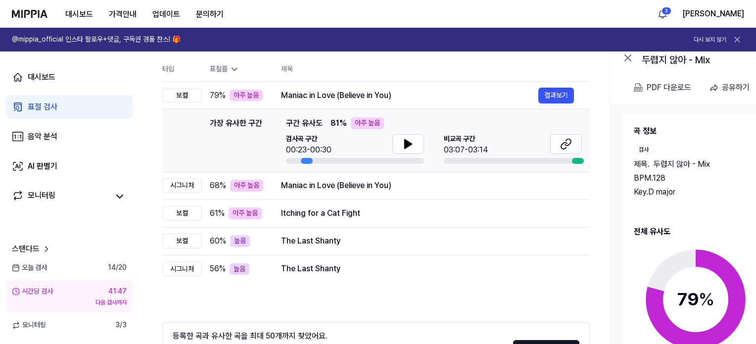
scroll to position [99, 0]
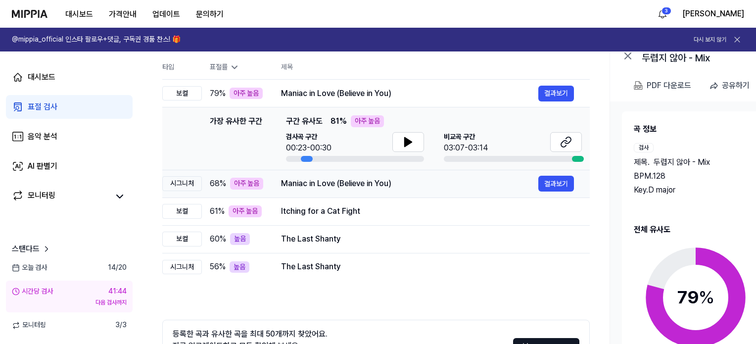
click at [311, 187] on div "Maniac in Love (Believe in You)" at bounding box center [409, 184] width 257 height 12
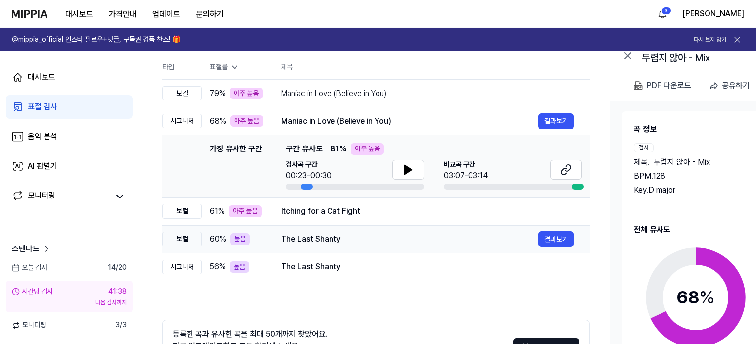
click at [318, 244] on div "The Last Shanty" at bounding box center [409, 239] width 257 height 12
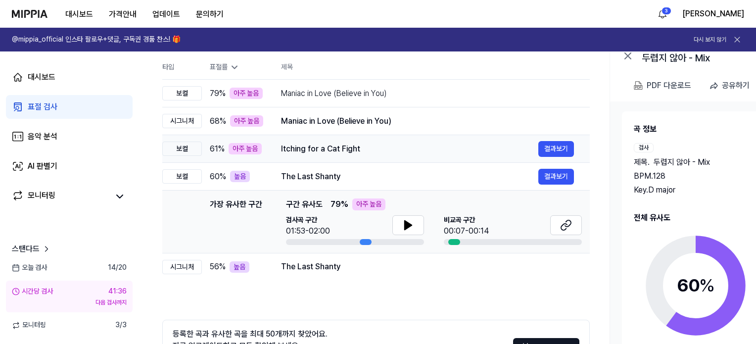
click at [311, 151] on div "Itching for a Cat Fight" at bounding box center [409, 149] width 257 height 12
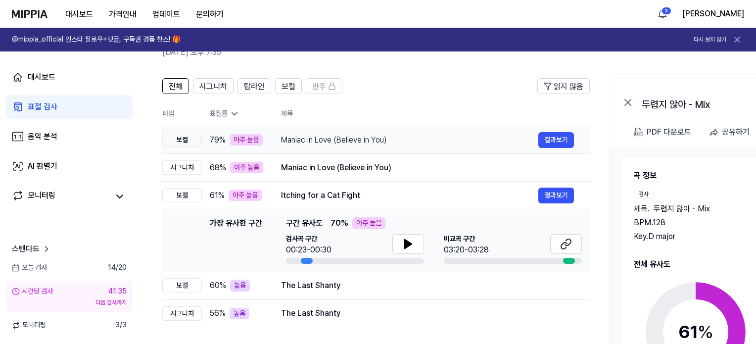
scroll to position [49, 0]
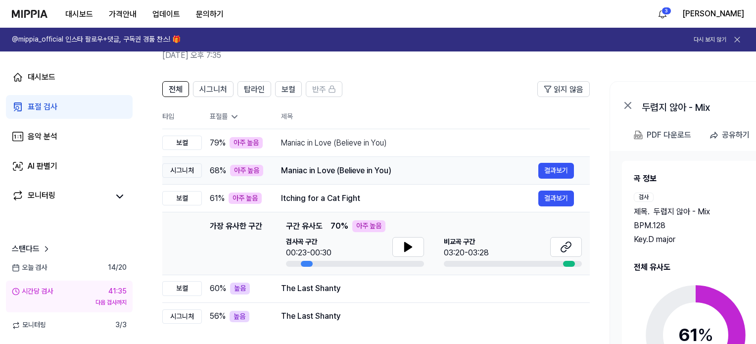
click at [310, 171] on div "Maniac in Love (Believe in You)" at bounding box center [409, 171] width 257 height 12
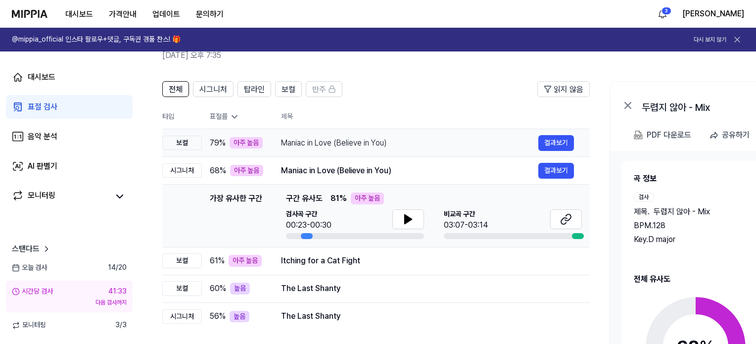
click at [329, 140] on div "Maniac in Love (Believe in You)" at bounding box center [409, 143] width 257 height 12
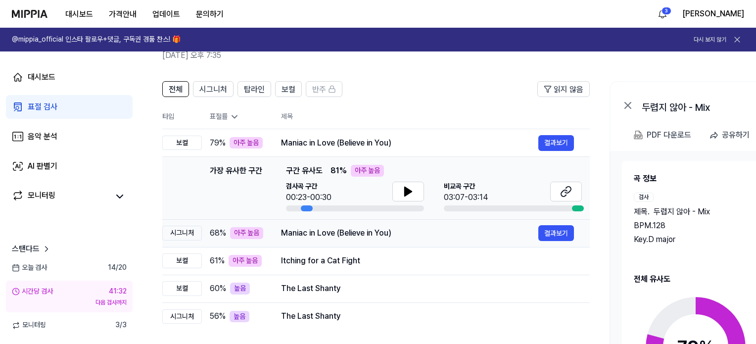
click at [330, 234] on div "Maniac in Love (Believe in You)" at bounding box center [409, 233] width 257 height 12
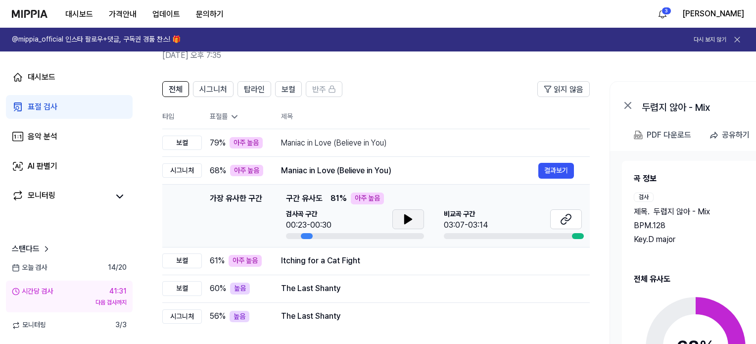
click at [402, 215] on icon at bounding box center [408, 219] width 12 height 12
click at [574, 216] on button at bounding box center [566, 219] width 32 height 20
click at [147, 149] on div "전체 시그니처 탑라인 보컬 반주 읽지 않음 전체 시그니처 탑라인 보컬 반주 타입 표절률 제목 표절률 읽지 않음 보컬 79 % 아주 높음 Man…" at bounding box center [536, 272] width 797 height 402
click at [405, 217] on icon at bounding box center [407, 219] width 7 height 9
click at [410, 220] on icon at bounding box center [410, 219] width 2 height 8
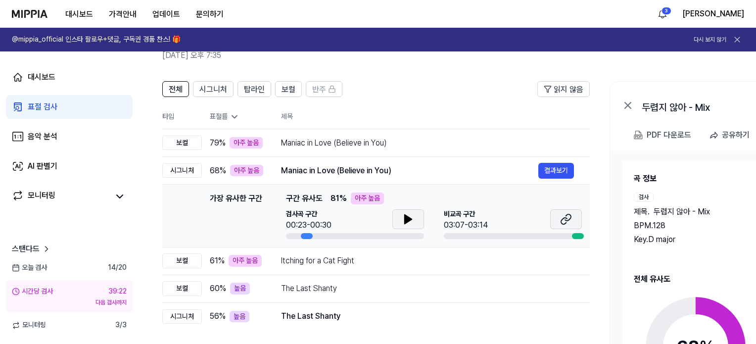
click at [574, 222] on button at bounding box center [566, 219] width 32 height 20
click at [412, 223] on icon at bounding box center [408, 219] width 12 height 12
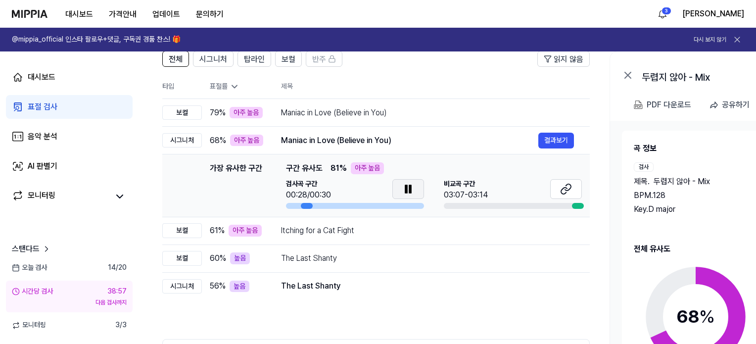
scroll to position [79, 0]
click at [414, 185] on button at bounding box center [408, 190] width 32 height 20
click at [546, 235] on button "결과보기" at bounding box center [556, 231] width 36 height 16
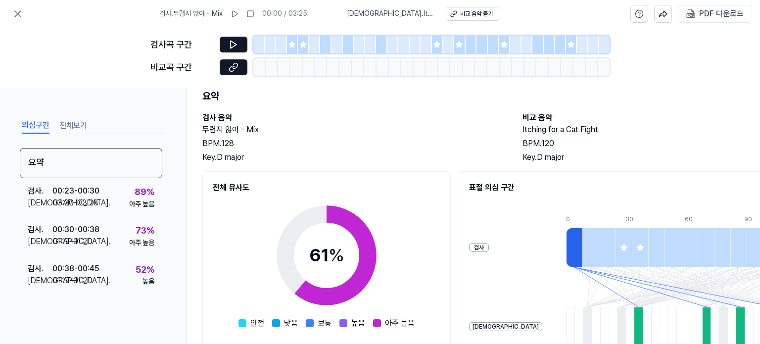
scroll to position [148, 0]
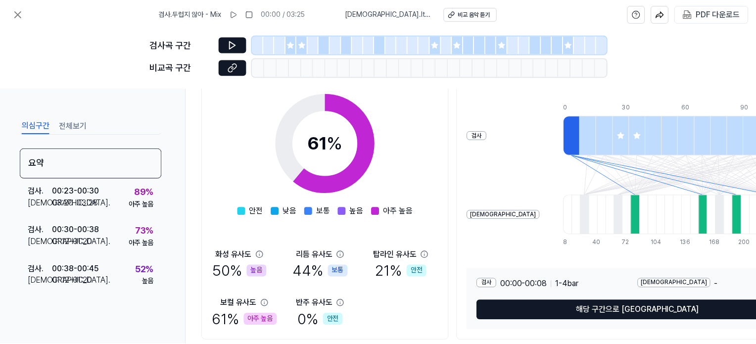
scroll to position [79, 0]
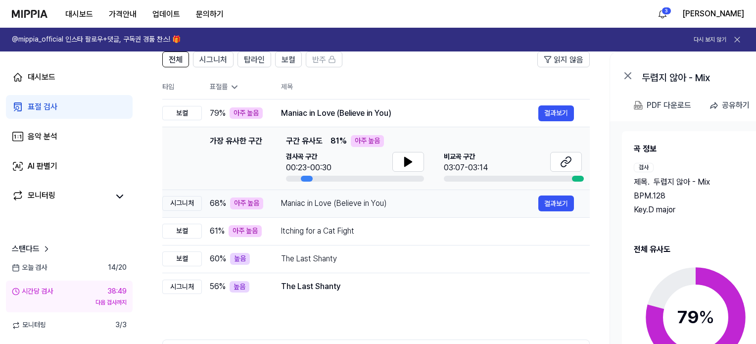
click at [281, 201] on div "Maniac in Love (Believe in You)" at bounding box center [409, 203] width 257 height 12
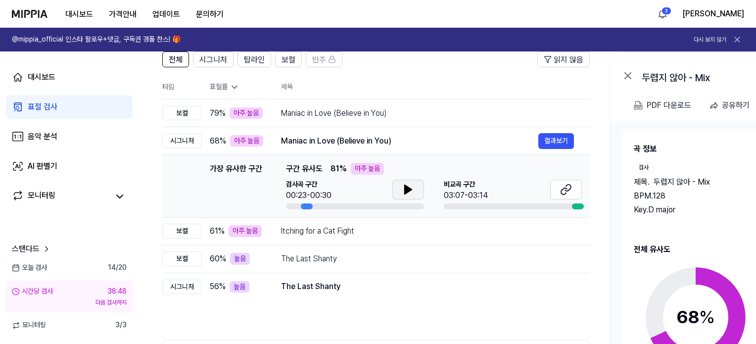
click at [410, 189] on icon at bounding box center [407, 189] width 7 height 9
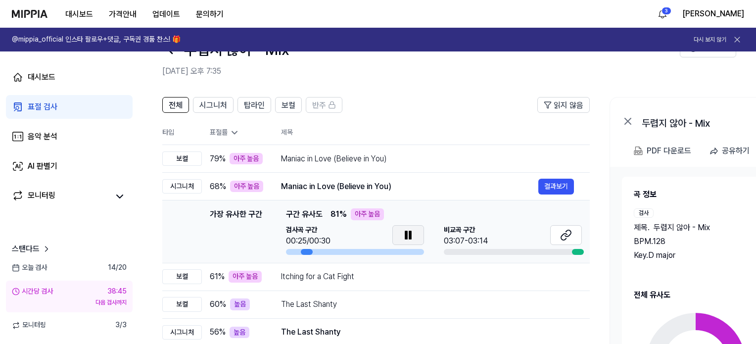
scroll to position [30, 0]
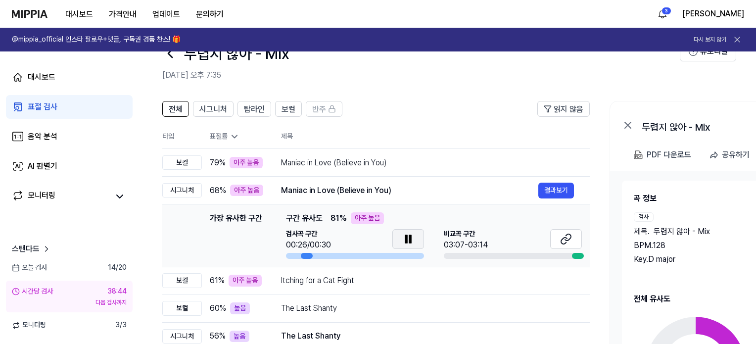
click at [407, 229] on button at bounding box center [408, 239] width 32 height 20
click at [310, 281] on div "Itching for a Cat Fight" at bounding box center [409, 280] width 257 height 12
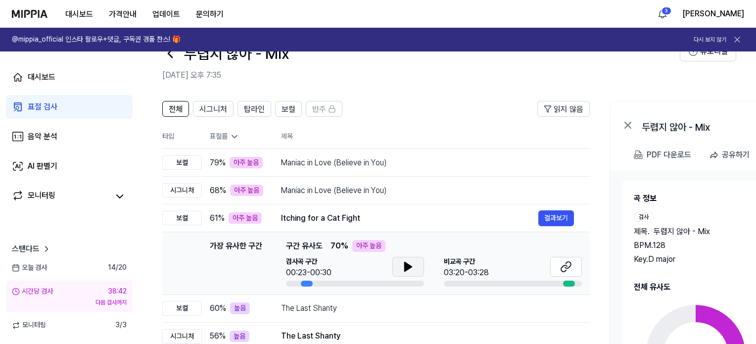
click at [413, 268] on icon at bounding box center [408, 267] width 12 height 12
click at [409, 272] on button at bounding box center [408, 267] width 32 height 20
click at [563, 268] on icon at bounding box center [566, 267] width 12 height 12
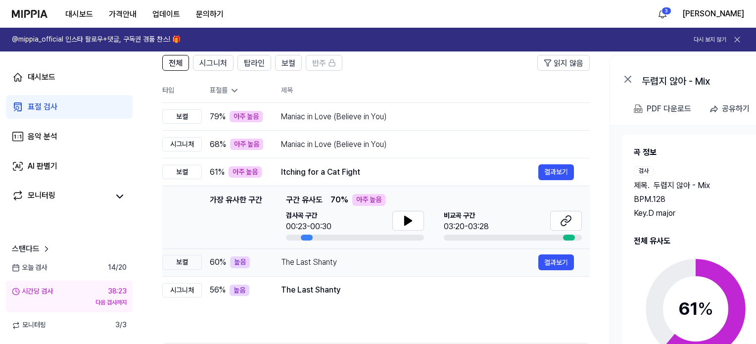
scroll to position [79, 0]
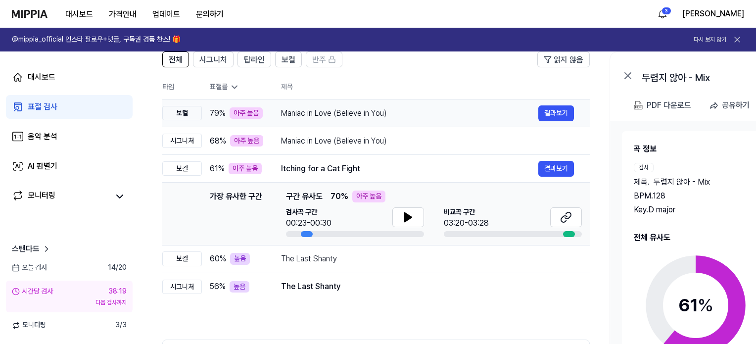
click at [318, 107] on div "Maniac in Love (Believe in You)" at bounding box center [409, 113] width 257 height 12
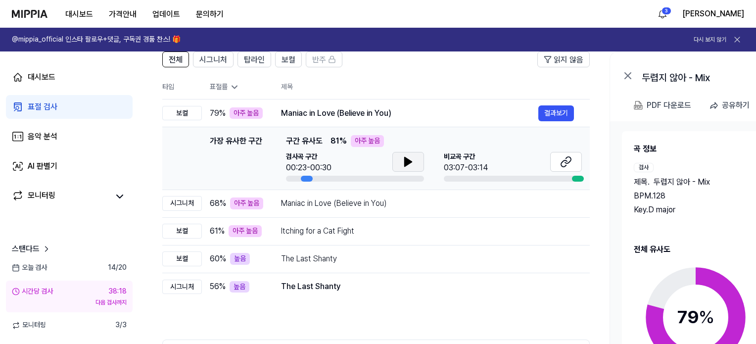
click at [411, 165] on icon at bounding box center [408, 162] width 12 height 12
click at [409, 162] on icon at bounding box center [410, 162] width 2 height 8
click at [562, 160] on icon at bounding box center [566, 162] width 12 height 12
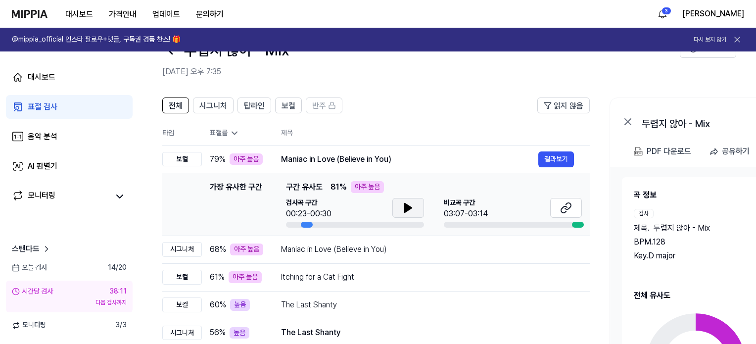
scroll to position [30, 0]
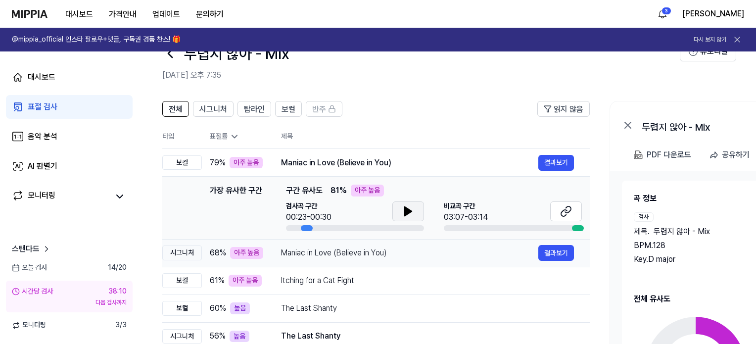
click at [396, 252] on div "Maniac in Love (Believe in You)" at bounding box center [409, 253] width 257 height 12
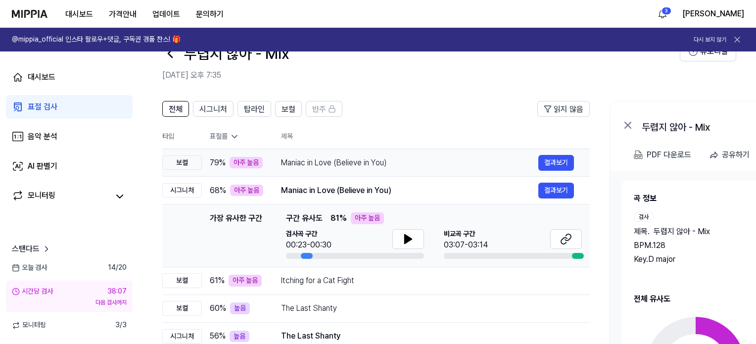
click at [384, 162] on div "Maniac in Love (Believe in You)" at bounding box center [409, 163] width 257 height 12
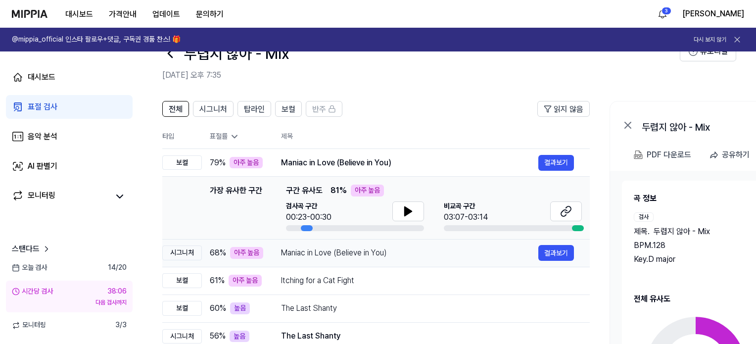
click at [378, 252] on div "Maniac in Love (Believe in You)" at bounding box center [409, 253] width 257 height 12
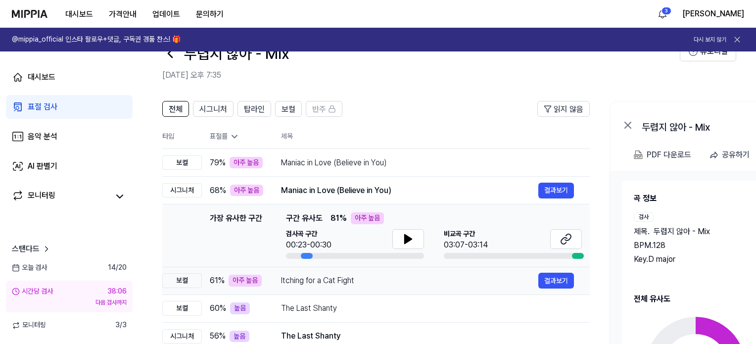
scroll to position [0, 0]
click at [367, 274] on div "Itching for a Cat Fight" at bounding box center [409, 280] width 257 height 12
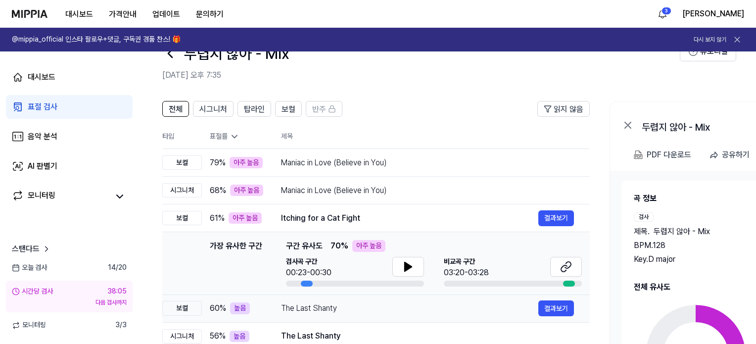
click at [358, 305] on div "The Last Shanty" at bounding box center [409, 308] width 257 height 12
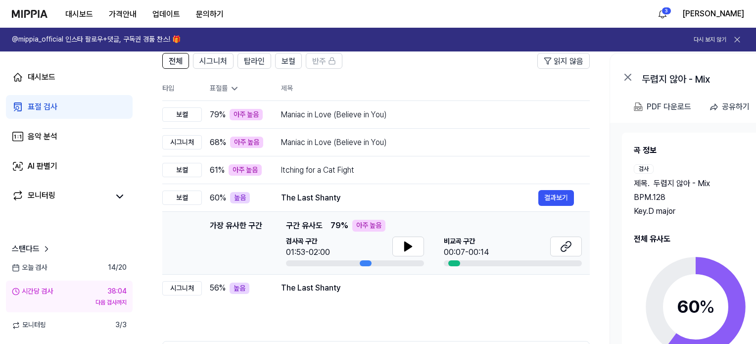
scroll to position [79, 0]
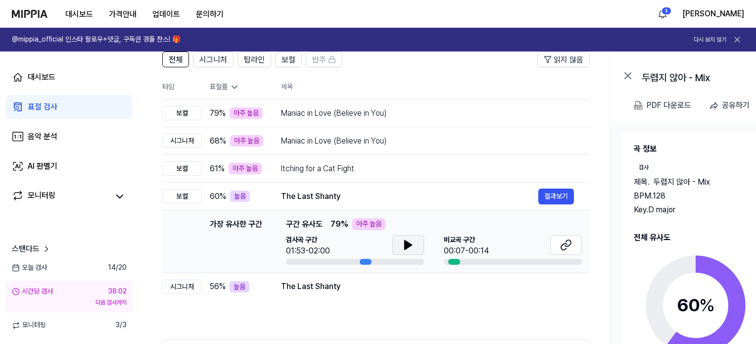
click at [406, 240] on icon at bounding box center [408, 245] width 12 height 12
click at [409, 245] on icon at bounding box center [410, 245] width 2 height 8
click at [568, 245] on icon at bounding box center [568, 243] width 6 height 6
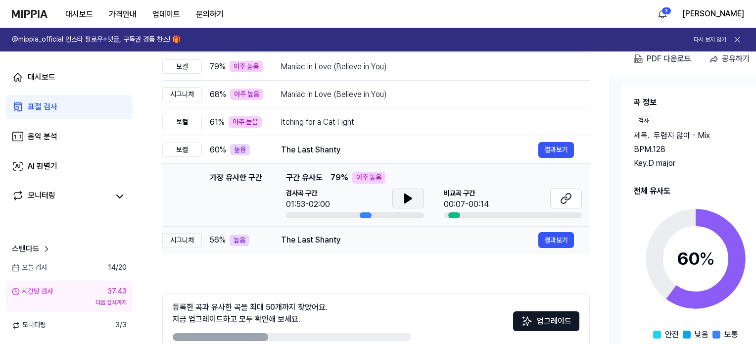
scroll to position [129, 0]
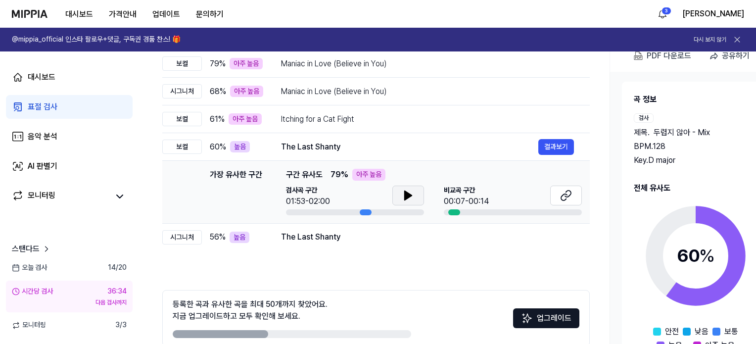
click at [153, 259] on div "전체 시그니처 탑라인 보컬 반주 읽지 않음 전체 시그니처 탑라인 보컬 반주 타입 표절률 제목 표절률 읽지 않음 보컬 79 % 아주 높음 Man…" at bounding box center [536, 193] width 797 height 402
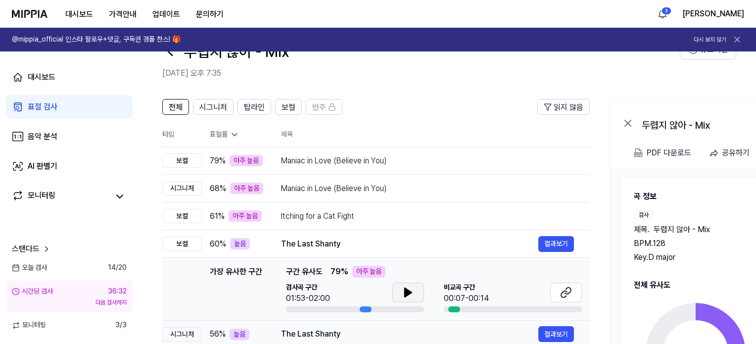
scroll to position [30, 0]
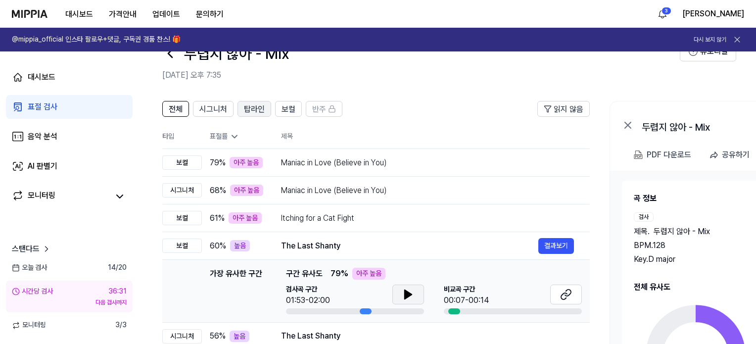
click at [244, 111] on span "탑라인" at bounding box center [254, 109] width 21 height 12
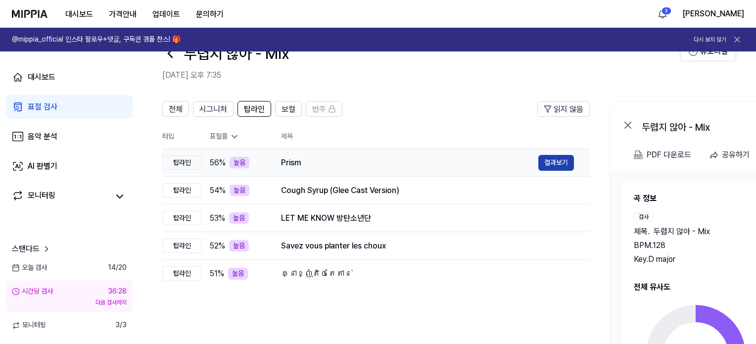
click at [551, 160] on button "결과보기" at bounding box center [556, 163] width 36 height 16
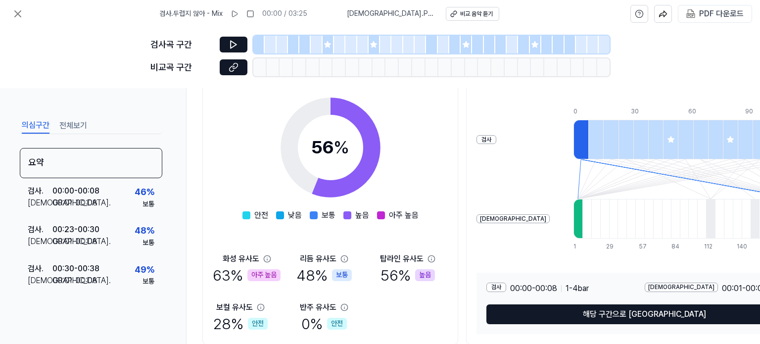
scroll to position [148, 0]
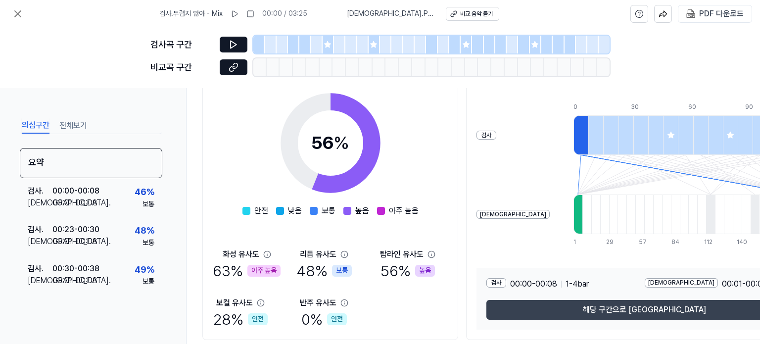
click at [629, 312] on button "해당 구간으로 이동" at bounding box center [644, 310] width 316 height 20
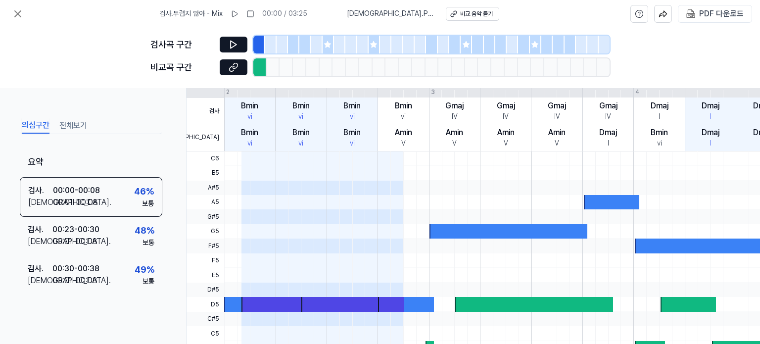
scroll to position [99, 0]
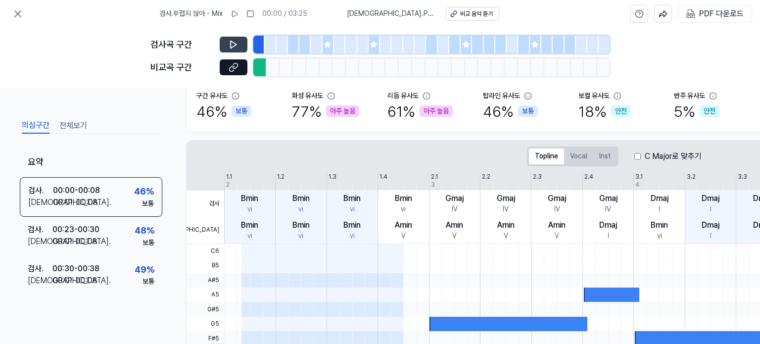
click at [235, 46] on icon at bounding box center [233, 45] width 10 height 10
click at [231, 66] on icon at bounding box center [231, 68] width 5 height 5
click at [233, 46] on icon at bounding box center [233, 45] width 10 height 10
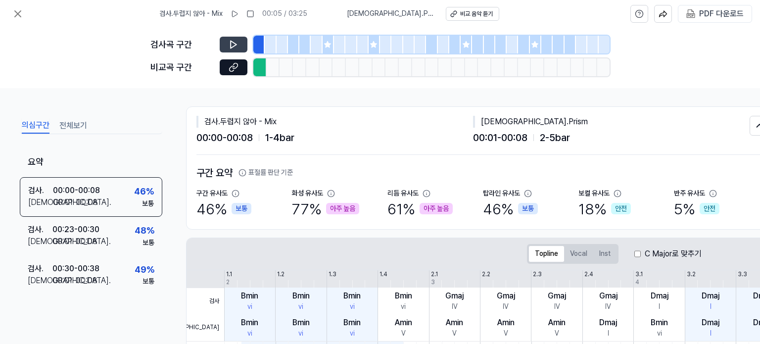
scroll to position [0, 0]
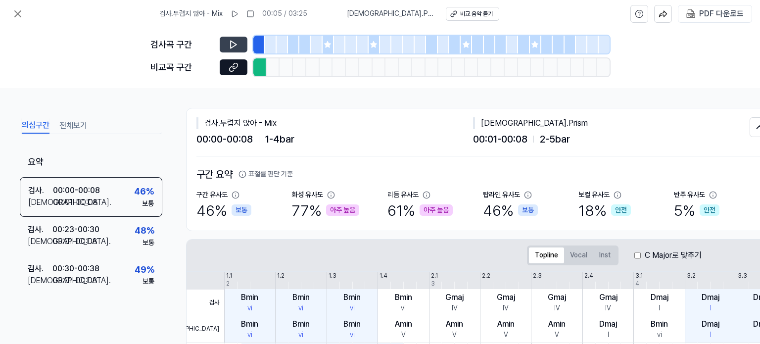
click at [229, 47] on icon at bounding box center [233, 45] width 10 height 10
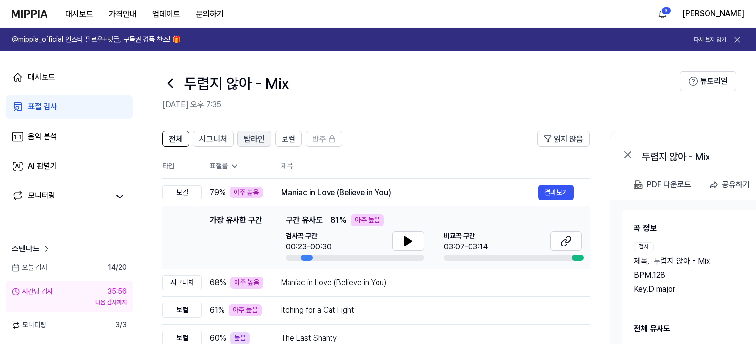
click at [244, 142] on span "탑라인" at bounding box center [254, 139] width 21 height 12
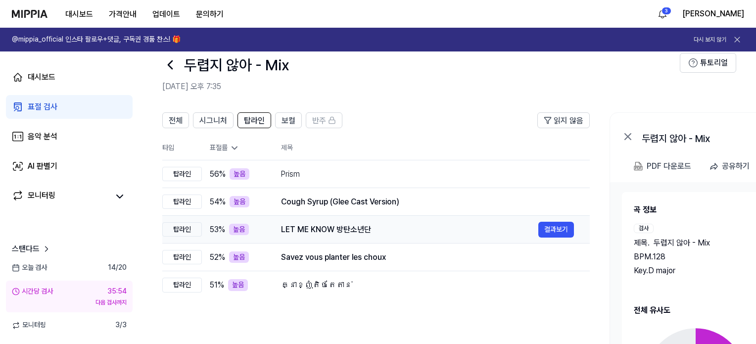
scroll to position [49, 0]
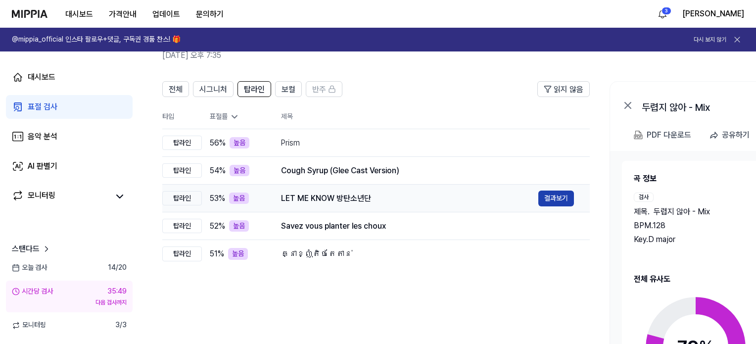
click at [564, 197] on button "결과보기" at bounding box center [556, 198] width 36 height 16
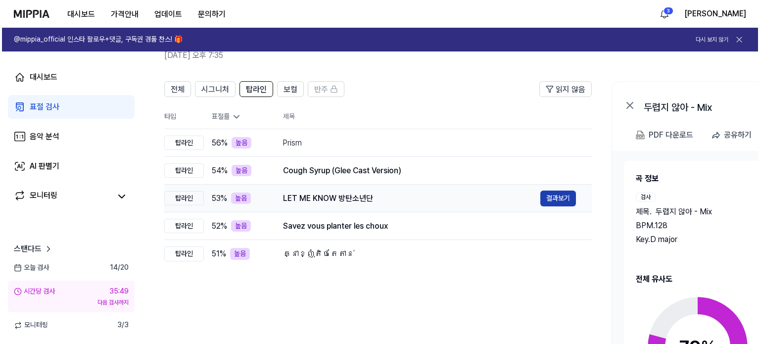
scroll to position [0, 0]
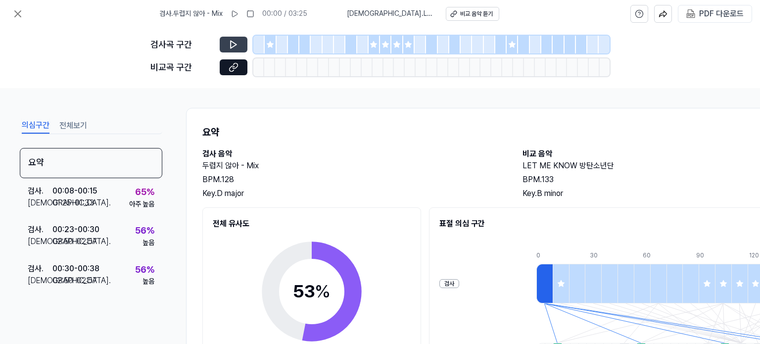
click at [239, 46] on button at bounding box center [234, 45] width 28 height 16
click at [233, 44] on icon at bounding box center [233, 45] width 10 height 10
click at [228, 39] on button at bounding box center [234, 45] width 28 height 16
click at [233, 49] on icon at bounding box center [233, 45] width 10 height 10
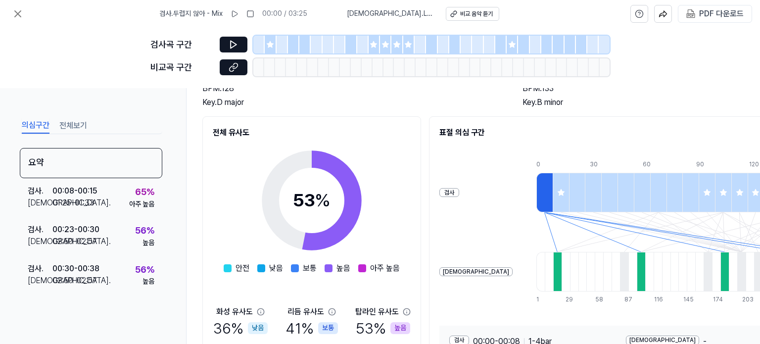
scroll to position [184, 0]
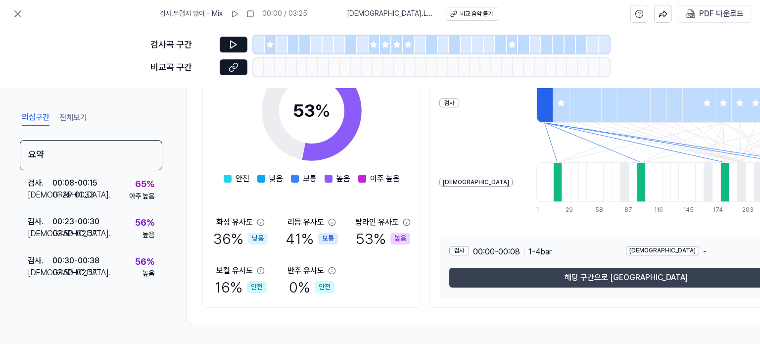
click at [607, 275] on button "해당 구간으로 이동" at bounding box center [625, 278] width 353 height 20
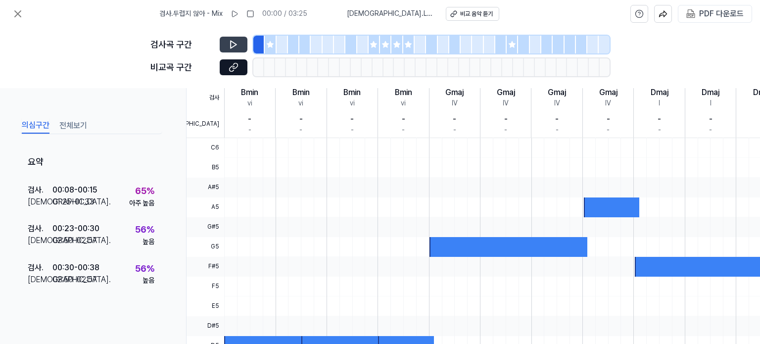
click at [235, 41] on icon at bounding box center [233, 45] width 10 height 10
click at [229, 66] on icon at bounding box center [233, 67] width 10 height 10
click at [220, 59] on button at bounding box center [234, 67] width 28 height 16
click at [18, 15] on icon at bounding box center [18, 14] width 12 height 12
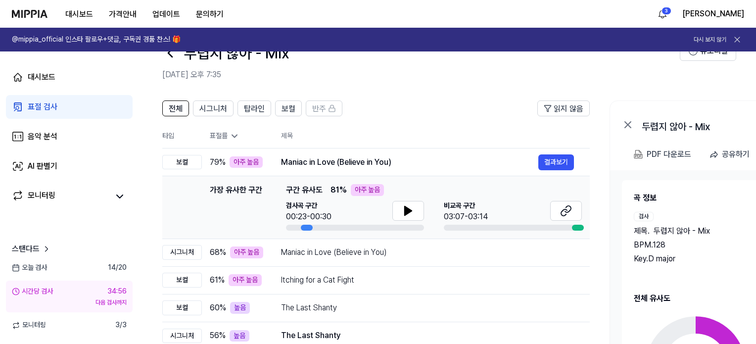
scroll to position [0, 0]
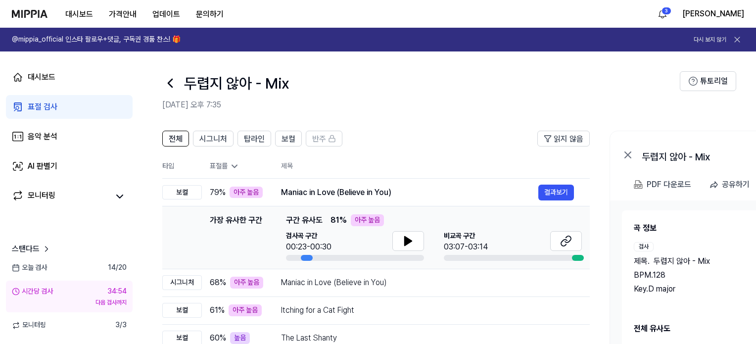
click at [630, 153] on icon at bounding box center [628, 155] width 12 height 12
click at [623, 155] on icon at bounding box center [628, 155] width 12 height 12
click at [172, 87] on icon at bounding box center [170, 83] width 4 height 8
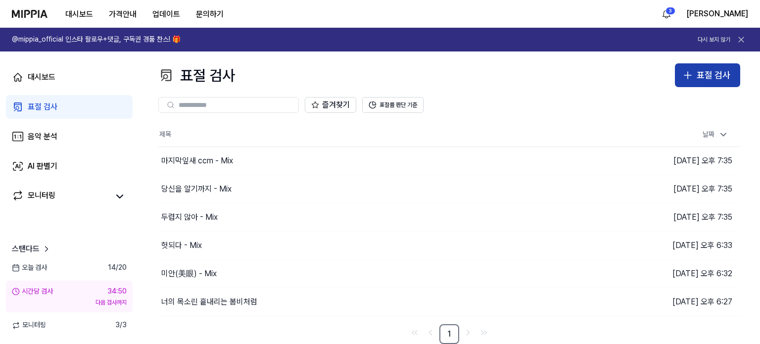
click at [726, 75] on div "표절 검사" at bounding box center [713, 75] width 34 height 14
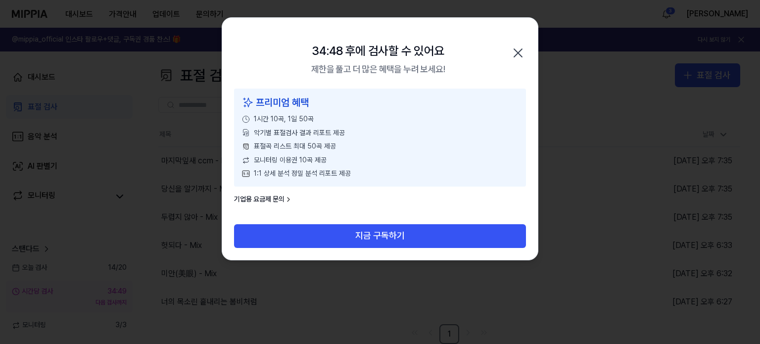
click at [520, 51] on icon "button" at bounding box center [518, 53] width 16 height 16
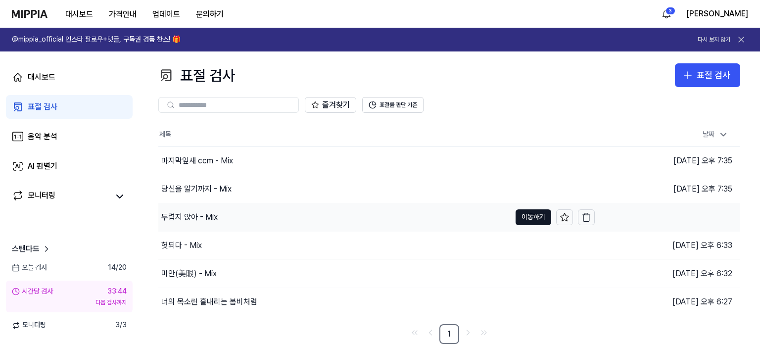
click at [186, 214] on div "두렵지 않아 - Mix" at bounding box center [189, 217] width 56 height 12
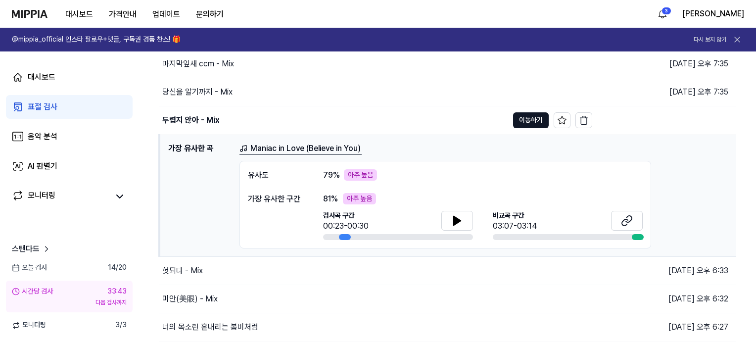
scroll to position [99, 0]
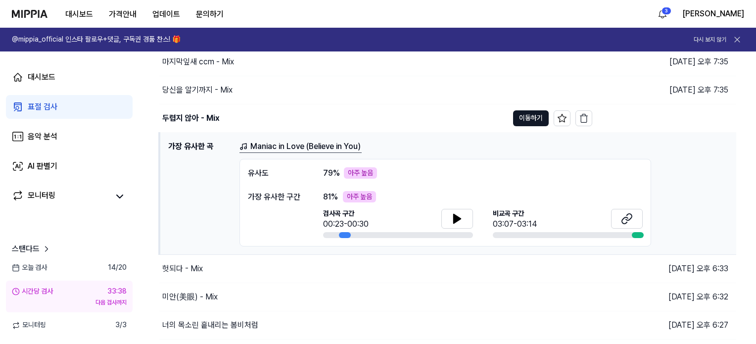
click at [284, 199] on div "가장 유사한 구간" at bounding box center [275, 197] width 55 height 12
click at [354, 195] on div "아주 높음" at bounding box center [359, 197] width 33 height 12
click at [338, 195] on span "81 %" at bounding box center [330, 197] width 15 height 12
click at [330, 193] on span "81 %" at bounding box center [330, 197] width 15 height 12
drag, startPoint x: 261, startPoint y: 183, endPoint x: 266, endPoint y: 150, distance: 33.4
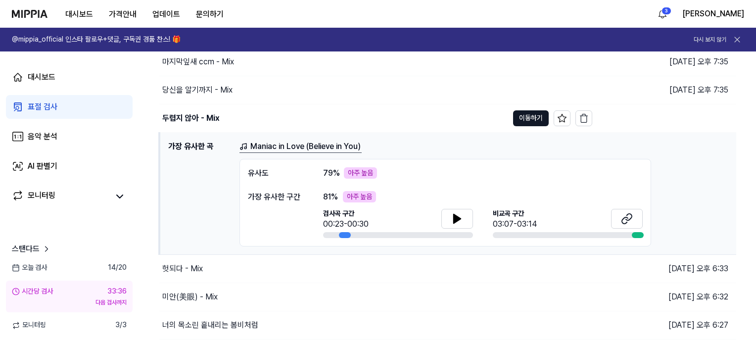
click at [262, 183] on div "유사도 79 % 아주 높음 가장 유사한 구간 81 % 아주 높음 검사곡 구간 00:23-00:30 비교곡 구간 03:07-03:14" at bounding box center [444, 203] width 411 height 88
click at [269, 153] on div "Maniac in Love (Believe in You) 유사도 79 % 아주 높음 가장 유사한 구간 81 % 아주 높음 검사곡 구간 00:2…" at bounding box center [483, 193] width 489 height 106
click at [291, 147] on link "Maniac in Love (Believe in You)" at bounding box center [300, 146] width 122 height 12
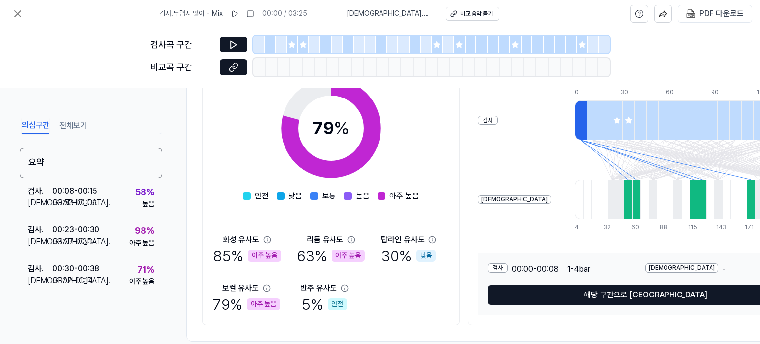
scroll to position [184, 0]
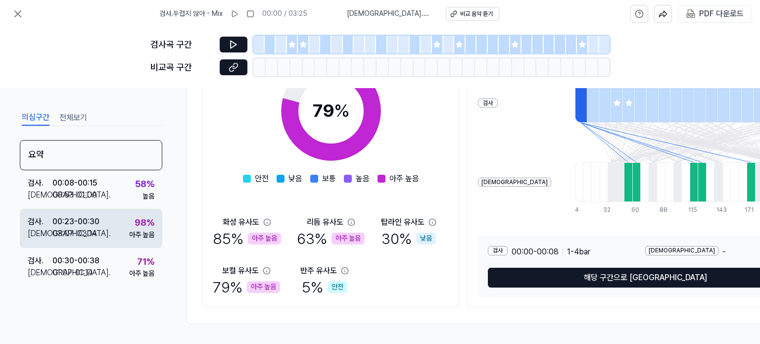
click at [117, 231] on div "검사 . 00:23 - 00:30 비교 . 03:07 - 03:14 98 % 아주 높음" at bounding box center [91, 228] width 142 height 39
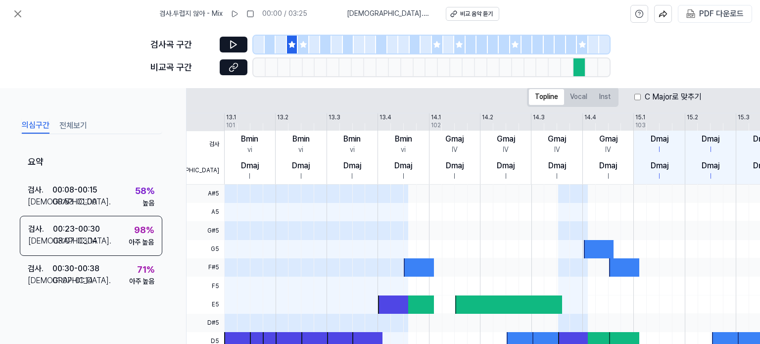
scroll to position [2, 0]
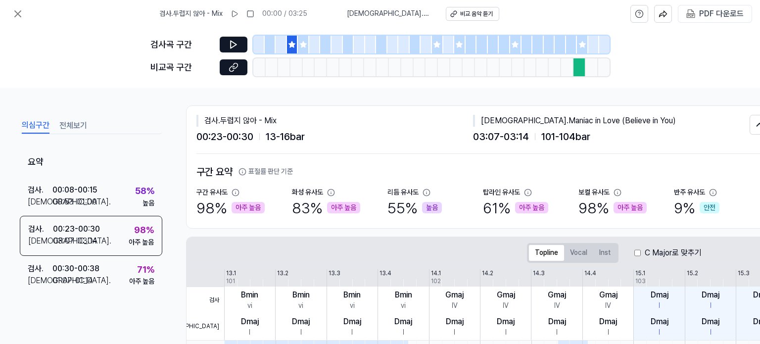
click at [264, 201] on div "구간 유사도 98 % 아주 높음" at bounding box center [243, 202] width 95 height 31
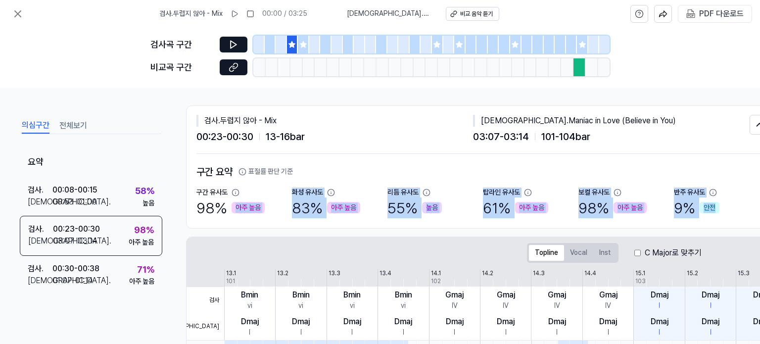
drag, startPoint x: 273, startPoint y: 185, endPoint x: 713, endPoint y: 209, distance: 440.7
click at [713, 209] on div "구간 요약 표절률 판단 기준 구간 유사도 98 % 아주 높음 화성 유사도 83 % 아주 높음 리듬 유사도 55 % 높음 탑라인 유사도 61 %…" at bounding box center [482, 191] width 573 height 54
copy div "아주 높음 화성 유사도 83 % 아주 높음 리듬 유사도 55 % 높음 탑라인 유사도 61 % 아주 높음 보컬 유사도 98 % 아주 높음 반주 …"
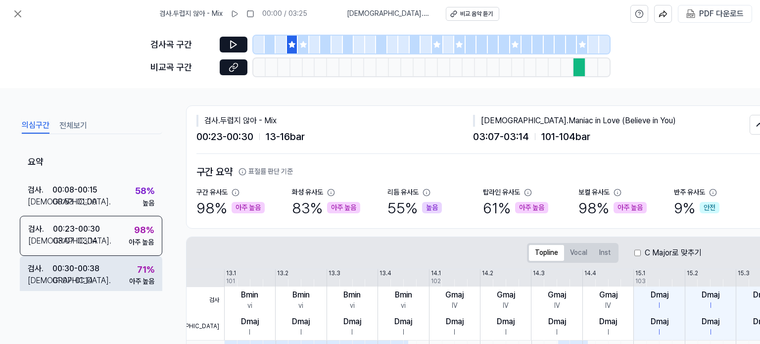
drag, startPoint x: 97, startPoint y: 293, endPoint x: 108, endPoint y: 283, distance: 14.7
click at [97, 293] on div "의심구간 전체보기 요약 검사 . 00:08 - 00:15 비교 . 00:53 - 01:00 58 % 높음 검사 . 00:23 - 00:30 비…" at bounding box center [91, 224] width 142 height 216
click at [109, 280] on div "검사 . 00:30 - 00:38 비교 . 01:07 - 01:14 71 % 아주 높음" at bounding box center [91, 275] width 142 height 39
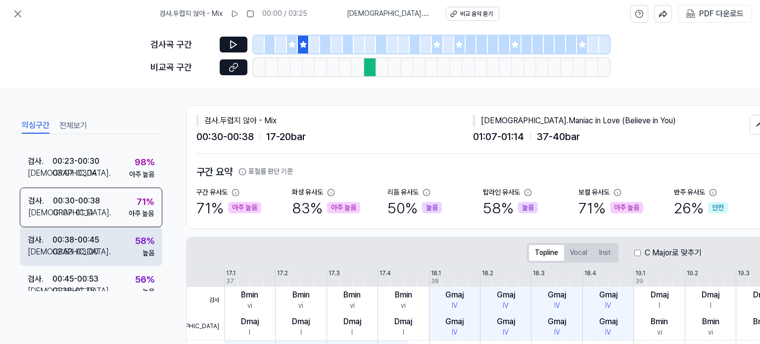
scroll to position [99, 0]
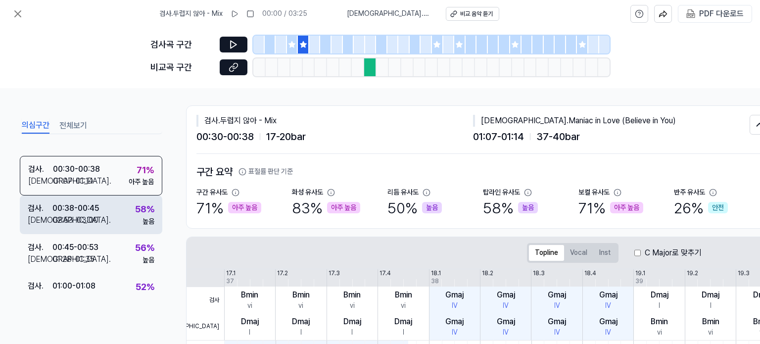
click at [106, 216] on div "검사 . 00:38 - 00:45 비교 . 02:53 - 03:00 58 % 높음" at bounding box center [91, 214] width 142 height 39
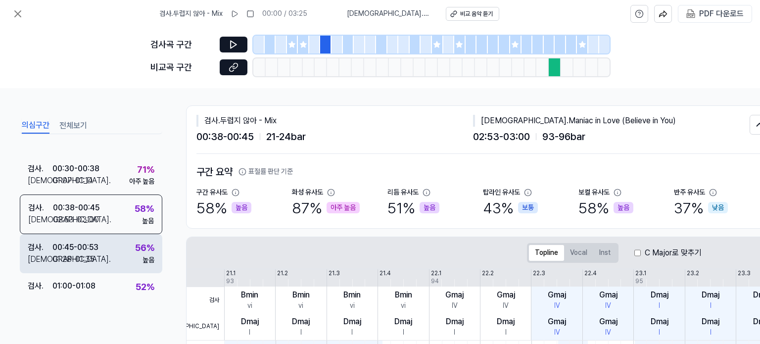
click at [109, 243] on div "검사 . 00:45 - 00:53 비교 . 01:28 - 01:35 56 % 높음" at bounding box center [91, 253] width 142 height 39
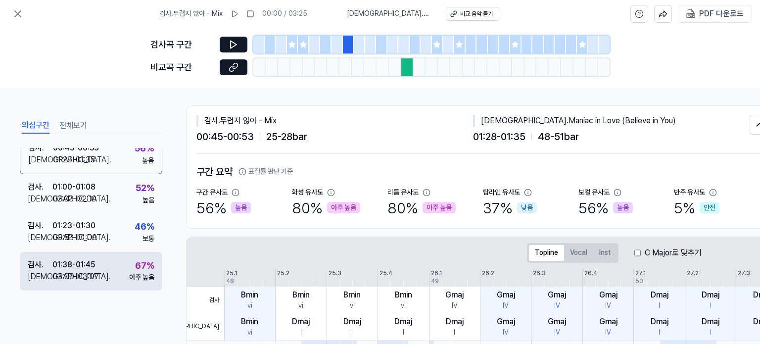
click at [129, 272] on div "아주 높음" at bounding box center [141, 277] width 25 height 10
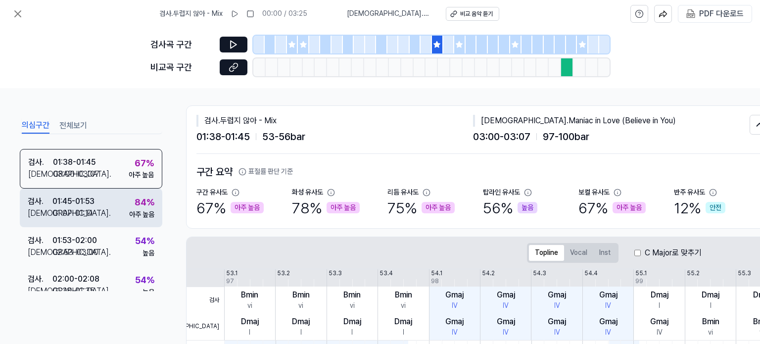
scroll to position [296, 0]
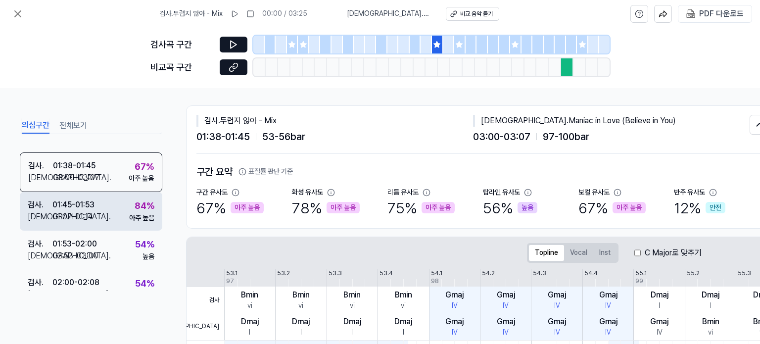
click at [108, 209] on div "검사 . 01:45 - 01:53 비교 . 01:07 - 01:14 84 % 아주 높음" at bounding box center [91, 211] width 142 height 39
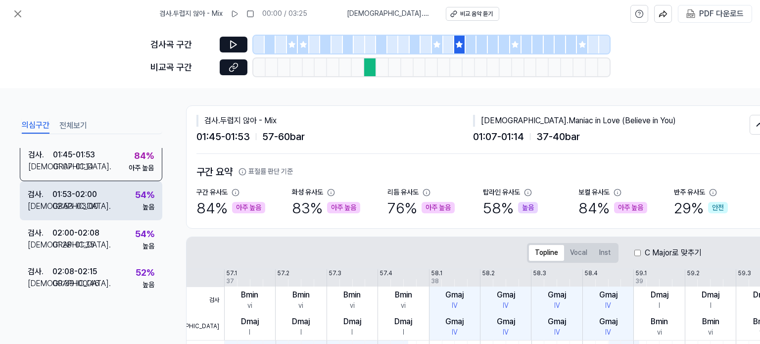
click at [114, 193] on div "검사 . 01:53 - 02:00 비교 . 02:53 - 03:00 54 % 높음" at bounding box center [91, 200] width 142 height 39
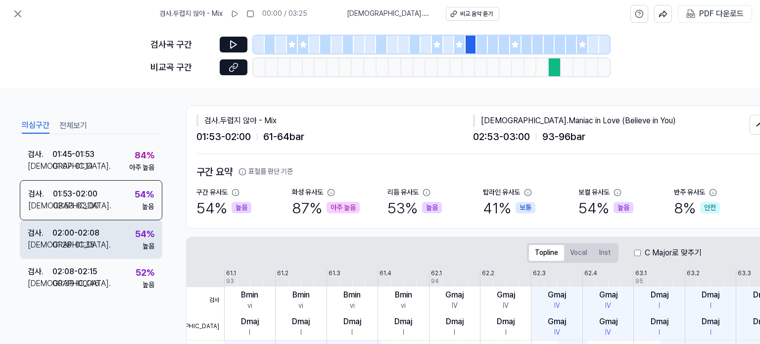
scroll to position [345, 0]
click at [109, 230] on div "검사 . 02:00 - 02:08 비교 . 01:28 - 01:35 54 % 높음" at bounding box center [91, 240] width 142 height 39
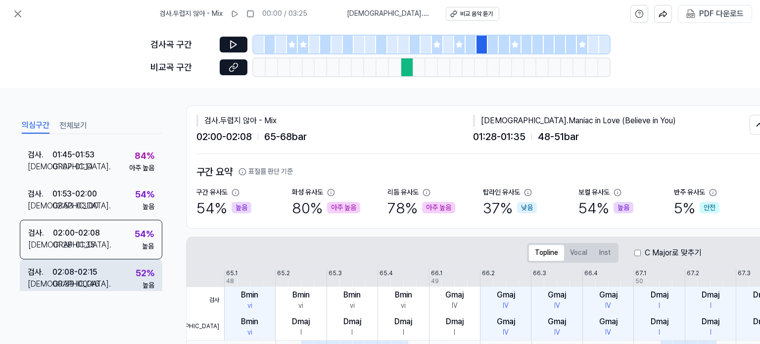
click at [105, 269] on div "검사 . 02:08 - 02:15 비교 . 00:39 - 00:46 52 % 높음" at bounding box center [91, 278] width 142 height 39
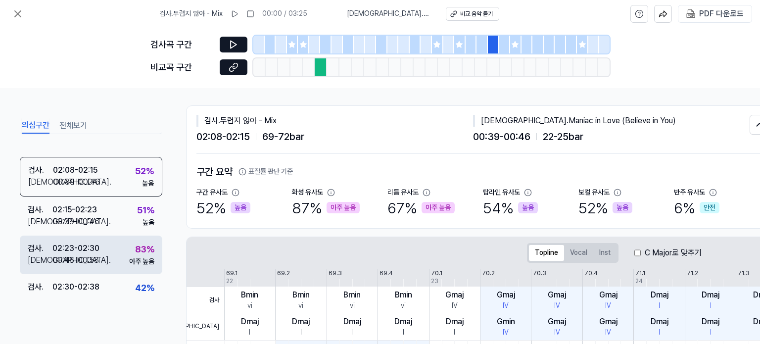
scroll to position [444, 0]
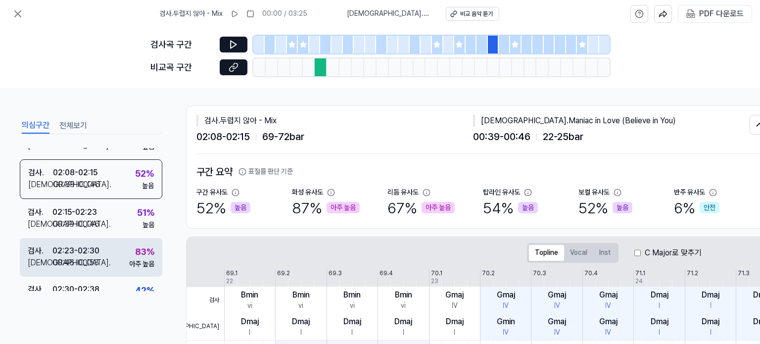
click at [114, 253] on div "검사 . 02:23 - 02:30 비교 . 00:46 - 00:53 83 % 아주 높음" at bounding box center [91, 257] width 142 height 39
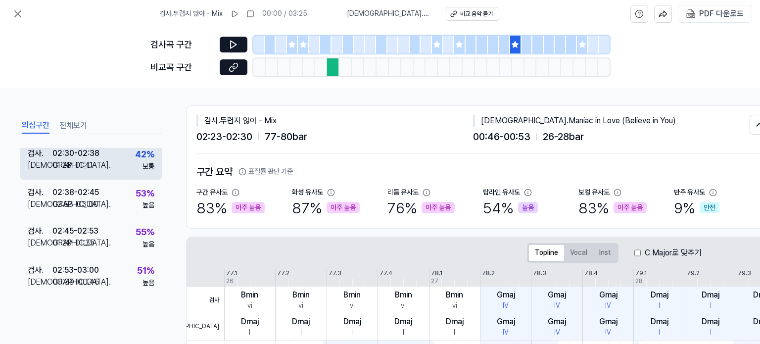
scroll to position [592, 0]
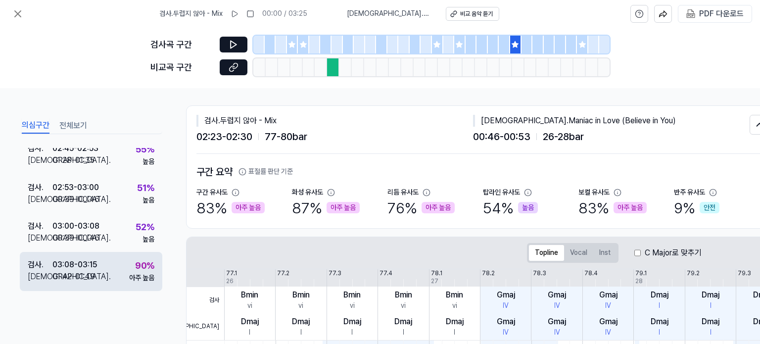
click at [104, 261] on div "검사 . 03:08 - 03:15 비교 . 01:42 - 01:49 90 % 아주 높음" at bounding box center [91, 271] width 142 height 39
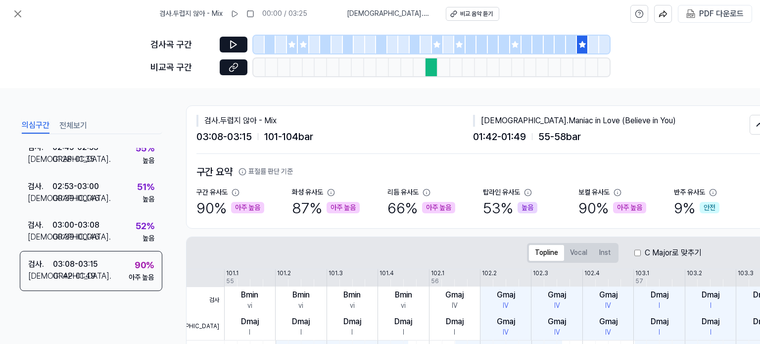
drag, startPoint x: 80, startPoint y: 53, endPoint x: 103, endPoint y: 71, distance: 28.9
click at [80, 53] on div "검사곡 구간 비교곡 구간" at bounding box center [380, 58] width 760 height 60
click at [581, 43] on icon at bounding box center [582, 44] width 6 height 6
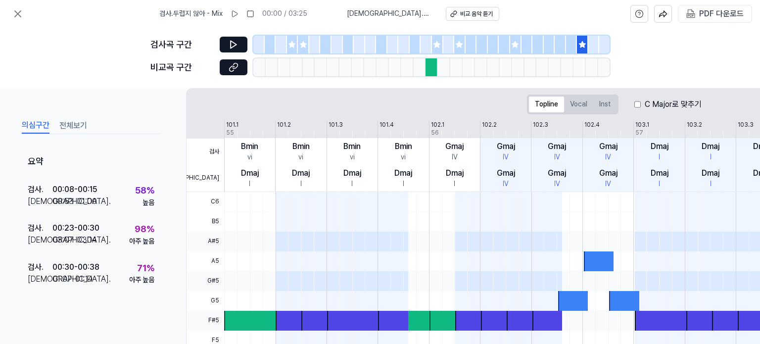
scroll to position [0, 0]
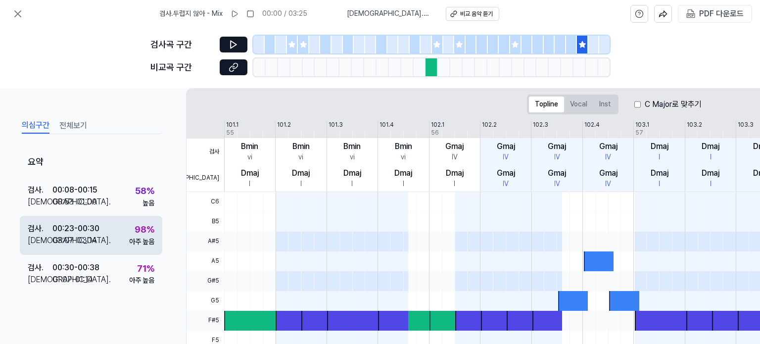
click at [107, 233] on div "검사 . 00:23 - 00:30 비교 . 03:07 - 03:14 98 % 아주 높음" at bounding box center [91, 235] width 142 height 39
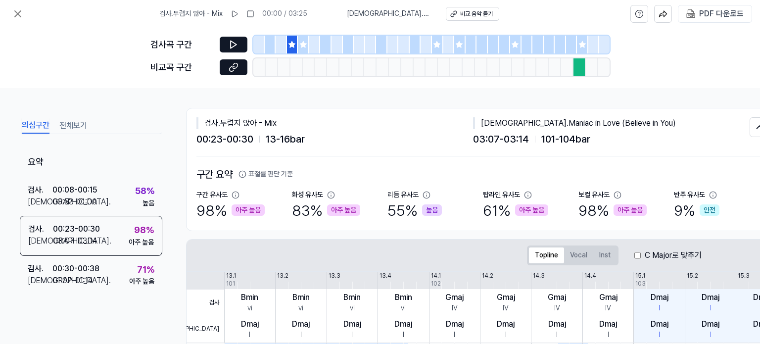
click at [103, 42] on div "검사곡 구간 비교곡 구간" at bounding box center [380, 58] width 760 height 60
click at [28, 82] on div "검사곡 구간 비교곡 구간" at bounding box center [380, 58] width 760 height 60
click at [15, 12] on icon at bounding box center [18, 14] width 12 height 12
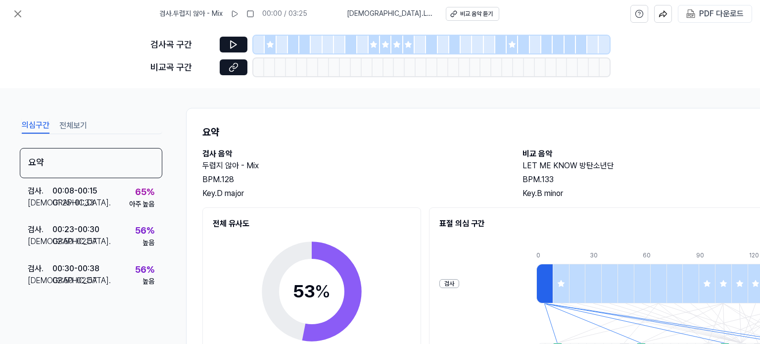
click at [219, 65] on div "비교곡 구간" at bounding box center [379, 67] width 459 height 18
click at [231, 68] on icon at bounding box center [233, 67] width 10 height 10
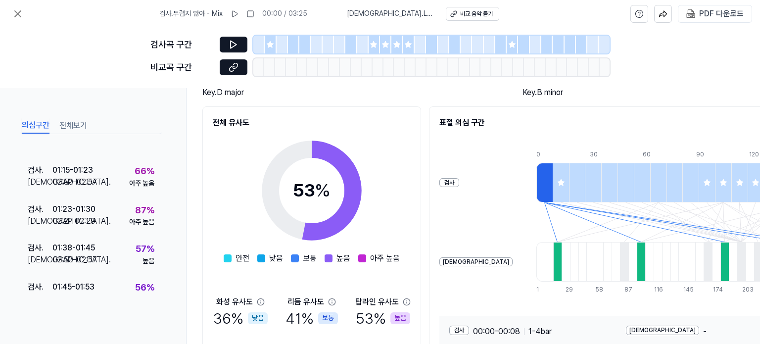
scroll to position [85, 0]
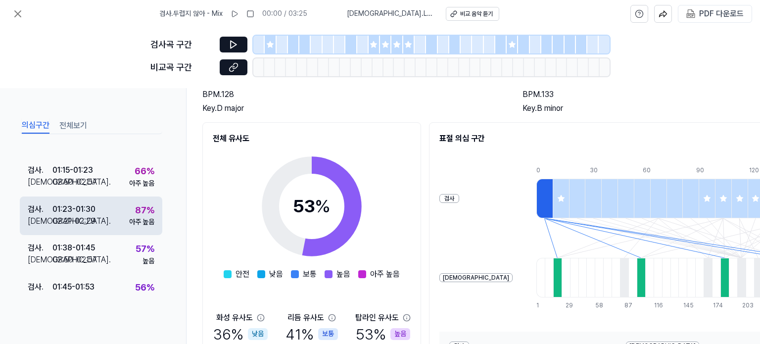
click at [101, 220] on div "검사 . 01:23 - 01:30 비교 . 02:21 - 02:29 87 % 아주 높음" at bounding box center [91, 215] width 142 height 39
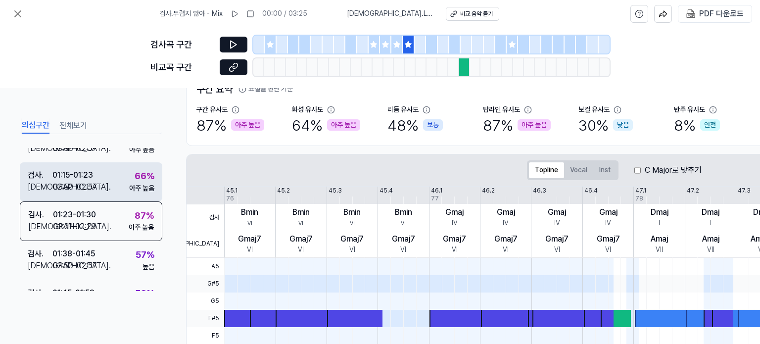
scroll to position [252, 0]
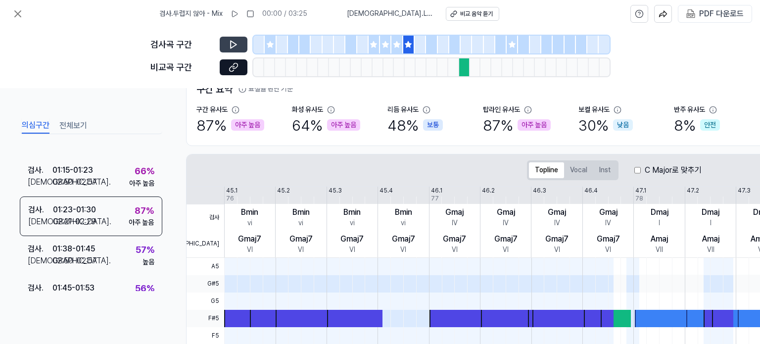
click at [235, 41] on icon at bounding box center [233, 45] width 10 height 10
click at [103, 75] on div "검사곡 구간 비교곡 구간" at bounding box center [380, 58] width 760 height 60
click at [233, 66] on icon at bounding box center [231, 68] width 5 height 5
click at [145, 300] on div "의심구간 전체보기 요약 검사 . 00:08 - 00:15 비교 . 01:25 - 01:33 65 % 아주 높음 검사 . 00:23 - 00:3…" at bounding box center [91, 224] width 142 height 216
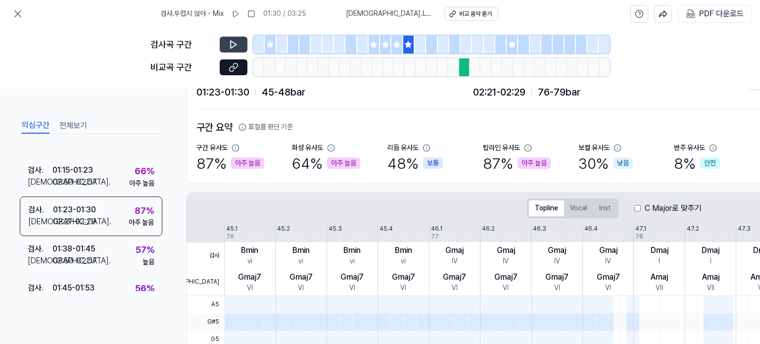
scroll to position [49, 0]
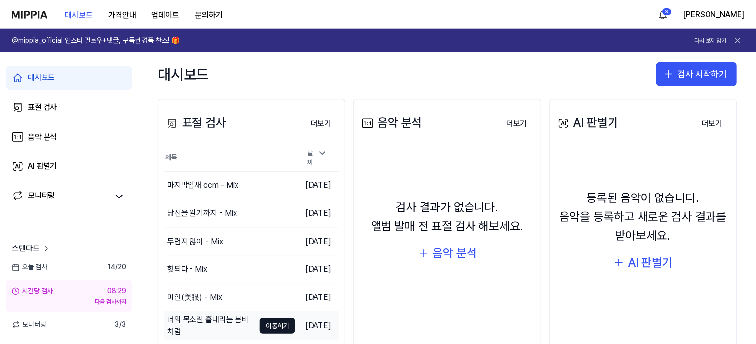
scroll to position [138, 0]
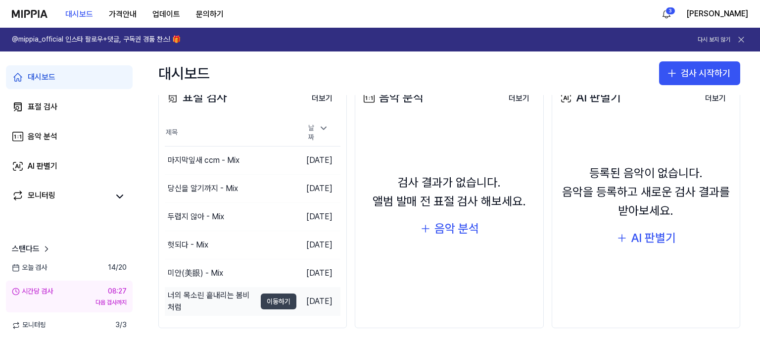
click at [261, 302] on button "이동하기" at bounding box center [279, 301] width 36 height 16
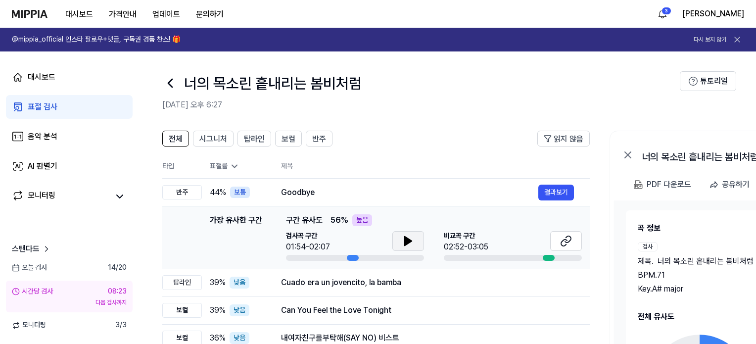
click at [399, 241] on button at bounding box center [408, 241] width 32 height 20
click at [404, 241] on icon at bounding box center [407, 240] width 7 height 9
click at [576, 240] on button at bounding box center [566, 241] width 32 height 20
click at [445, 289] on div "Cuado era un jovencito, la bamba 결과보기" at bounding box center [427, 282] width 293 height 16
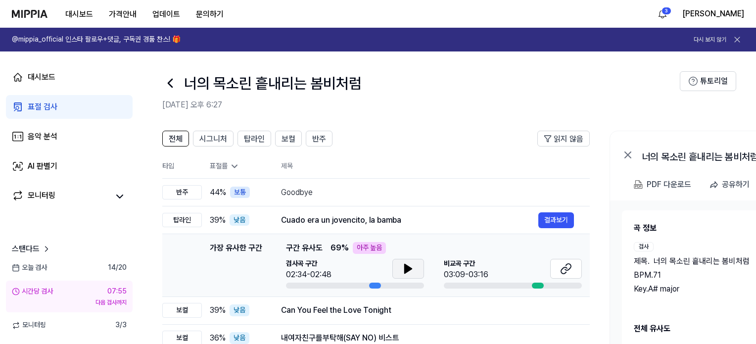
click at [409, 266] on icon at bounding box center [408, 269] width 12 height 12
click at [560, 268] on icon at bounding box center [566, 269] width 12 height 12
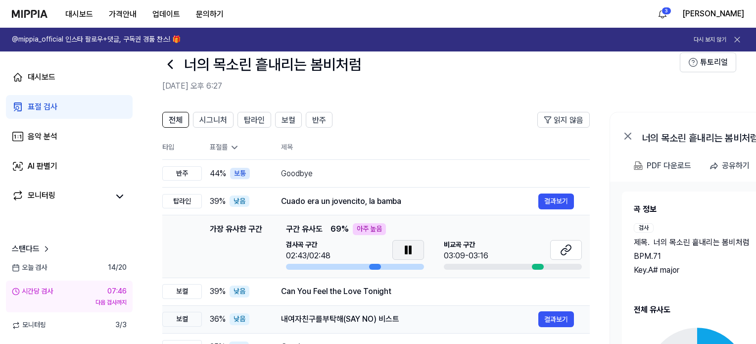
scroll to position [49, 0]
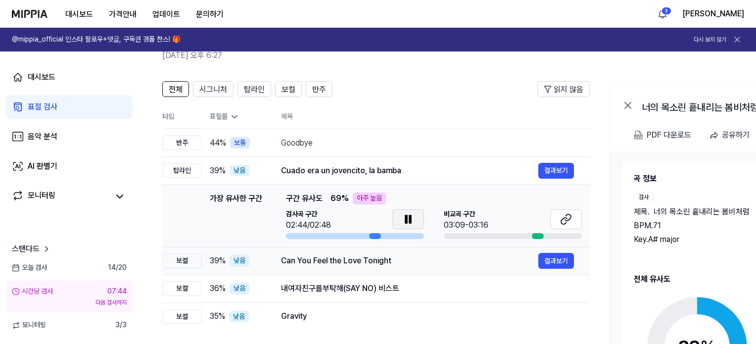
click at [435, 261] on div "Can You Feel the Love Tonight" at bounding box center [409, 261] width 257 height 12
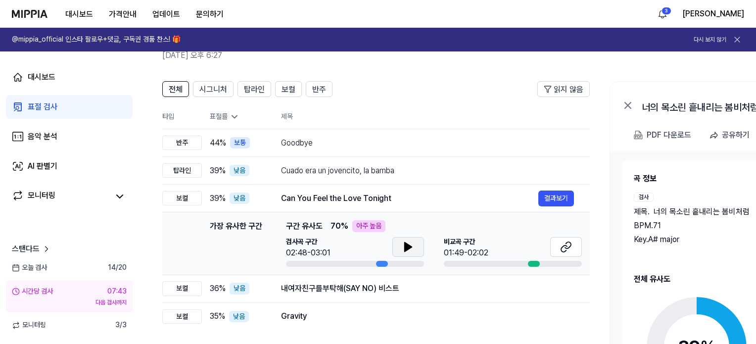
click at [408, 246] on icon at bounding box center [407, 246] width 7 height 9
click at [561, 247] on icon at bounding box center [564, 248] width 6 height 6
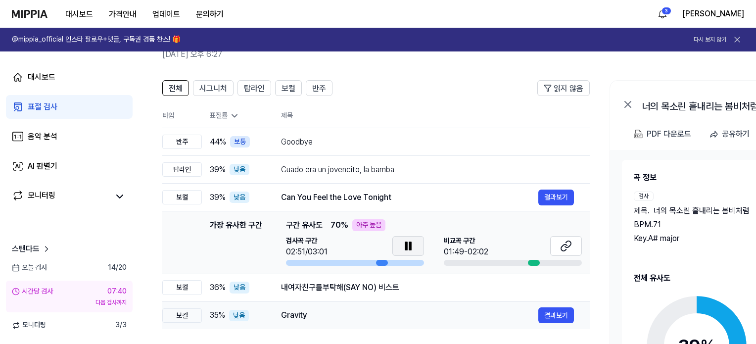
scroll to position [178, 0]
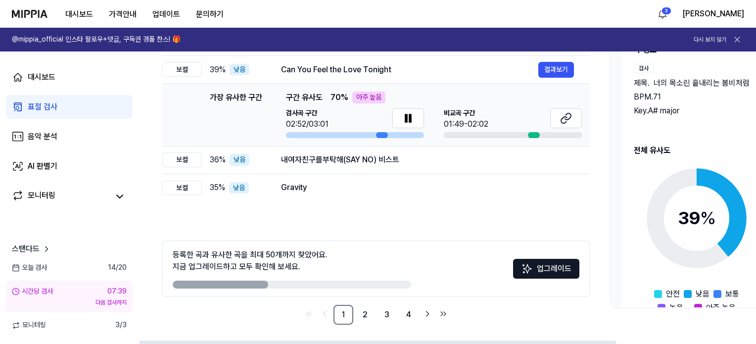
drag, startPoint x: 400, startPoint y: 116, endPoint x: 394, endPoint y: 95, distance: 21.5
click at [400, 116] on button at bounding box center [408, 118] width 32 height 20
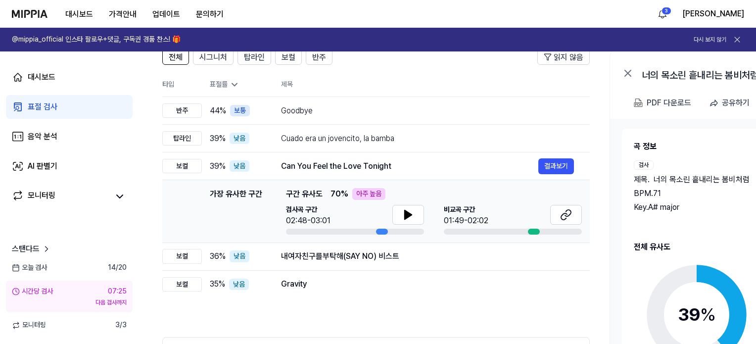
scroll to position [79, 0]
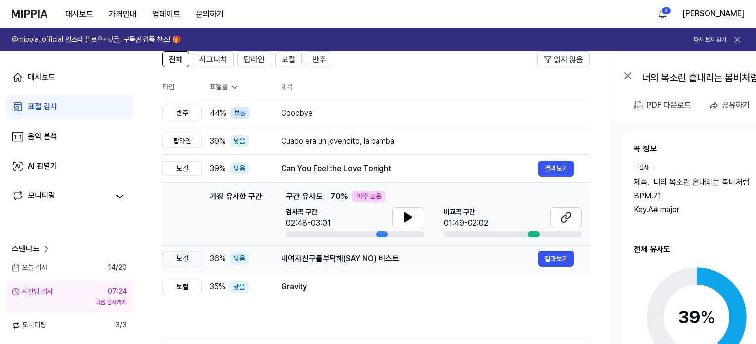
click at [307, 253] on div "내여자친구를부탁해(SAY NO) 비스트" at bounding box center [409, 259] width 257 height 12
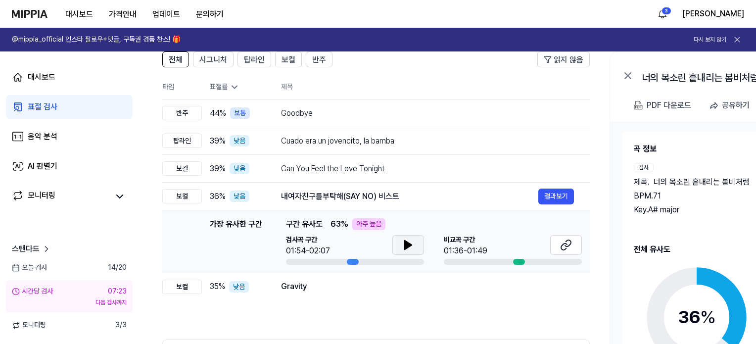
click at [404, 242] on icon at bounding box center [407, 244] width 7 height 9
click at [573, 246] on button at bounding box center [566, 245] width 32 height 20
click at [410, 245] on icon at bounding box center [410, 245] width 2 height 8
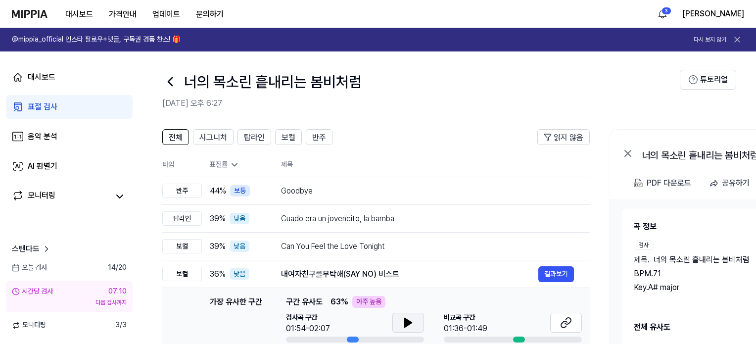
scroll to position [0, 0]
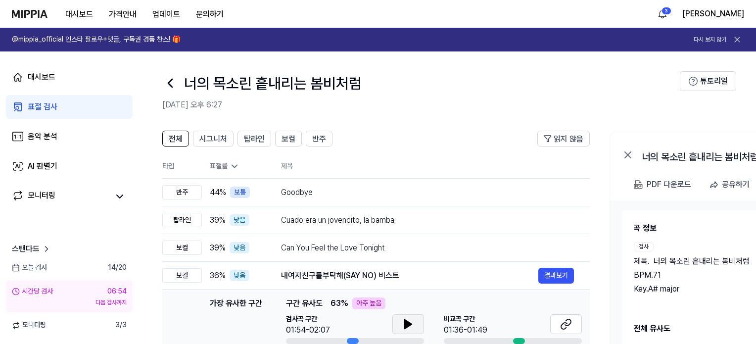
click at [282, 61] on header "너의 목소린 흩내리는 봄비처럼 [DATE] 오후 6:27 튜토리얼" at bounding box center [446, 85] width 617 height 69
click at [171, 91] on div at bounding box center [170, 83] width 16 height 24
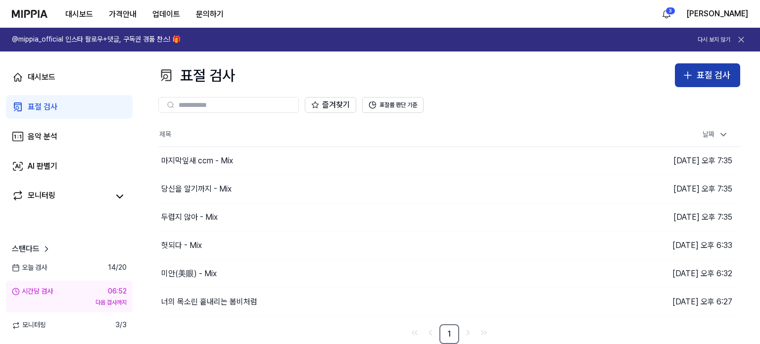
click at [721, 71] on div "표절 검사" at bounding box center [713, 75] width 34 height 14
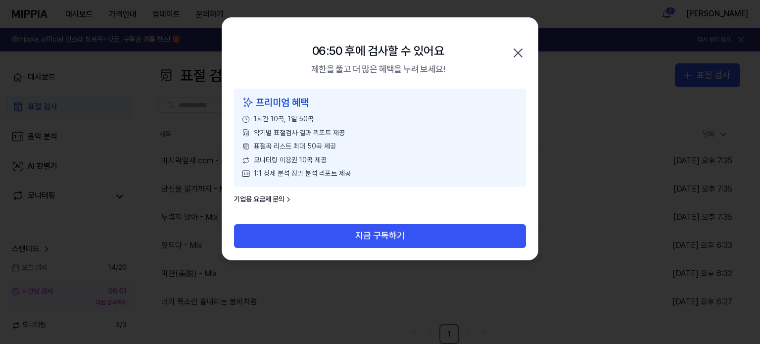
click at [516, 52] on icon "button" at bounding box center [518, 53] width 16 height 16
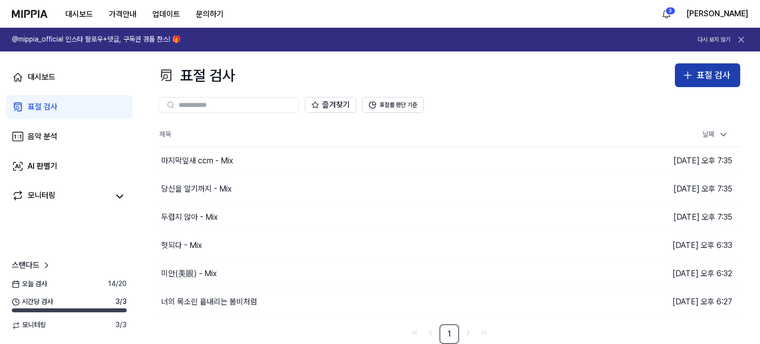
click at [709, 73] on div "표절 검사" at bounding box center [713, 75] width 34 height 14
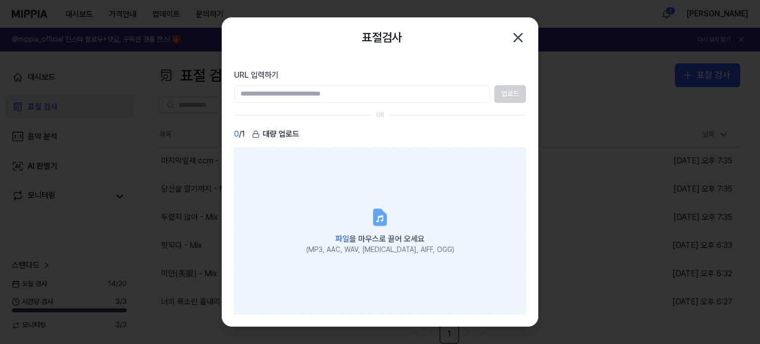
click at [316, 215] on label "파일 을 마우스로 끌어 오세요 (MP3, AAC, WAV, [MEDICAL_DATA], AIFF, OGG)" at bounding box center [380, 230] width 292 height 167
click at [0, 0] on input "파일 을 마우스로 끌어 오세요 (MP3, AAC, WAV, [MEDICAL_DATA], AIFF, OGG)" at bounding box center [0, 0] width 0 height 0
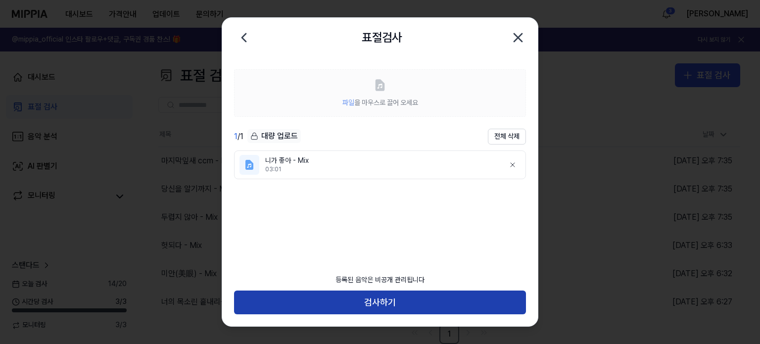
click at [375, 299] on button "검사하기" at bounding box center [380, 302] width 292 height 24
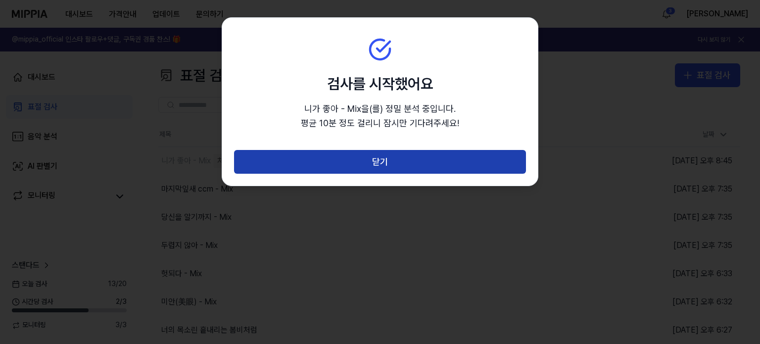
click at [444, 165] on button "닫기" at bounding box center [380, 162] width 292 height 24
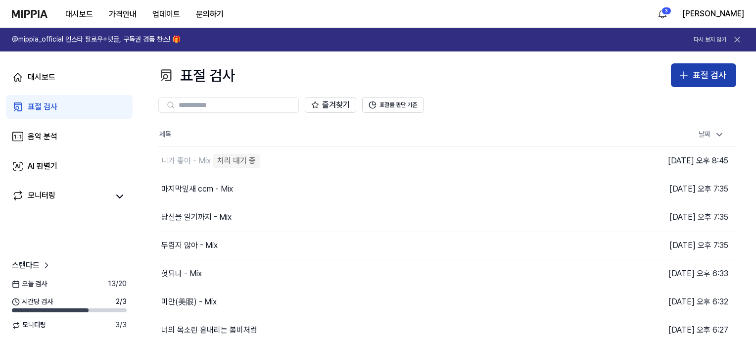
click at [706, 77] on div "표절 검사" at bounding box center [709, 75] width 34 height 14
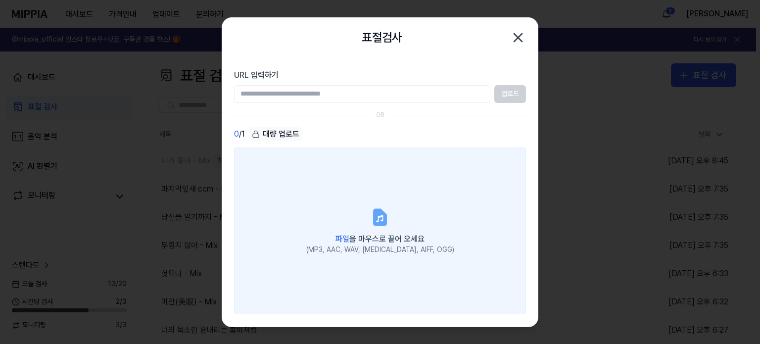
click at [365, 245] on div "(MP3, AAC, WAV, [MEDICAL_DATA], AIFF, OGG)" at bounding box center [380, 250] width 148 height 10
click at [0, 0] on input "파일 을 마우스로 끌어 오세요 (MP3, AAC, WAV, [MEDICAL_DATA], AIFF, OGG)" at bounding box center [0, 0] width 0 height 0
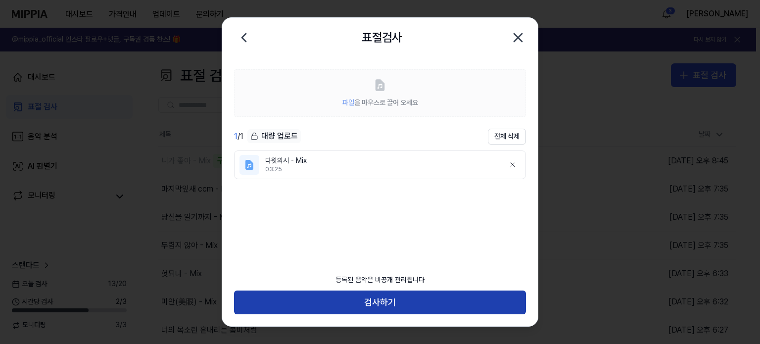
click at [416, 298] on button "검사하기" at bounding box center [380, 302] width 292 height 24
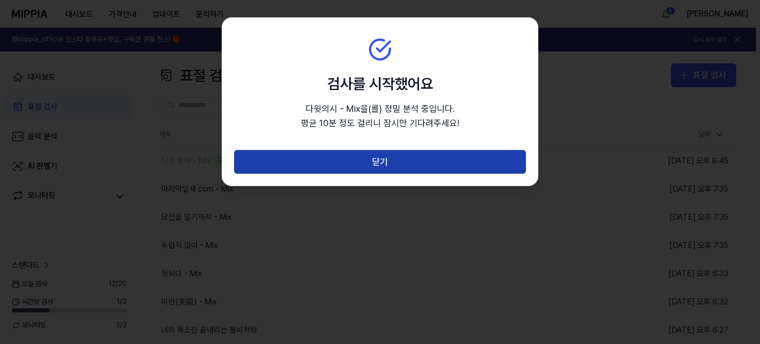
click at [464, 158] on button "닫기" at bounding box center [380, 162] width 292 height 24
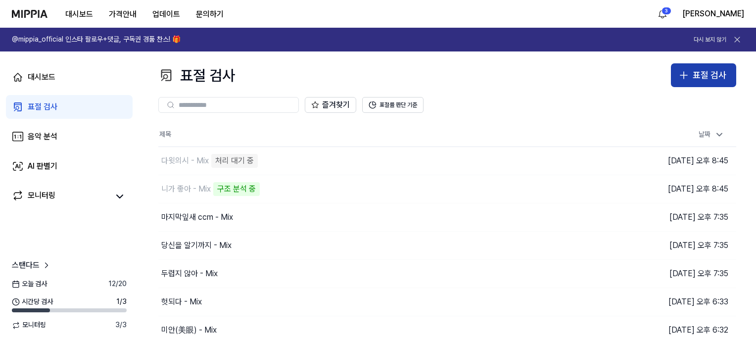
click at [716, 75] on div "표절 검사" at bounding box center [709, 75] width 34 height 14
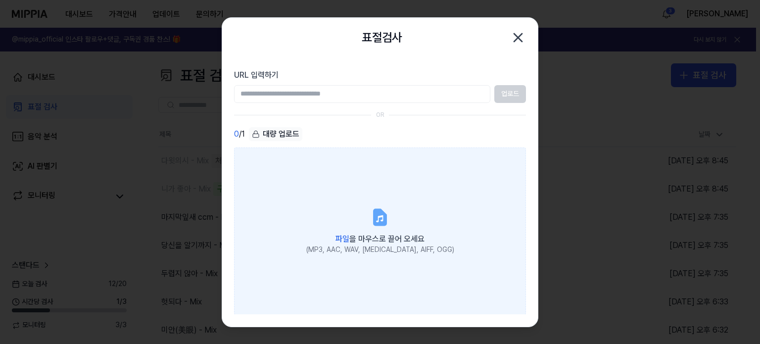
click at [432, 197] on label "파일 을 마우스로 끌어 오세요 (MP3, AAC, WAV, [MEDICAL_DATA], AIFF, OGG)" at bounding box center [380, 230] width 292 height 167
click at [0, 0] on input "파일 을 마우스로 끌어 오세요 (MP3, AAC, WAV, [MEDICAL_DATA], AIFF, OGG)" at bounding box center [0, 0] width 0 height 0
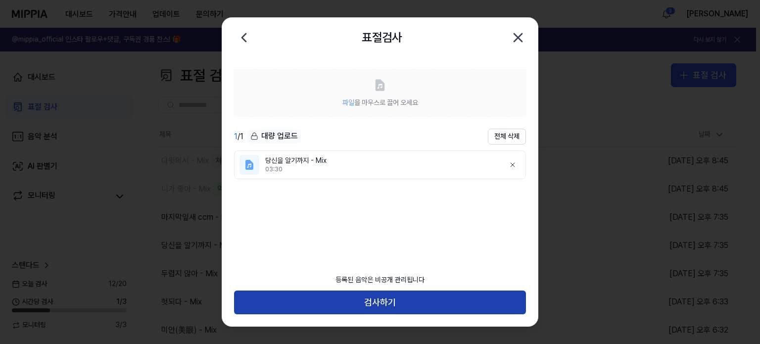
click at [396, 299] on button "검사하기" at bounding box center [380, 302] width 292 height 24
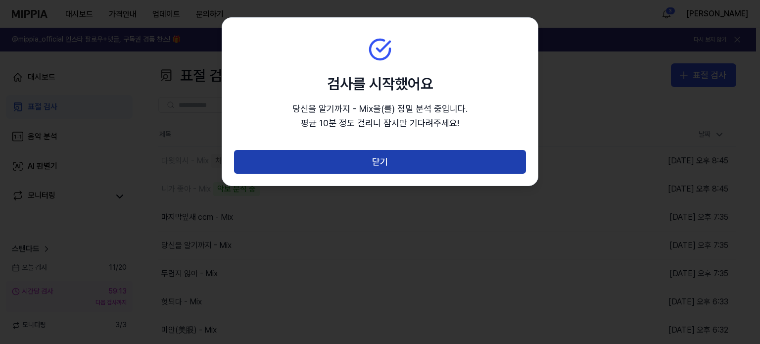
click at [385, 162] on button "닫기" at bounding box center [380, 162] width 292 height 24
